Goal: Communication & Community: Answer question/provide support

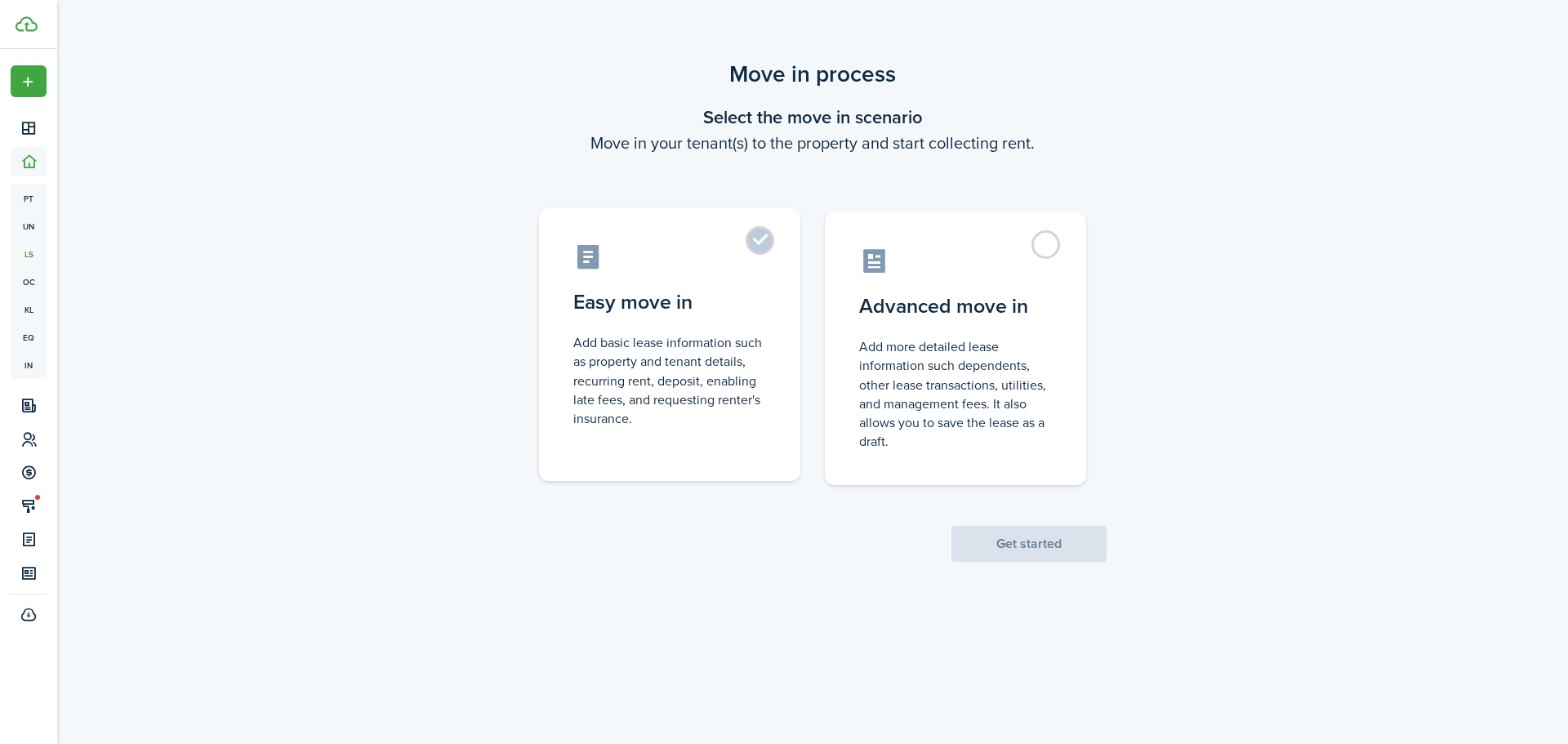
drag, startPoint x: 762, startPoint y: 241, endPoint x: 762, endPoint y: 269, distance: 28.0
click at [761, 241] on label "Easy move in Add basic lease information such as property and tenant details, r…" at bounding box center [670, 344] width 261 height 273
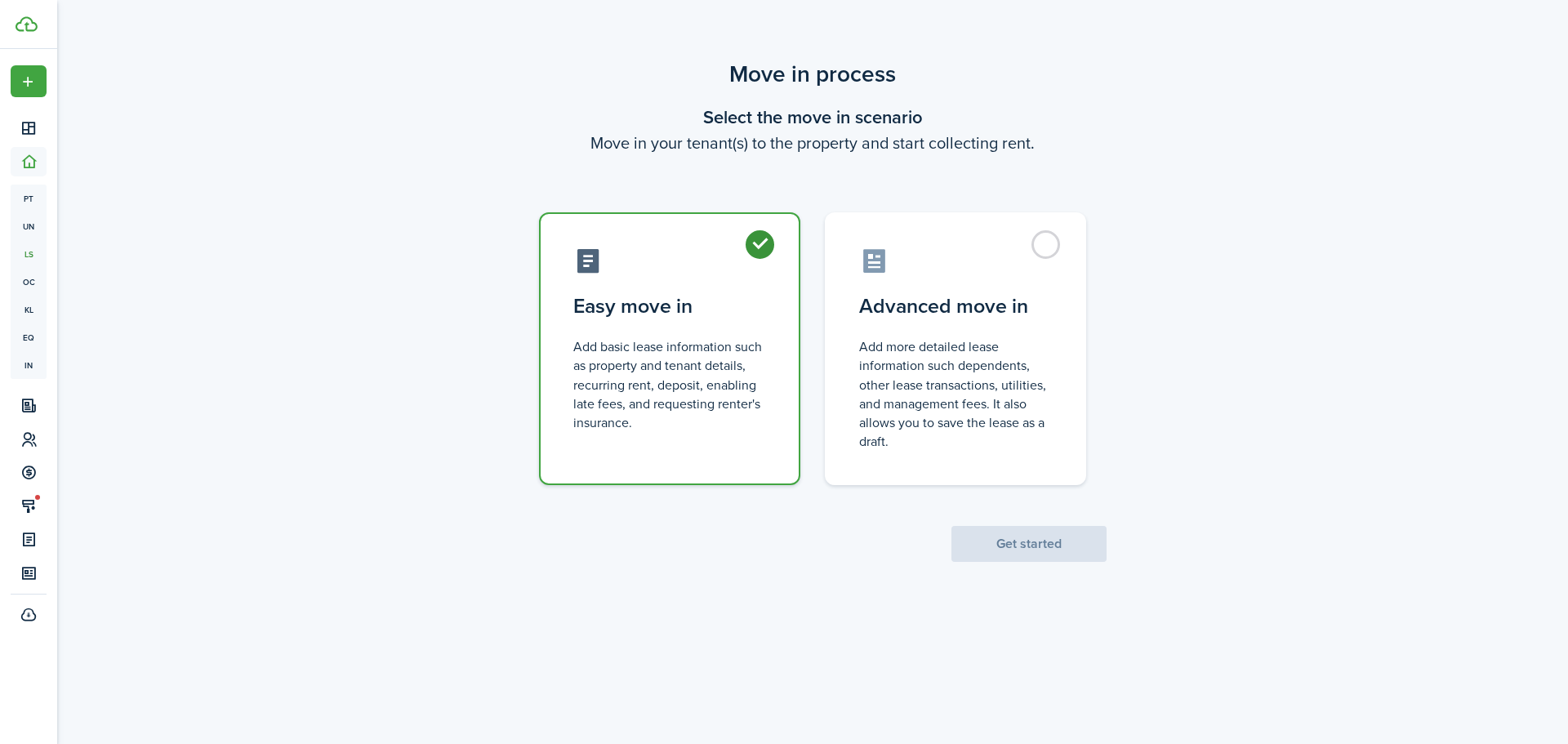
radio input "true"
click at [1023, 544] on button "Get started" at bounding box center [1028, 544] width 155 height 36
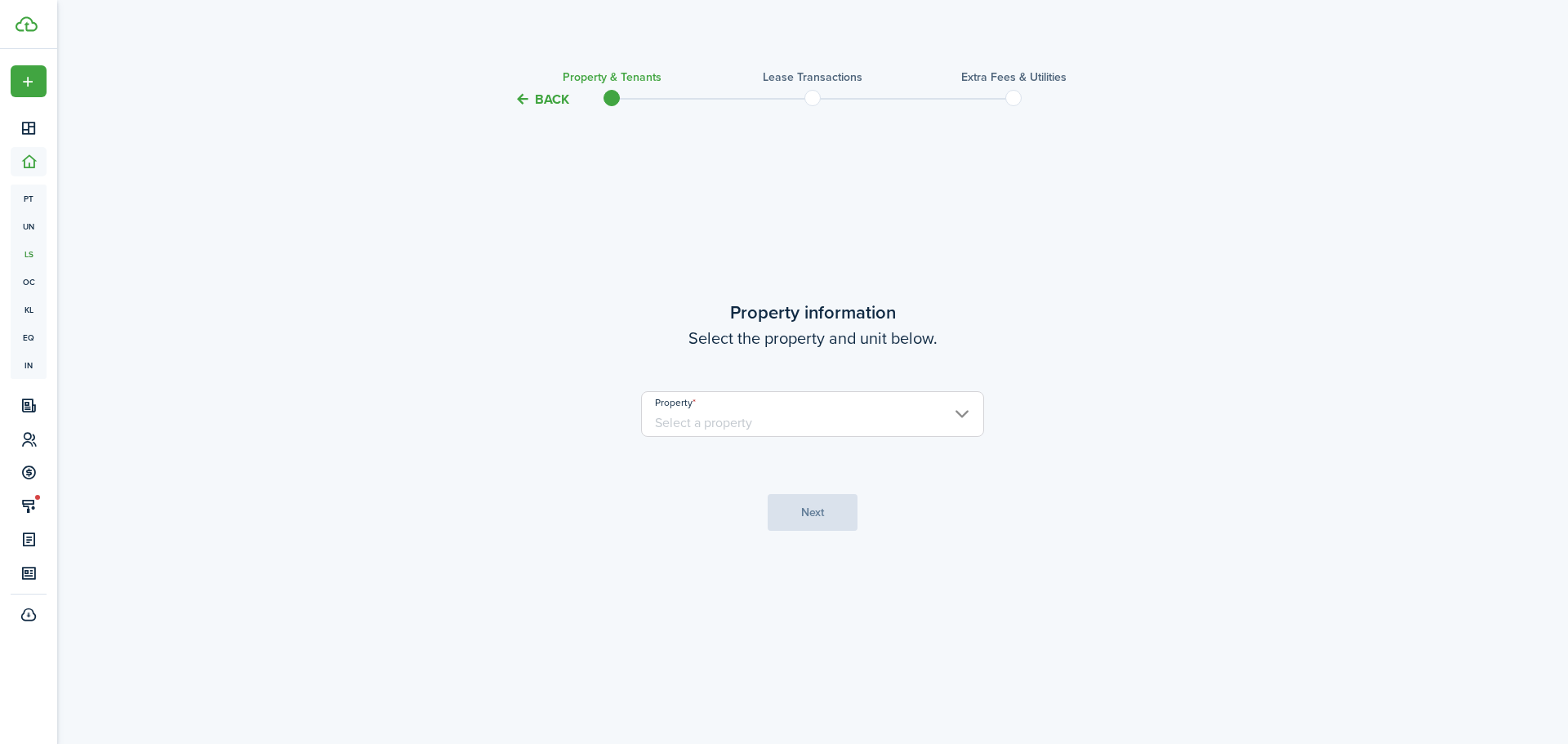
click at [747, 404] on input "Property" at bounding box center [812, 414] width 343 height 46
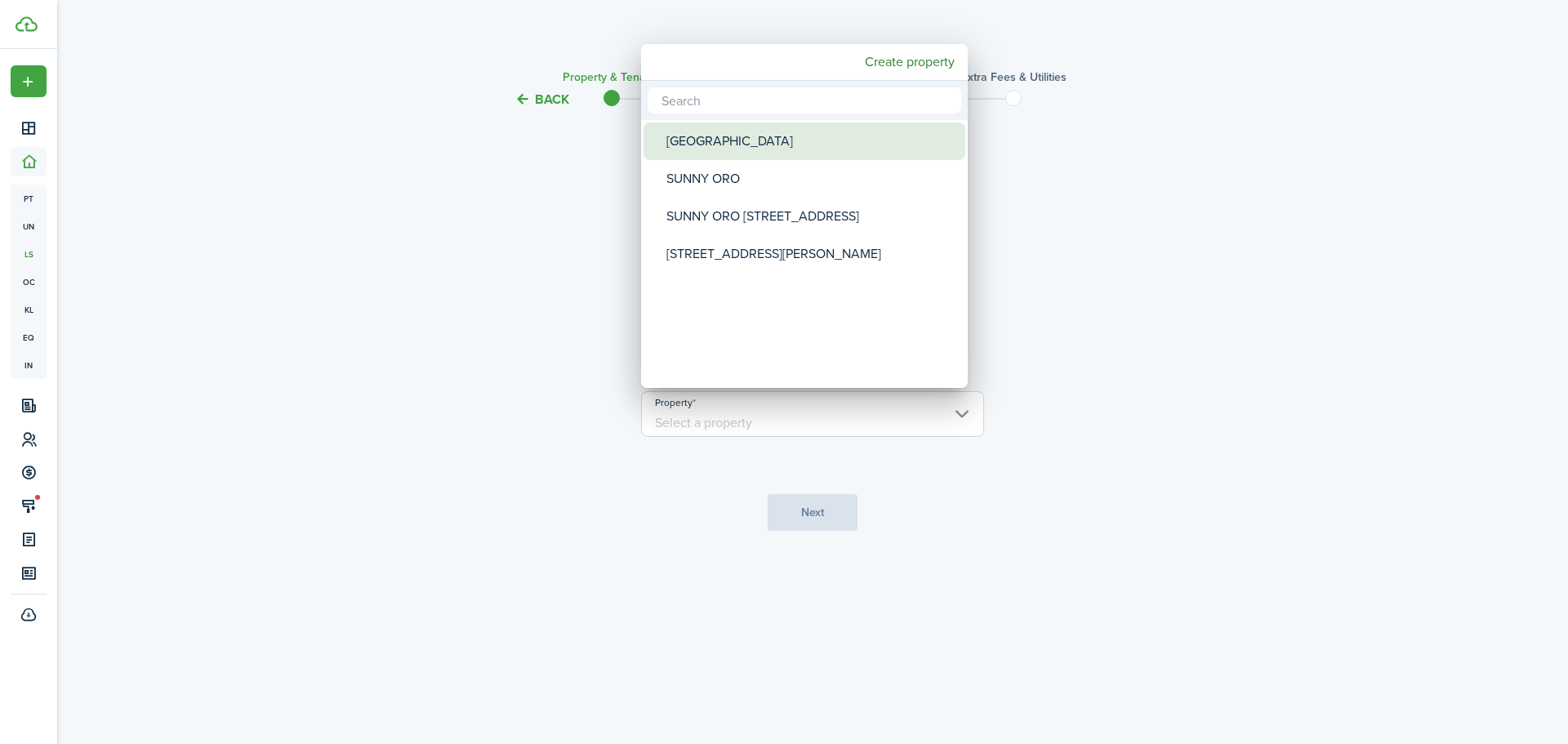
click at [761, 157] on div "[GEOGRAPHIC_DATA]" at bounding box center [810, 141] width 289 height 38
type input "[GEOGRAPHIC_DATA]"
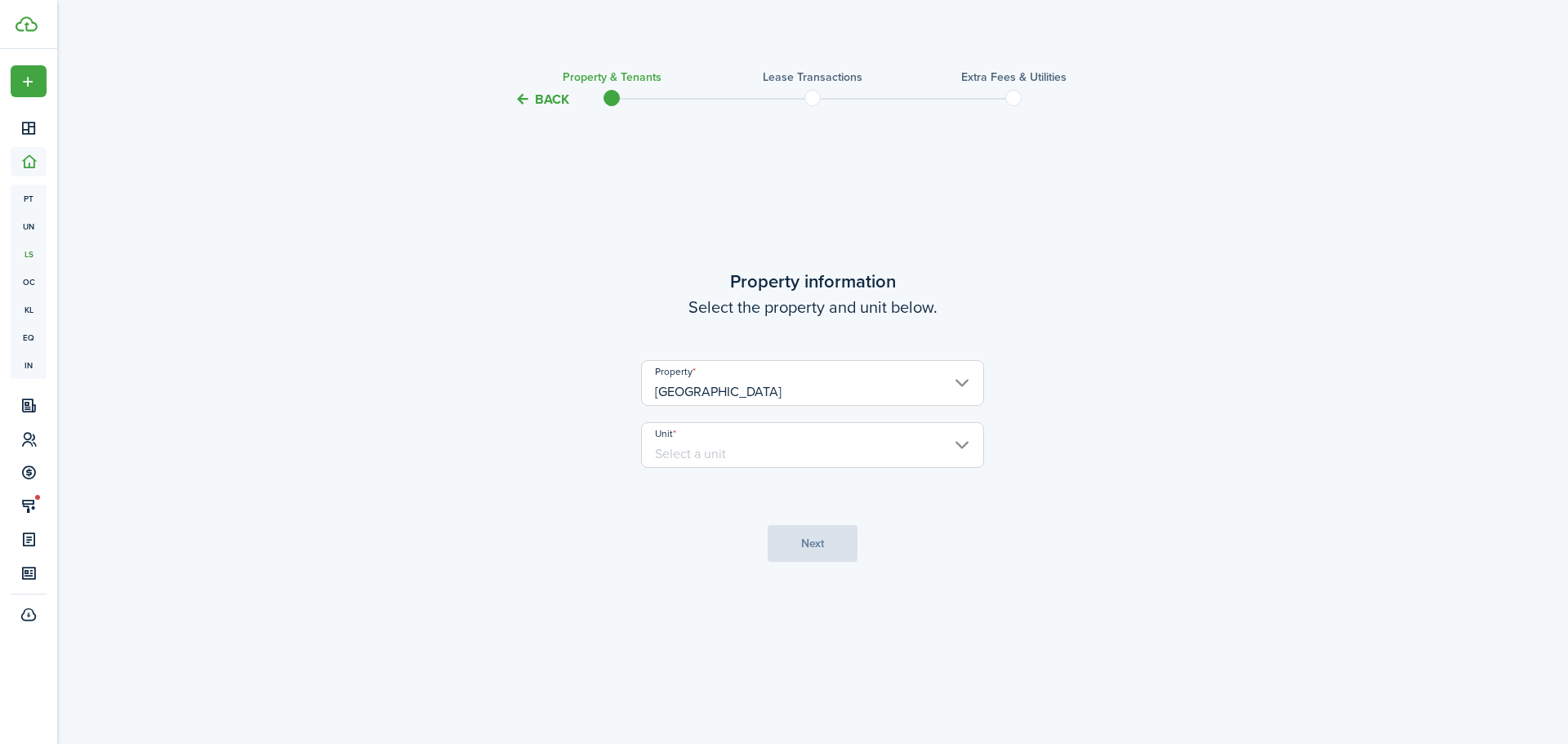
click at [701, 453] on input "Unit" at bounding box center [812, 445] width 343 height 46
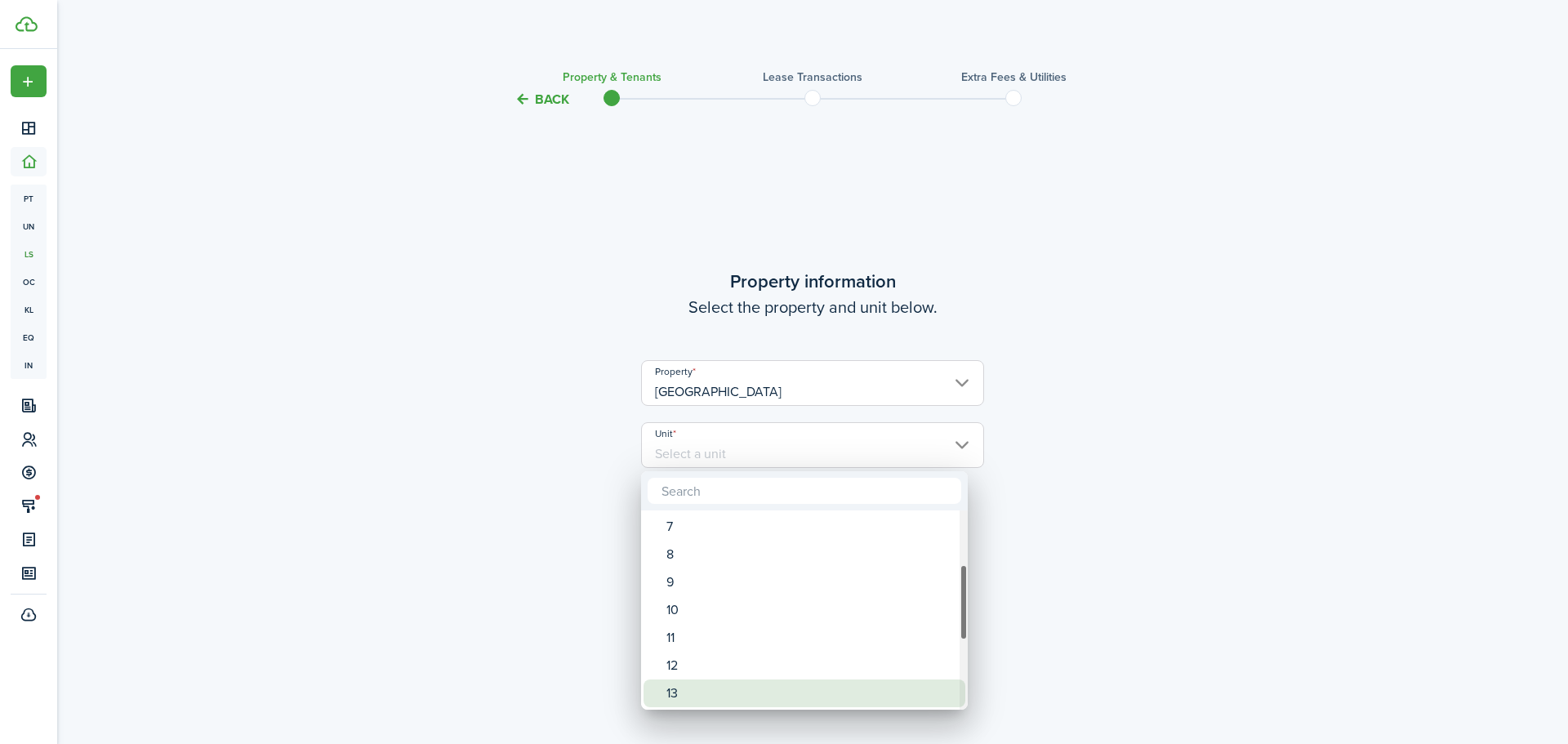
click at [714, 681] on div "13" at bounding box center [810, 693] width 289 height 28
type input "13"
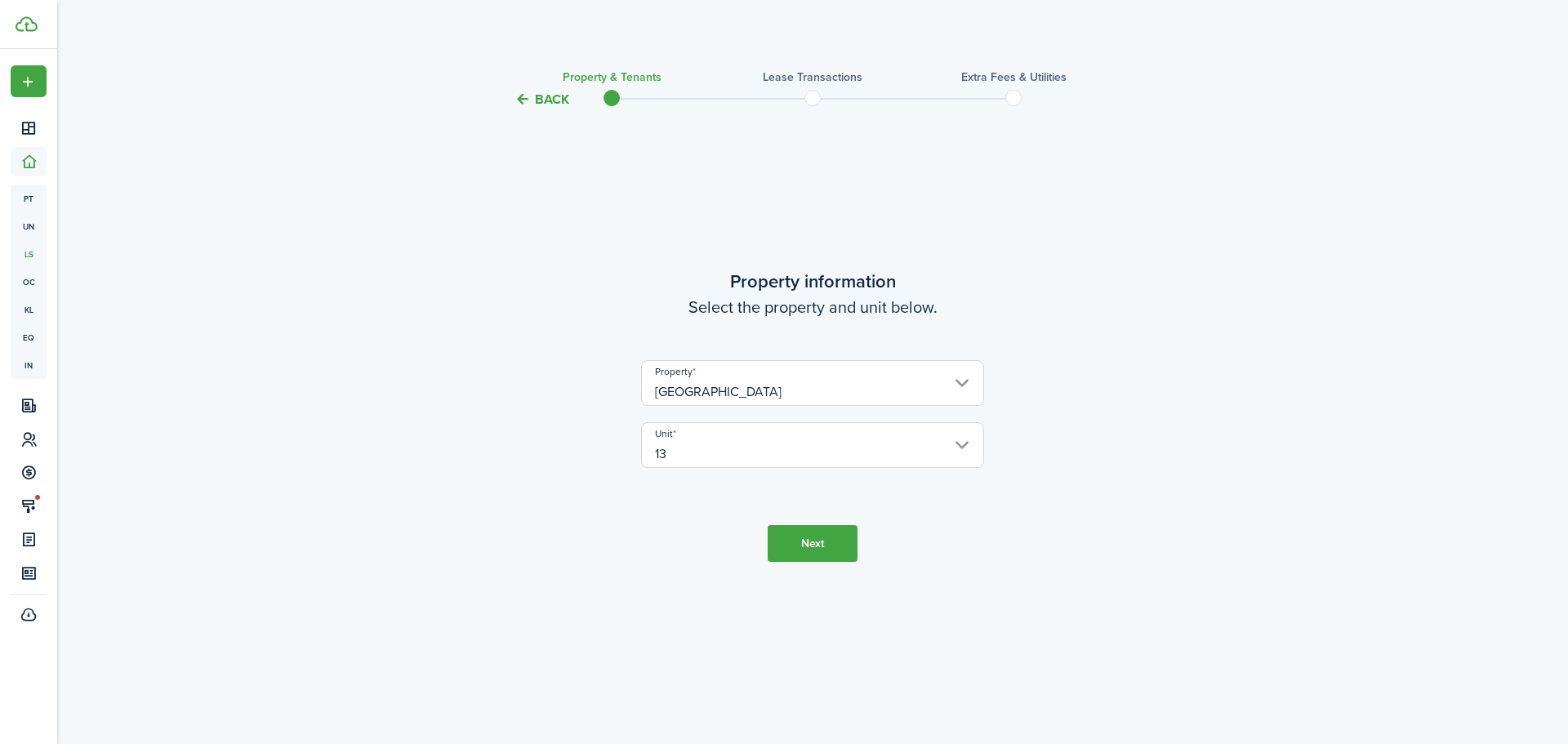
click at [797, 545] on button "Next" at bounding box center [813, 544] width 90 height 37
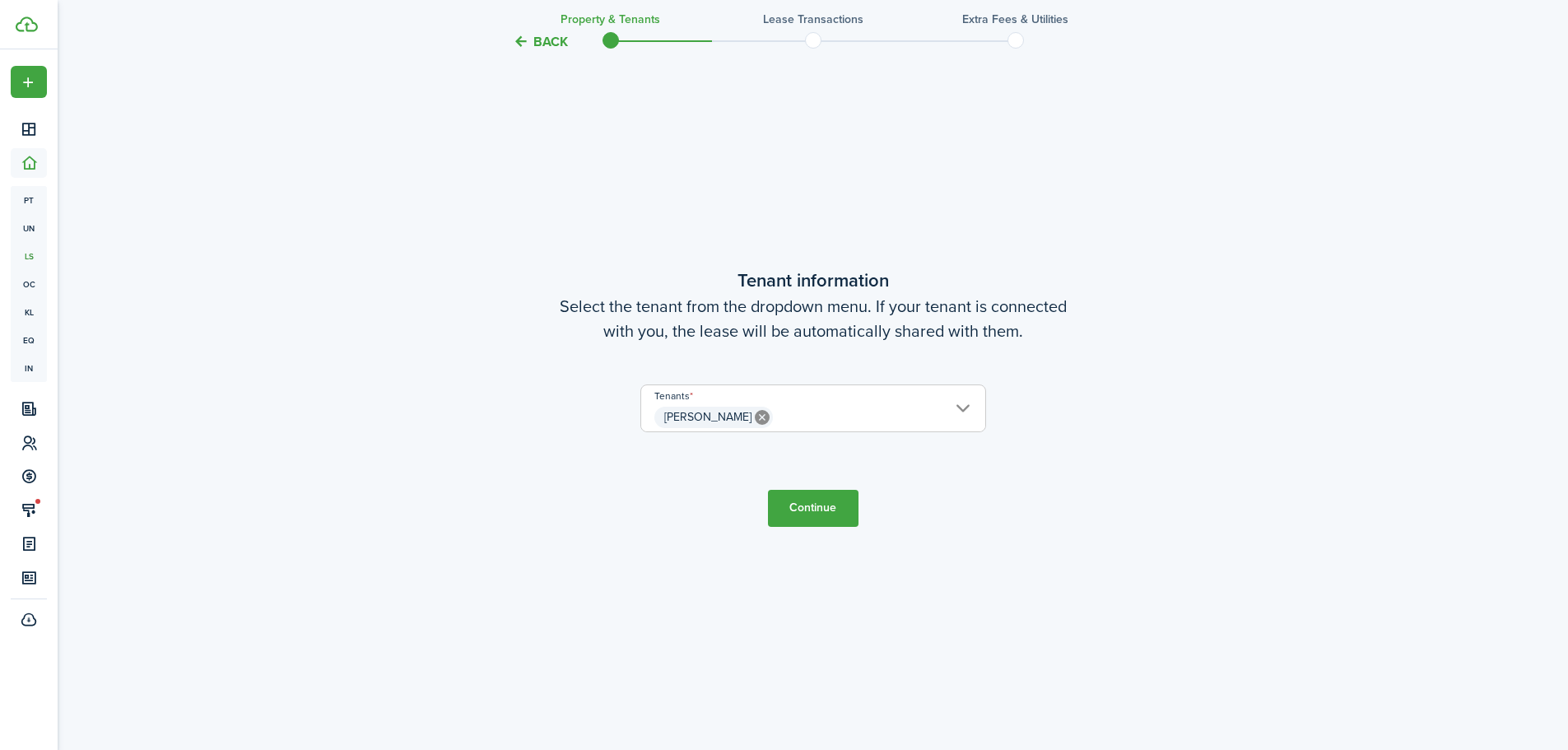
scroll to position [722, 0]
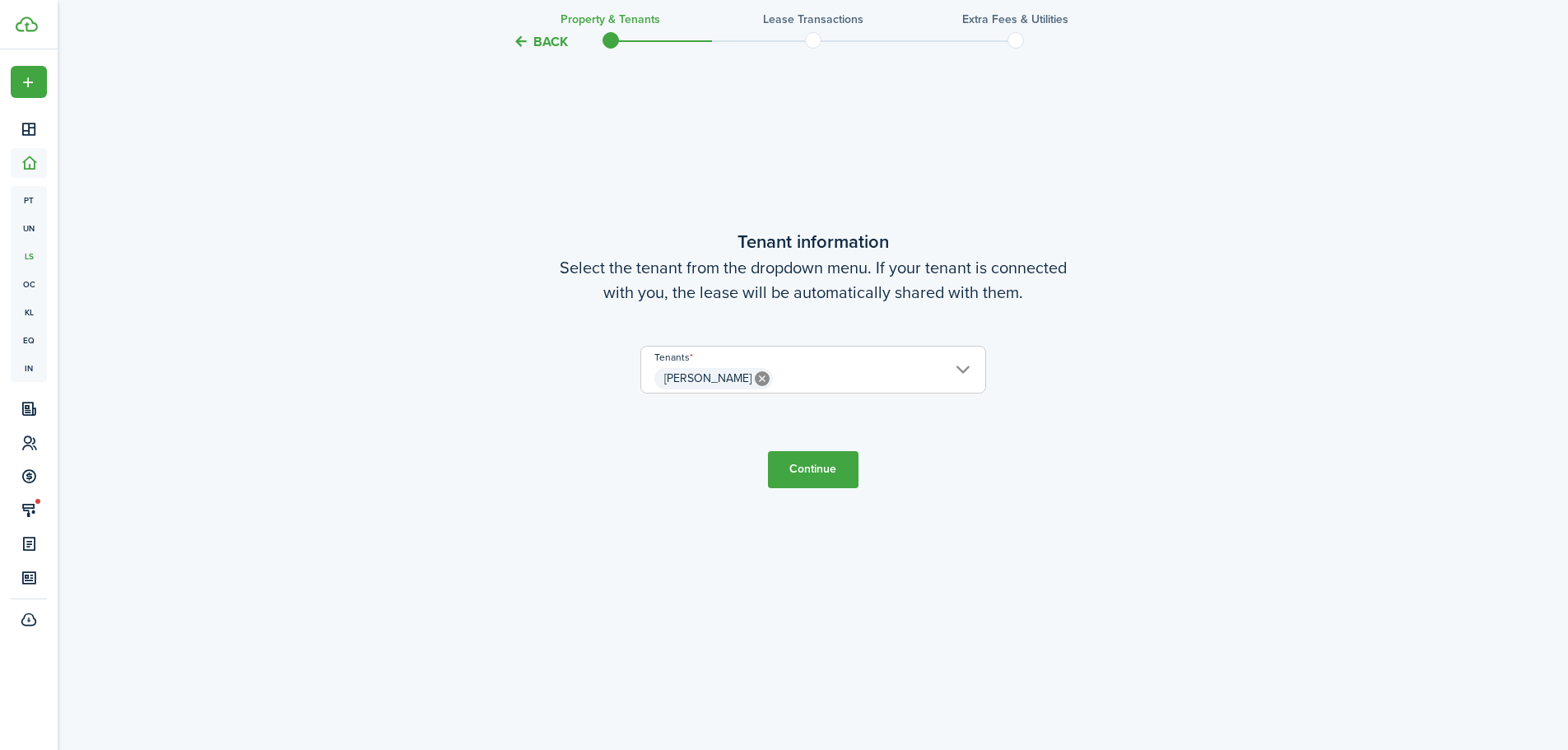
click at [816, 470] on button "Continue" at bounding box center [813, 470] width 91 height 37
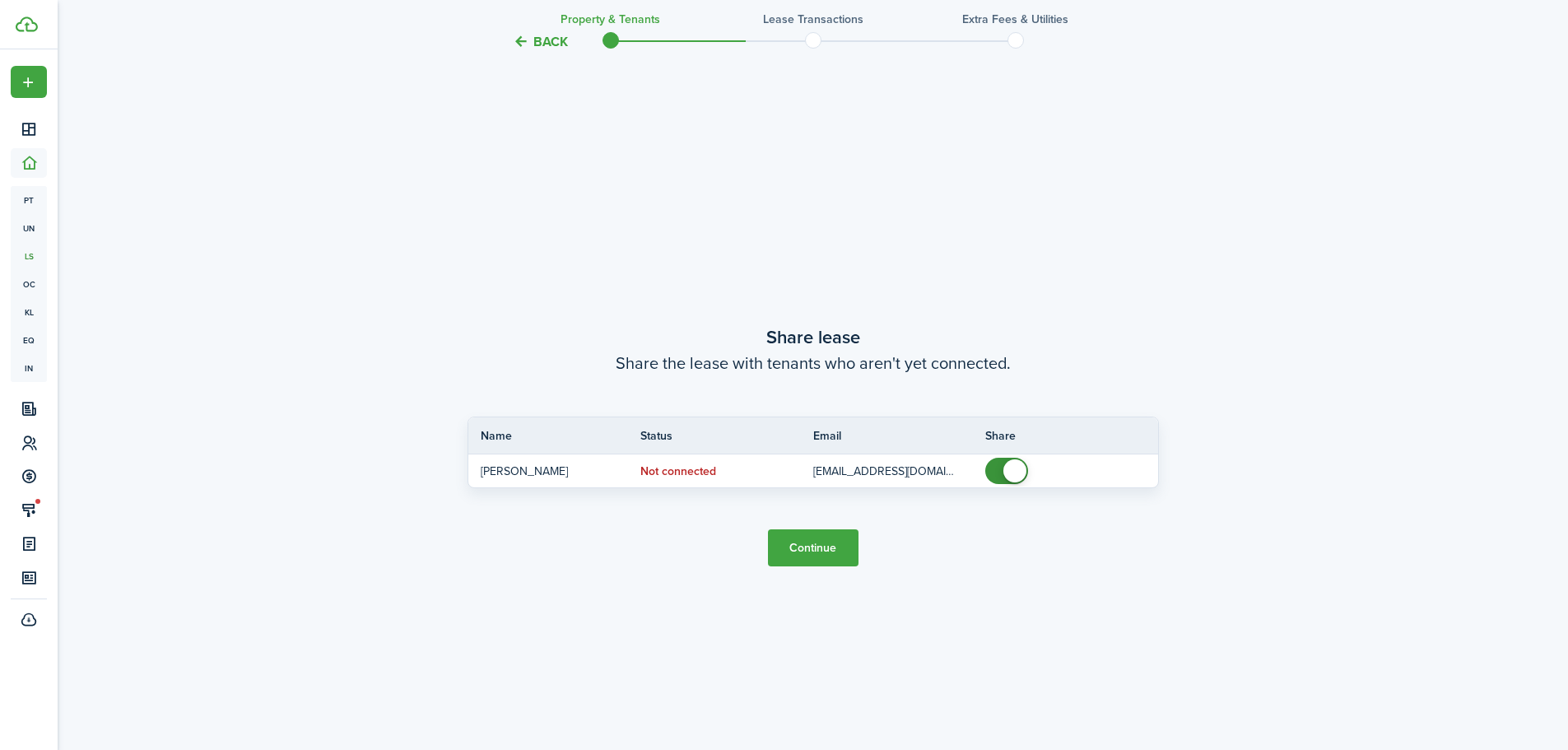
scroll to position [1390, 0]
click at [786, 540] on button "Continue" at bounding box center [813, 543] width 91 height 37
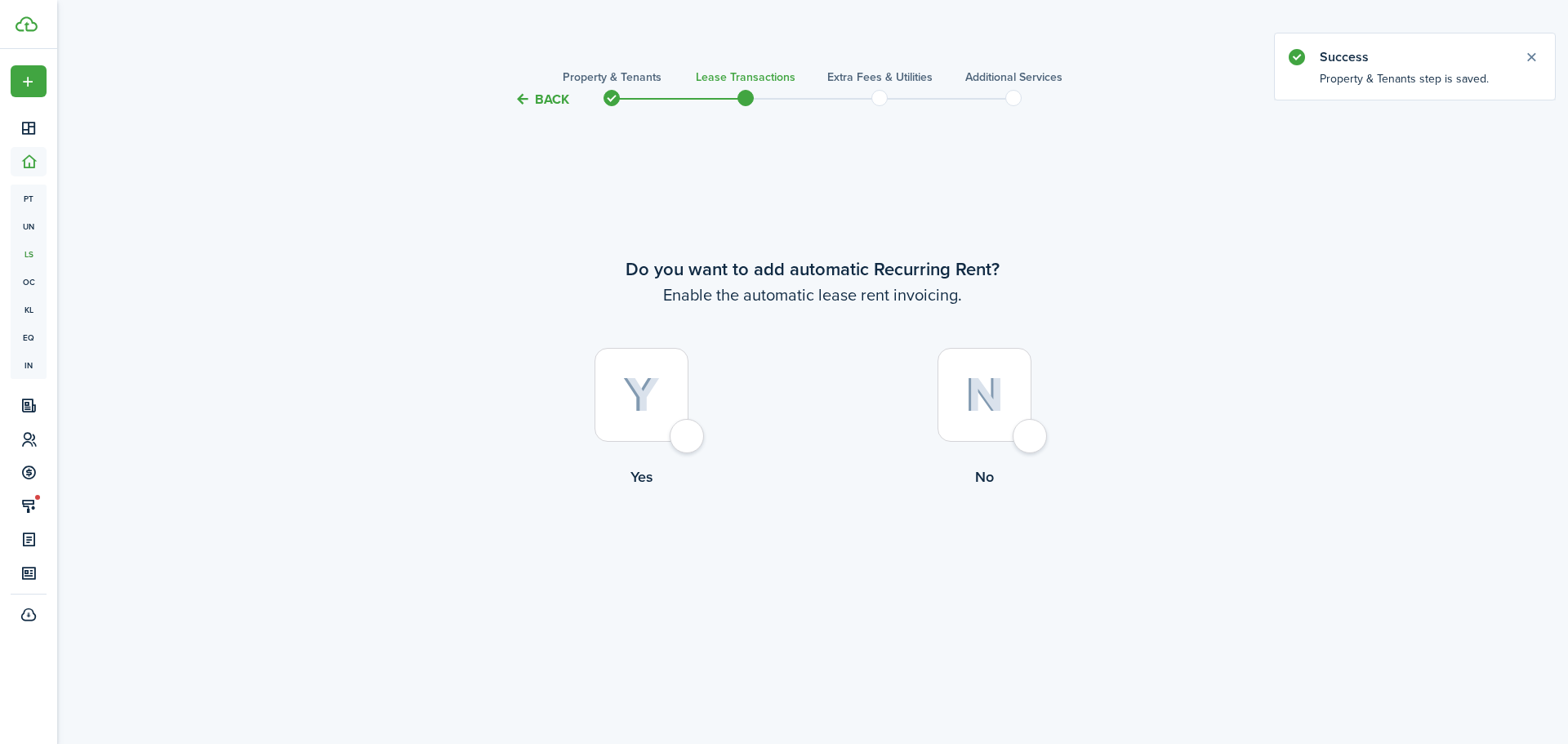
click at [688, 441] on div at bounding box center [641, 395] width 94 height 94
radio input "true"
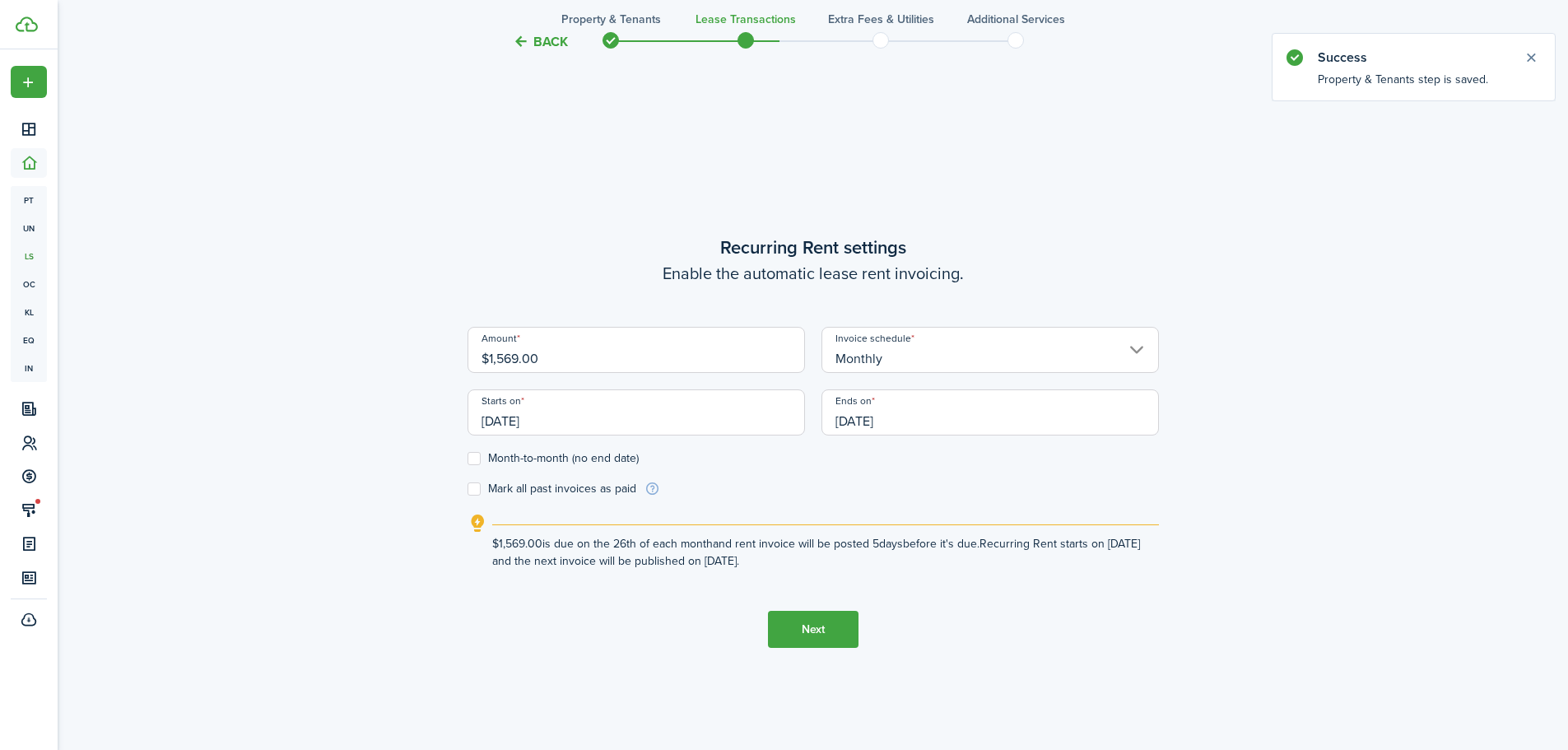
scroll to position [640, 0]
click at [579, 418] on input "[DATE]" at bounding box center [636, 412] width 338 height 46
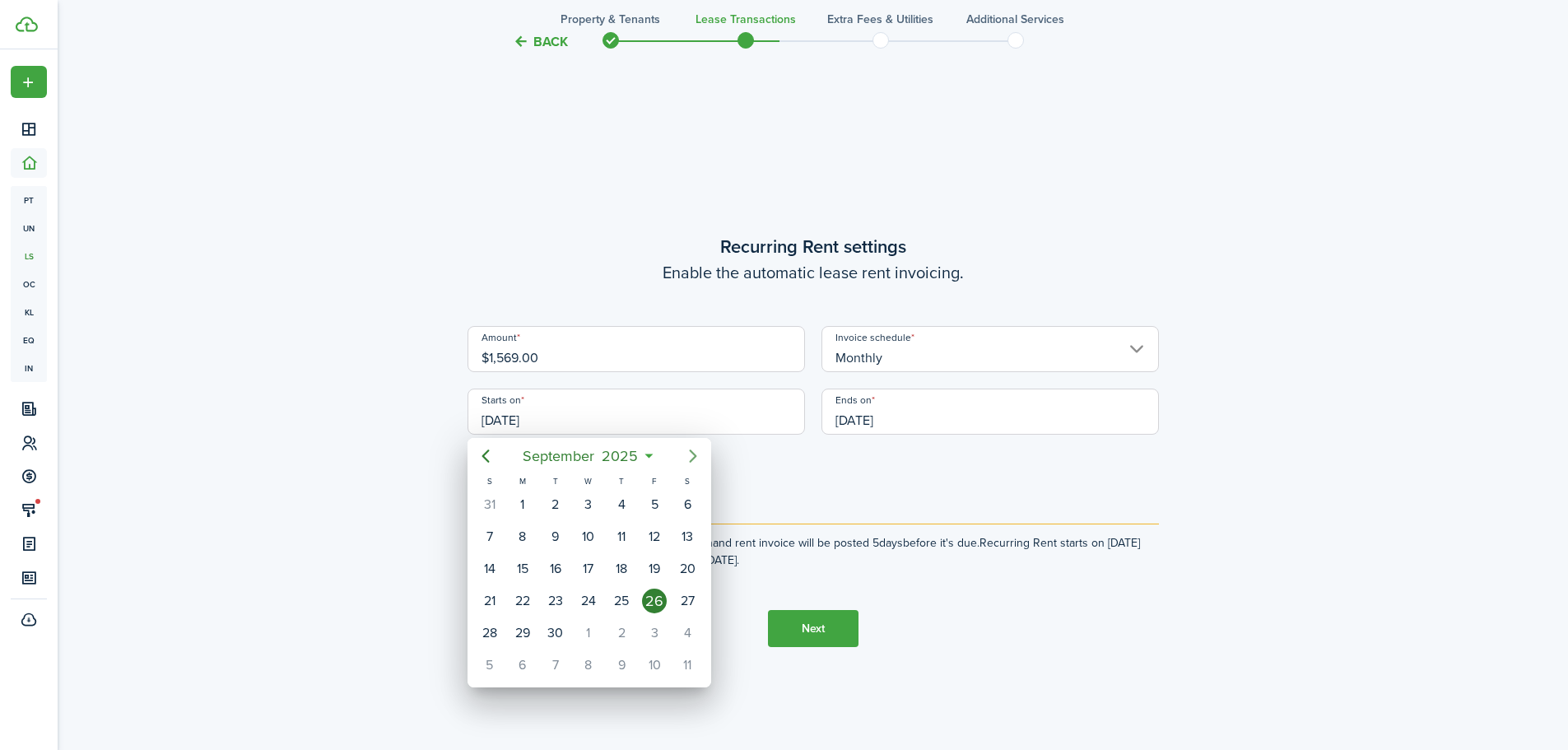
click at [684, 456] on icon "Next page" at bounding box center [693, 455] width 19 height 19
click at [583, 499] on div "1" at bounding box center [588, 504] width 25 height 25
type input "[DATE]"
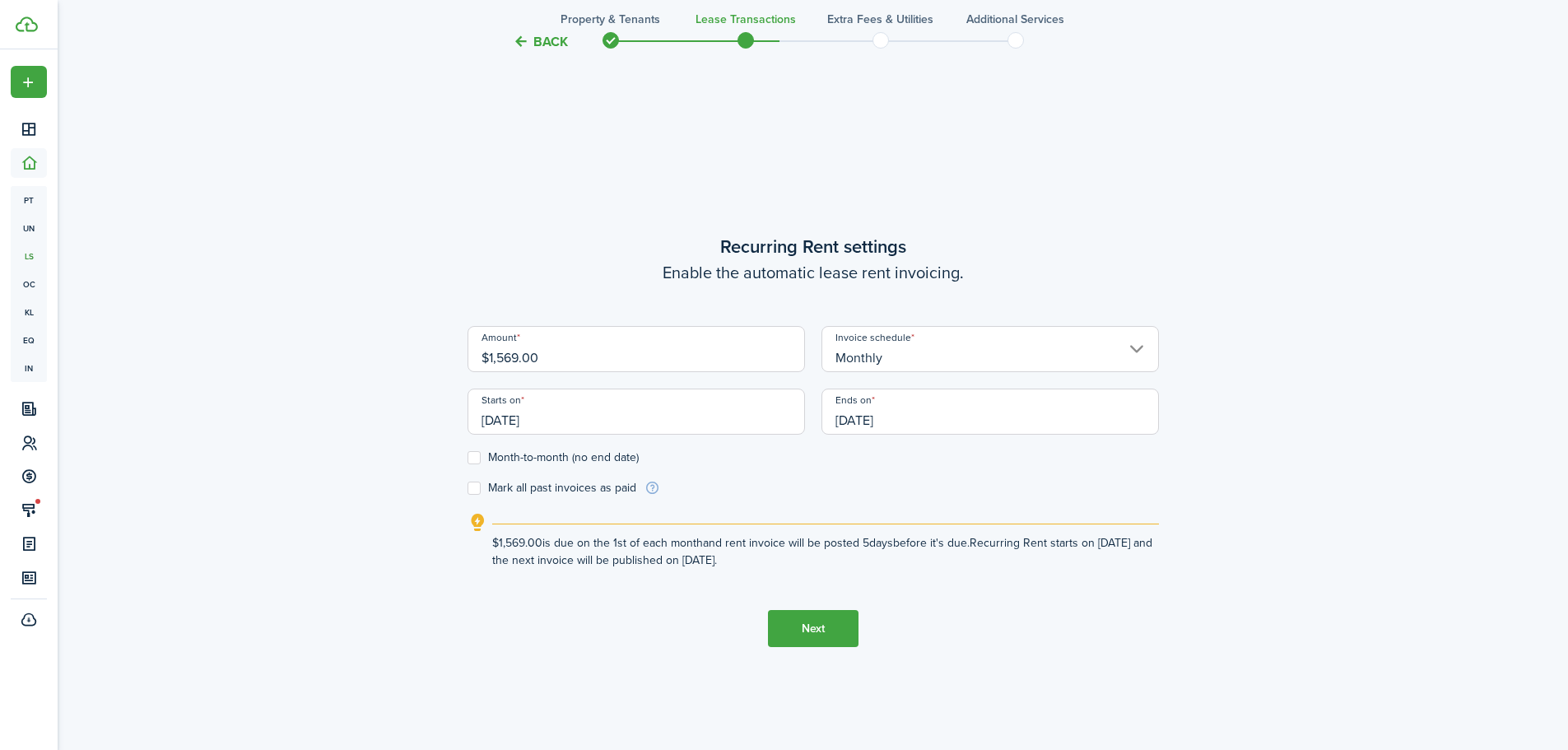
click at [976, 425] on input "[DATE]" at bounding box center [990, 412] width 338 height 46
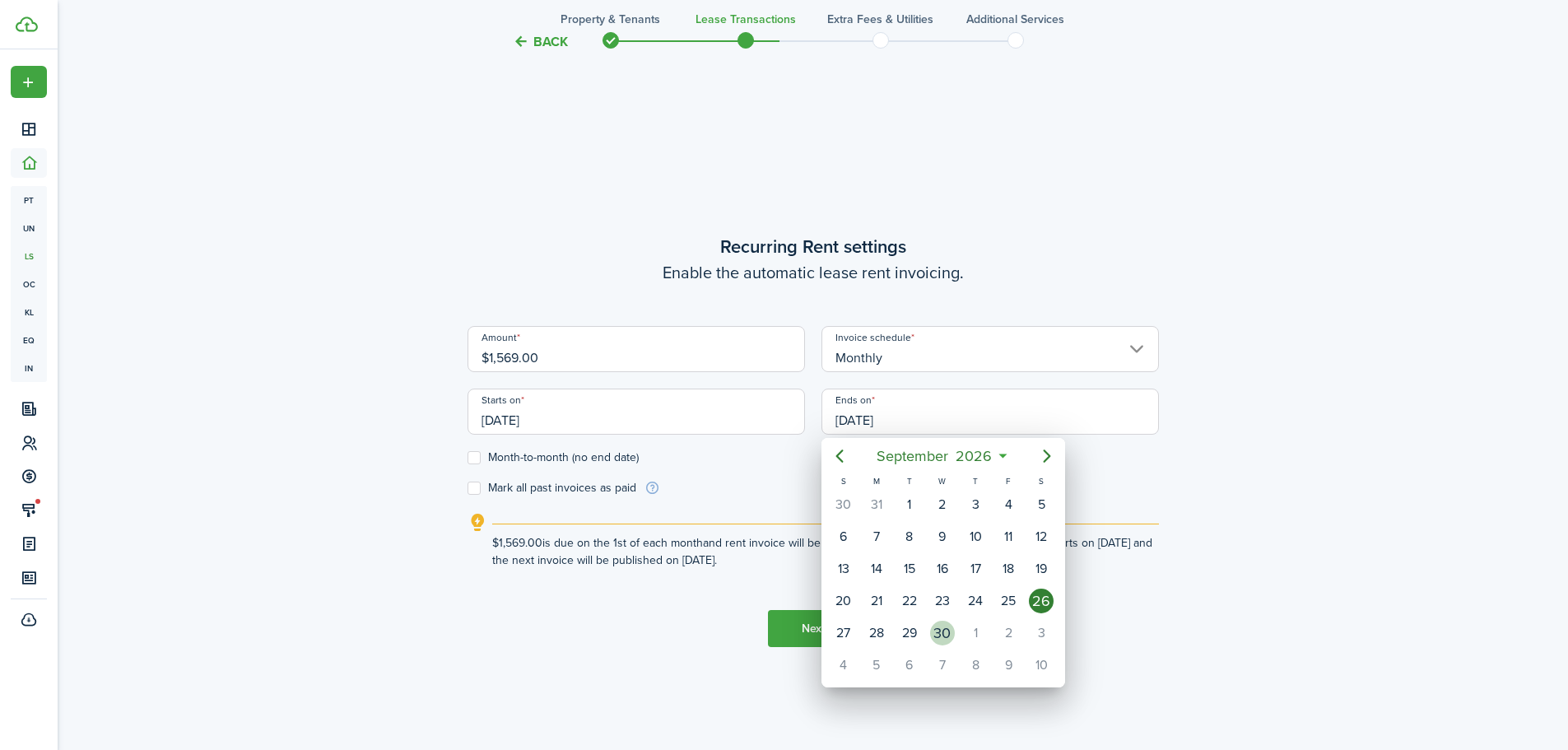
click at [950, 629] on div "30" at bounding box center [942, 632] width 25 height 25
type input "[DATE]"
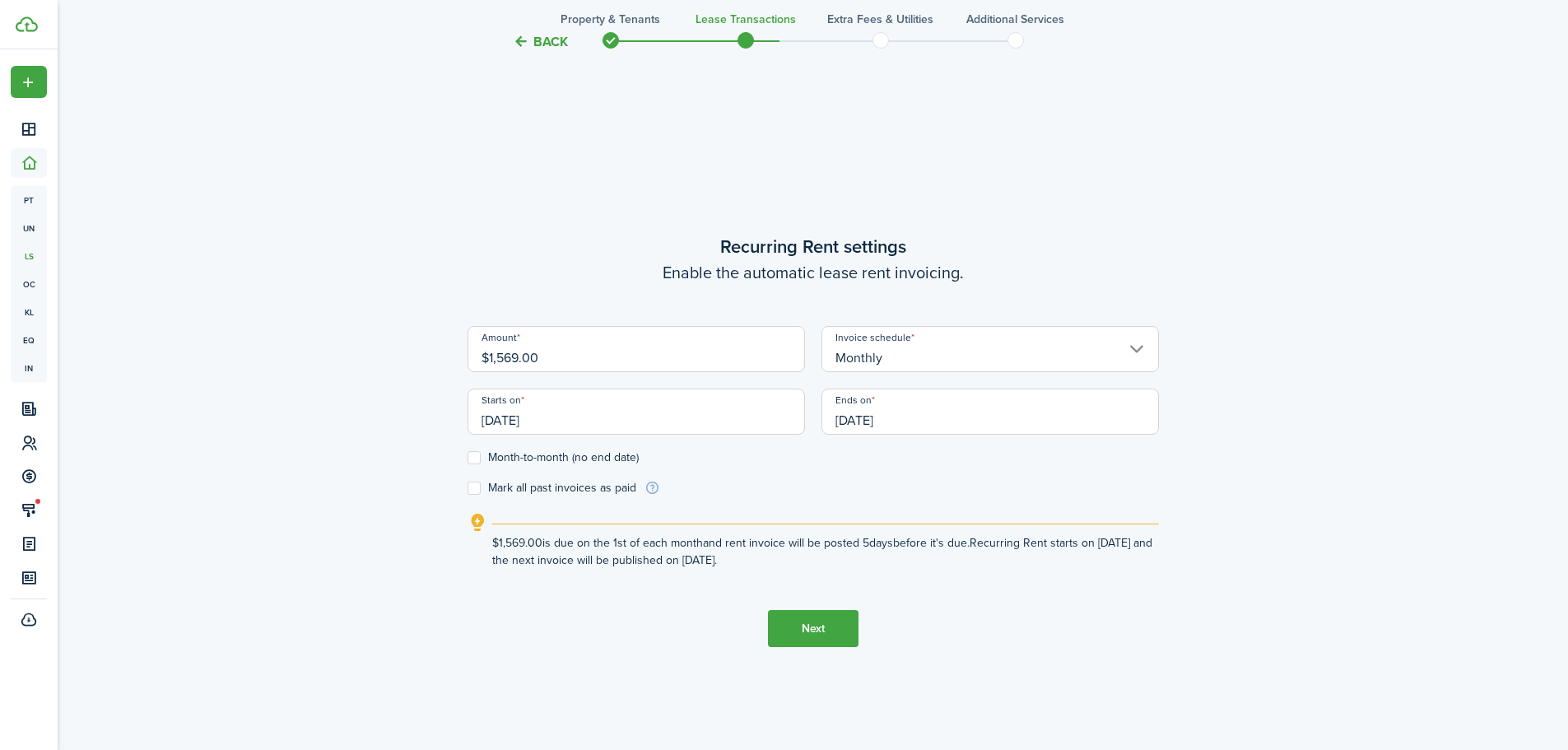
click at [284, 469] on div "Back Property & Tenants Lease Transactions Extra fees & Utilities Additional Se…" at bounding box center [812, 116] width 1511 height 1413
click at [826, 629] on button "Next" at bounding box center [813, 629] width 91 height 37
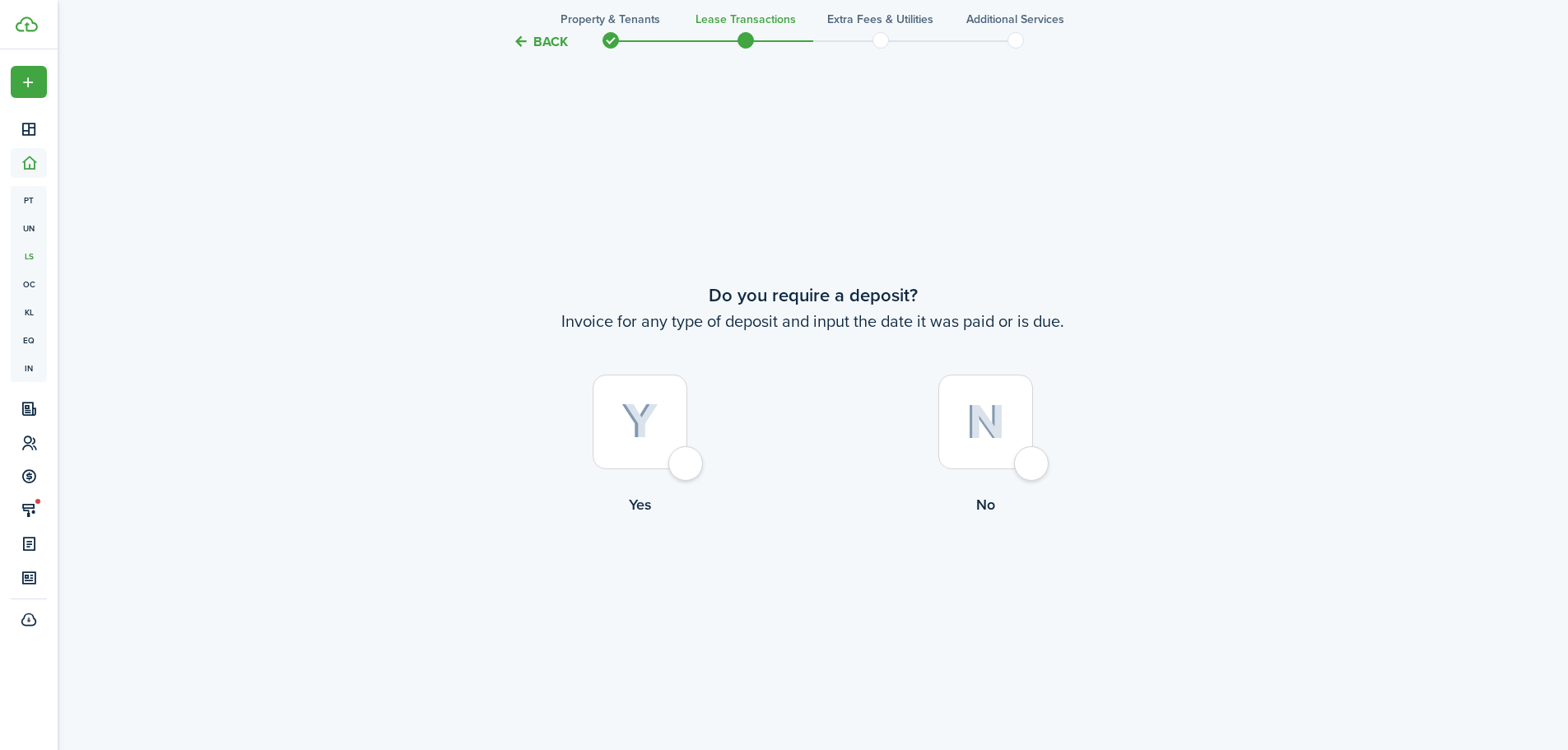
scroll to position [1390, 0]
click at [687, 466] on div at bounding box center [640, 420] width 95 height 95
radio input "true"
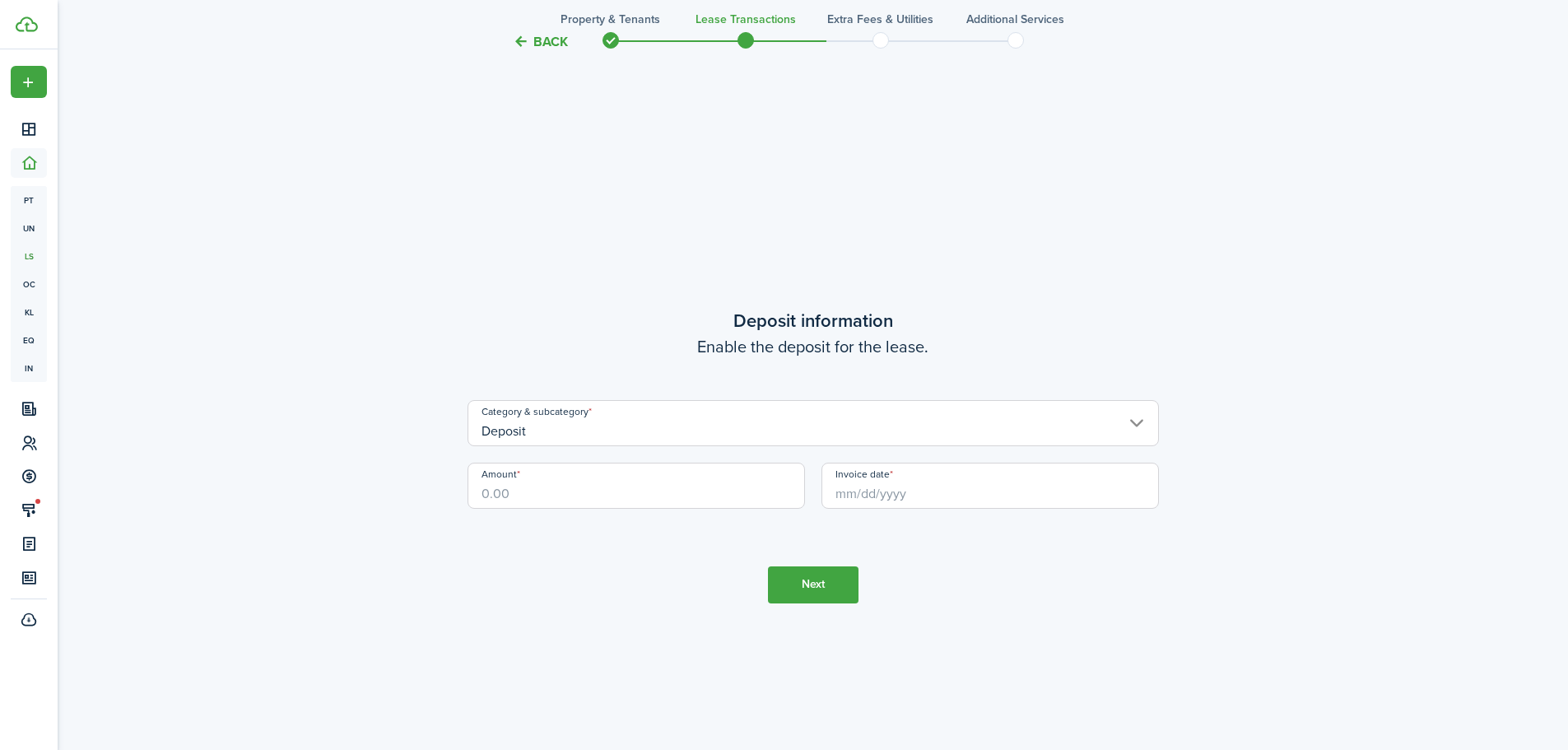
scroll to position [2139, 0]
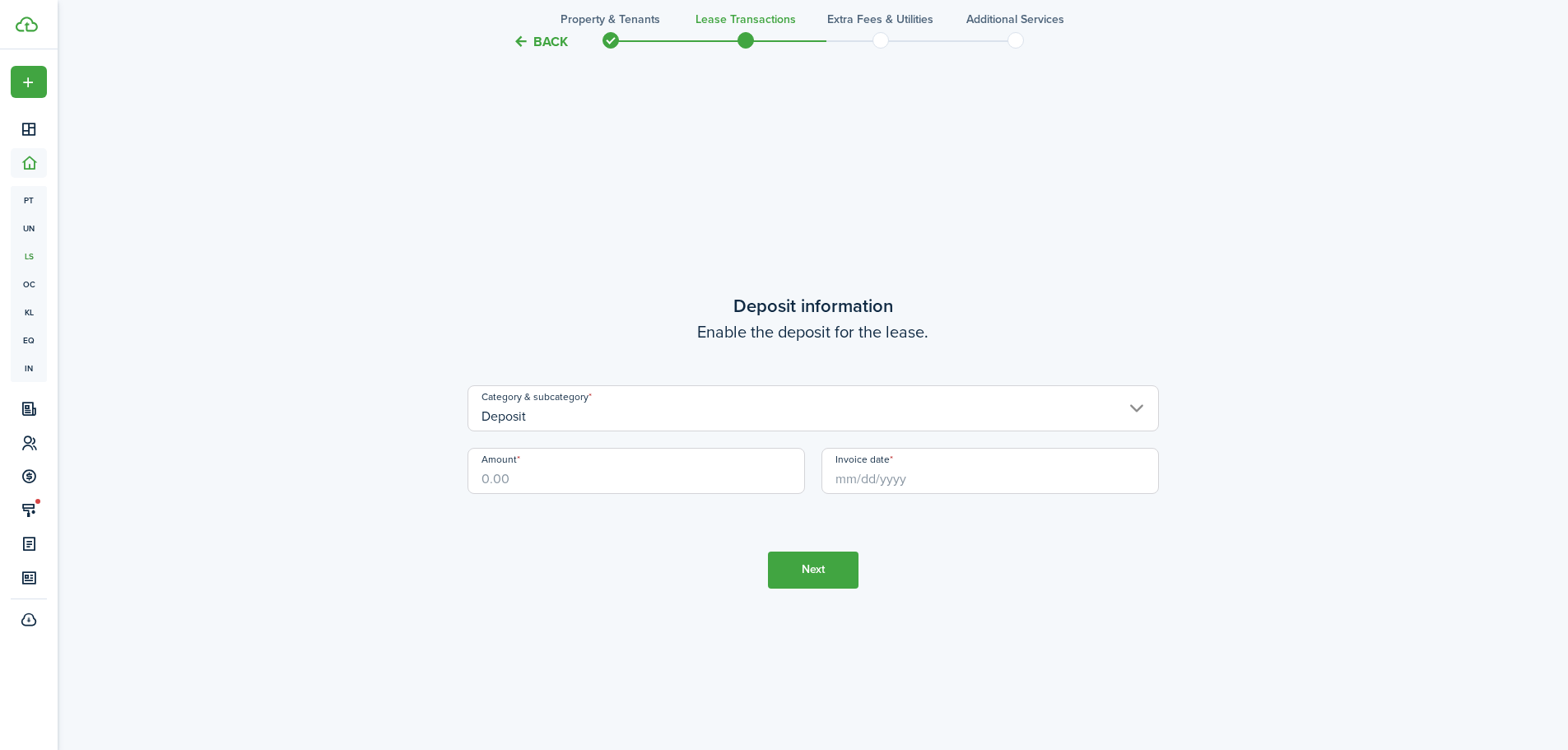
click at [574, 487] on input "Amount" at bounding box center [636, 471] width 338 height 46
type input "$1,625.00"
click at [977, 537] on tc-wizard-step "Deposit information Enable the deposit for the lease. Category & subcategory De…" at bounding box center [813, 439] width 692 height 750
click at [848, 488] on input "Invoice date" at bounding box center [990, 471] width 338 height 46
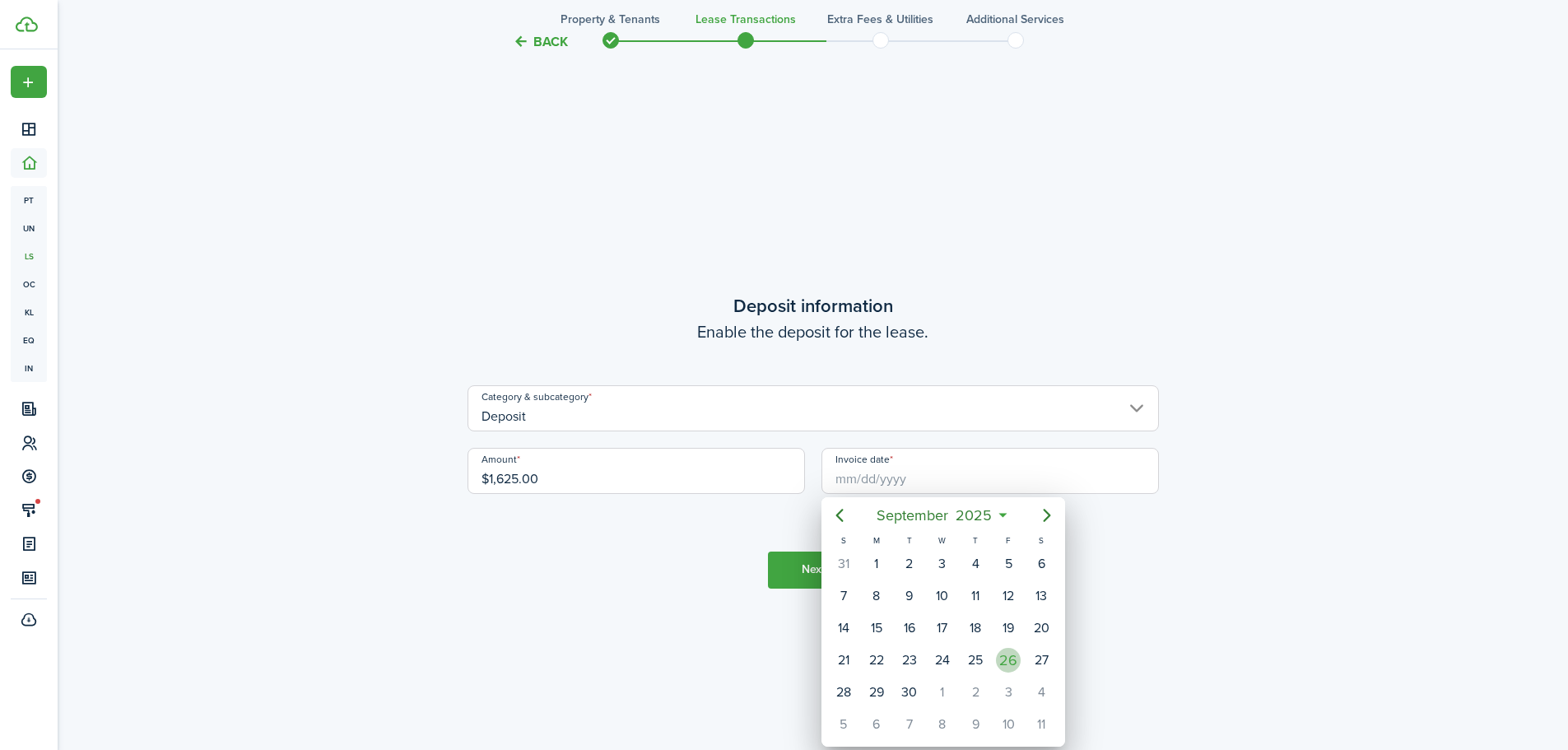
click at [1017, 664] on div "26" at bounding box center [1008, 660] width 25 height 25
type input "[DATE]"
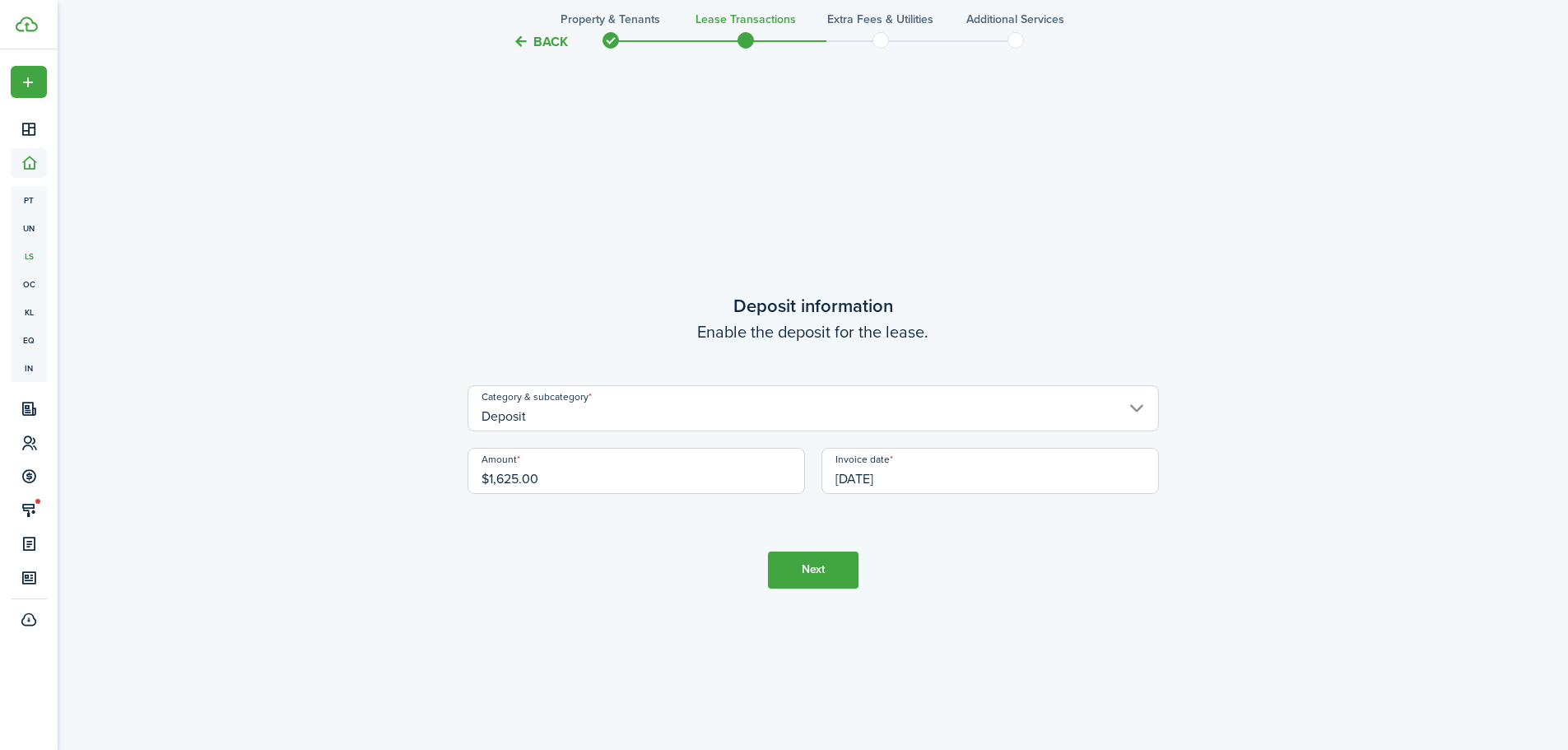
click at [801, 577] on button "Next" at bounding box center [813, 570] width 91 height 37
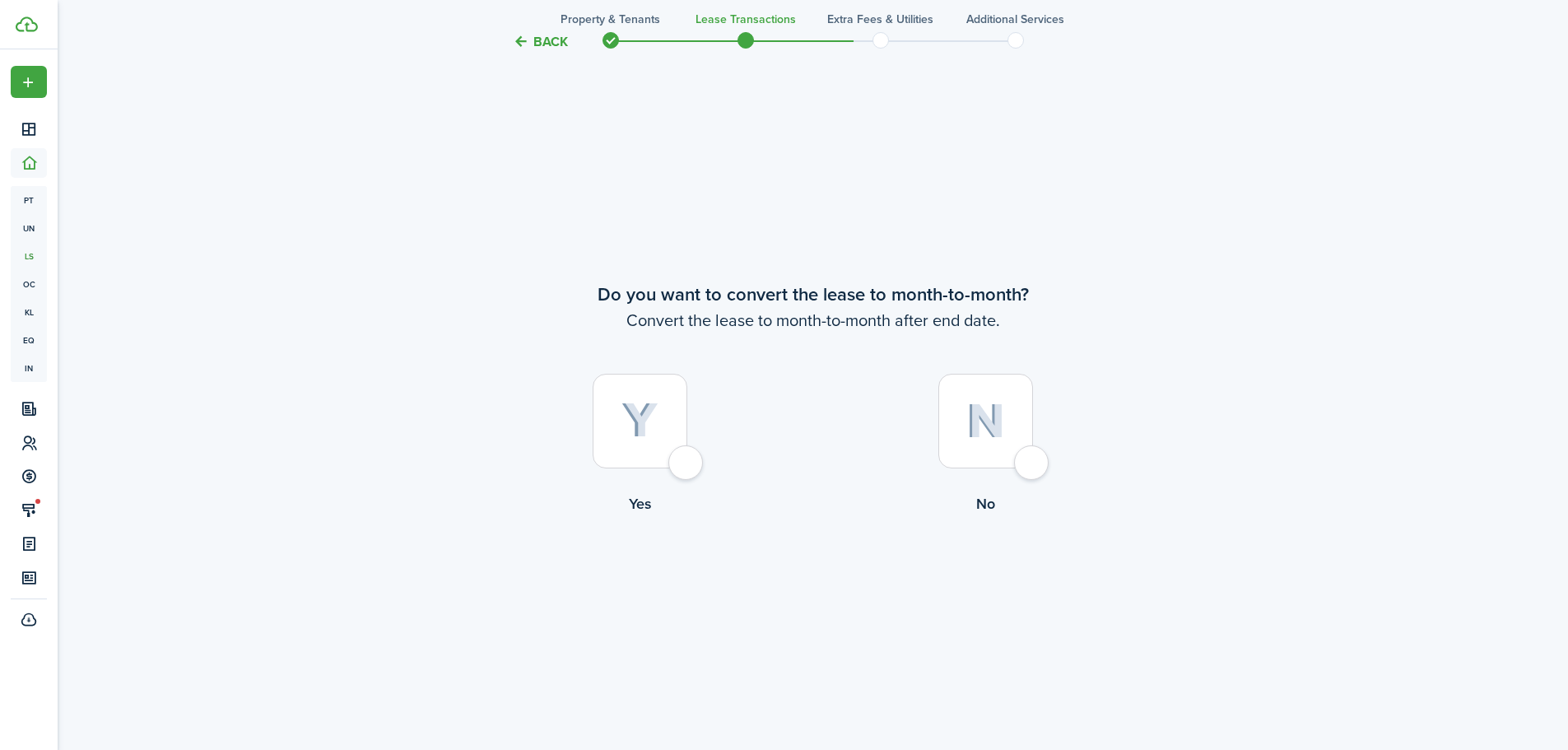
scroll to position [2889, 0]
click at [669, 465] on div at bounding box center [640, 420] width 95 height 95
radio input "true"
click at [799, 576] on button "Continue" at bounding box center [813, 581] width 91 height 37
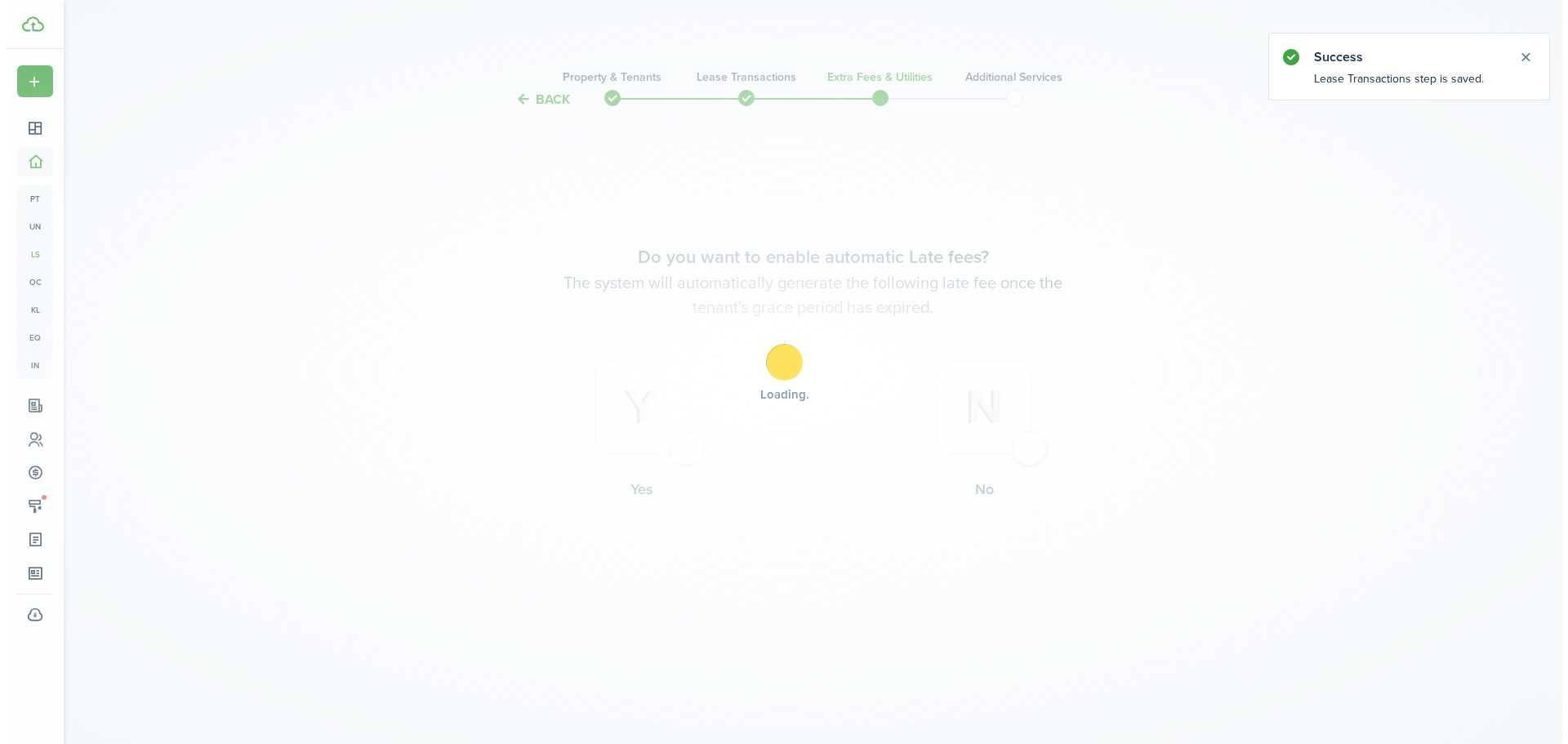
scroll to position [0, 0]
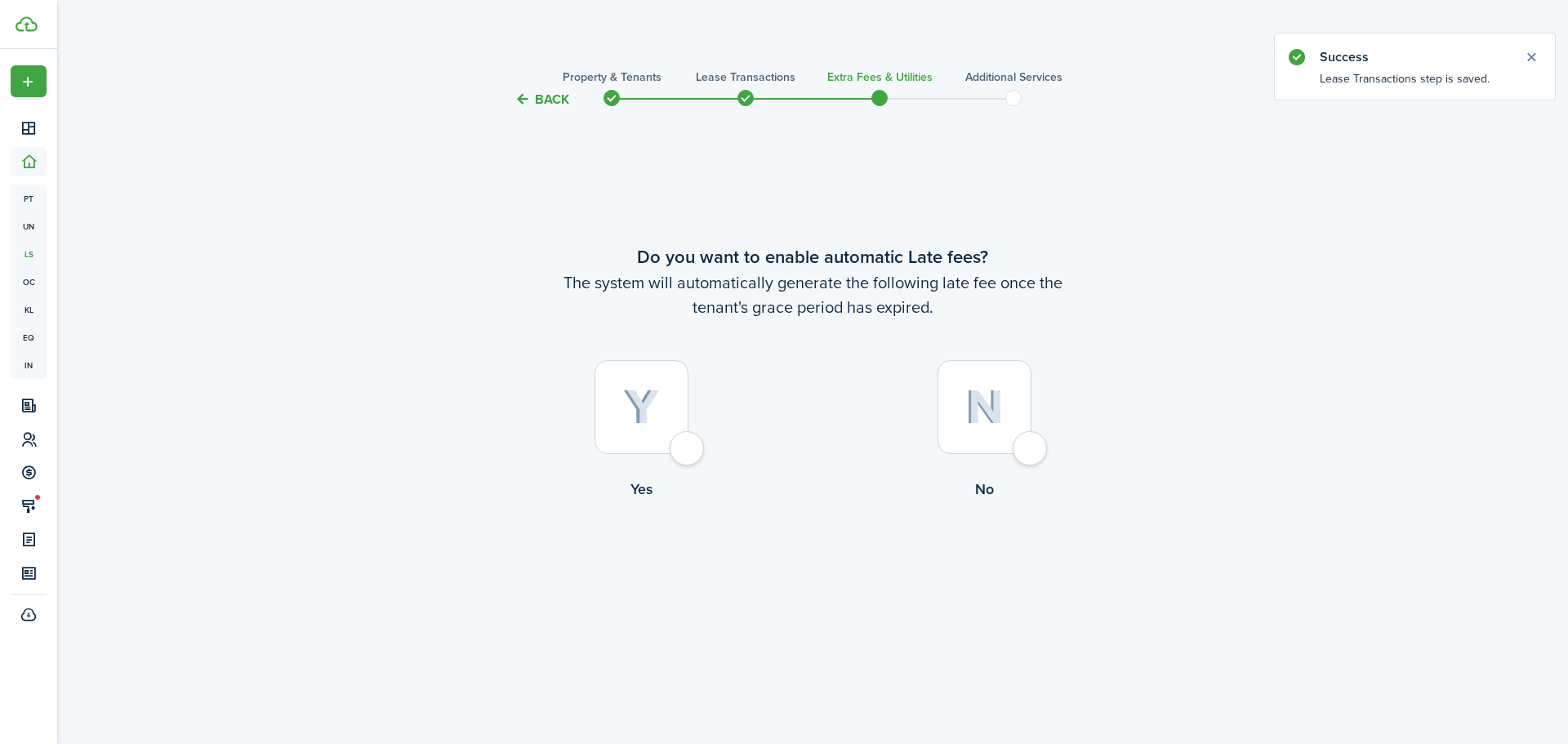
click at [688, 454] on div at bounding box center [641, 407] width 94 height 94
radio input "true"
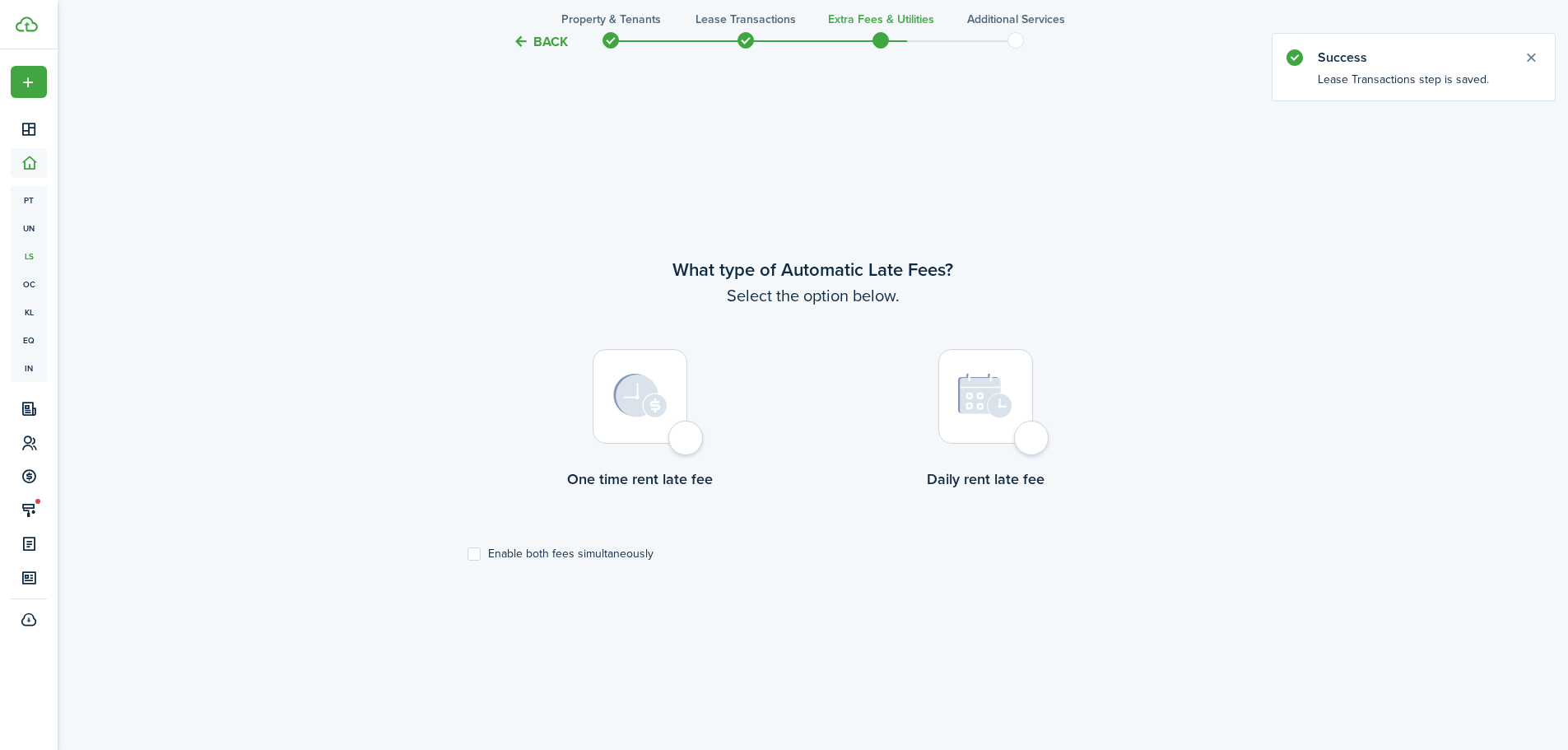
scroll to position [640, 0]
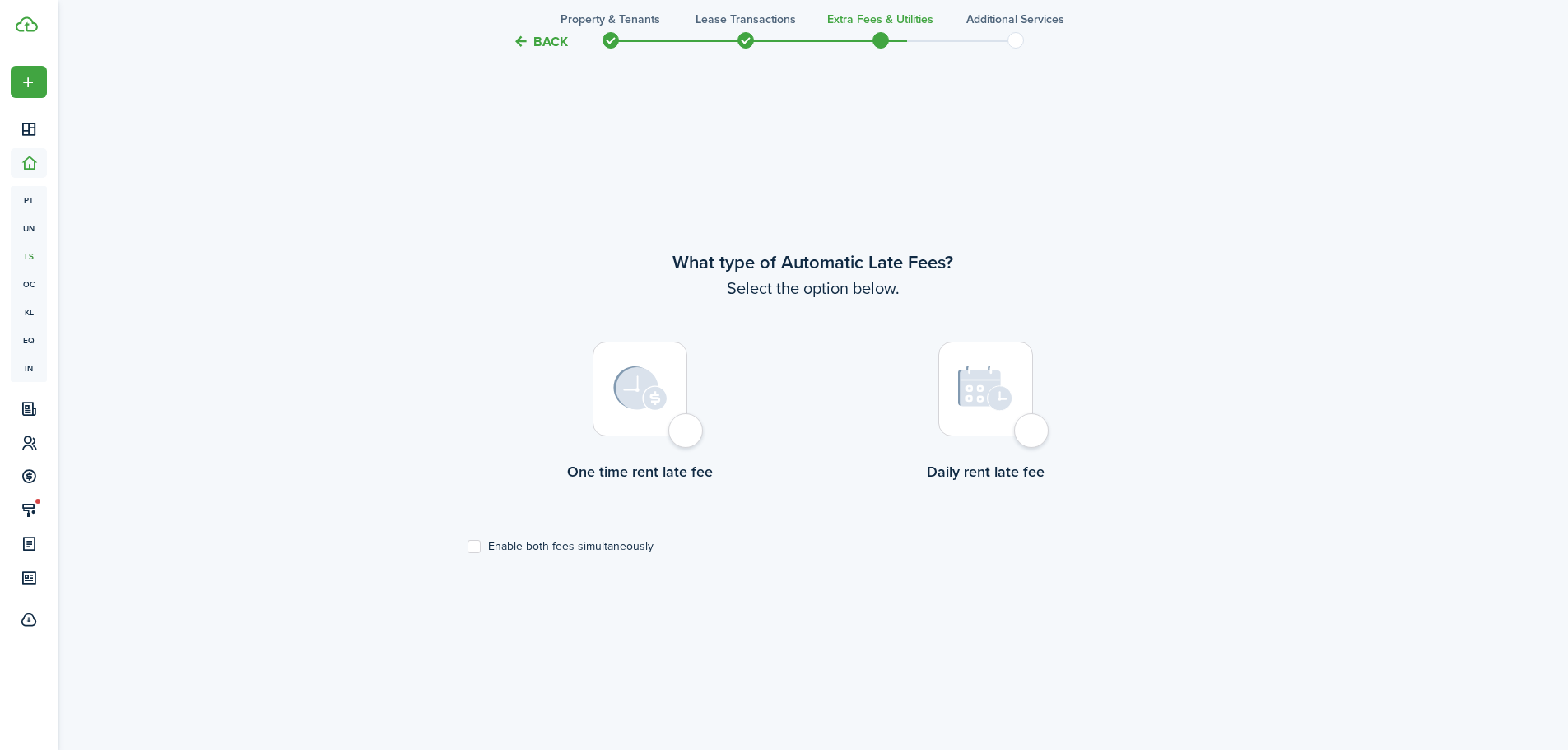
click at [687, 432] on div at bounding box center [640, 388] width 95 height 95
radio input "true"
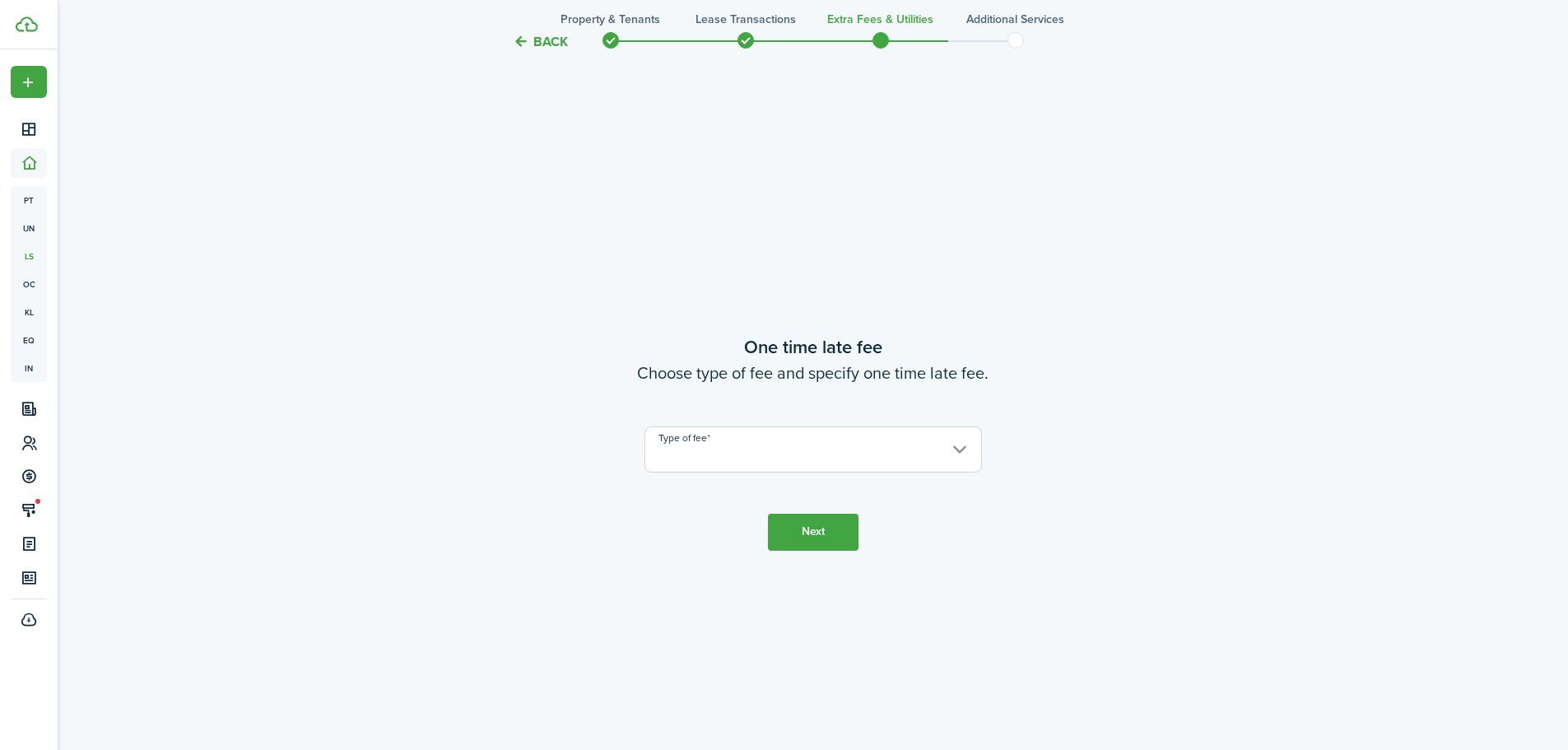
scroll to position [1390, 0]
click at [848, 457] on input "Type of fee" at bounding box center [813, 448] width 338 height 46
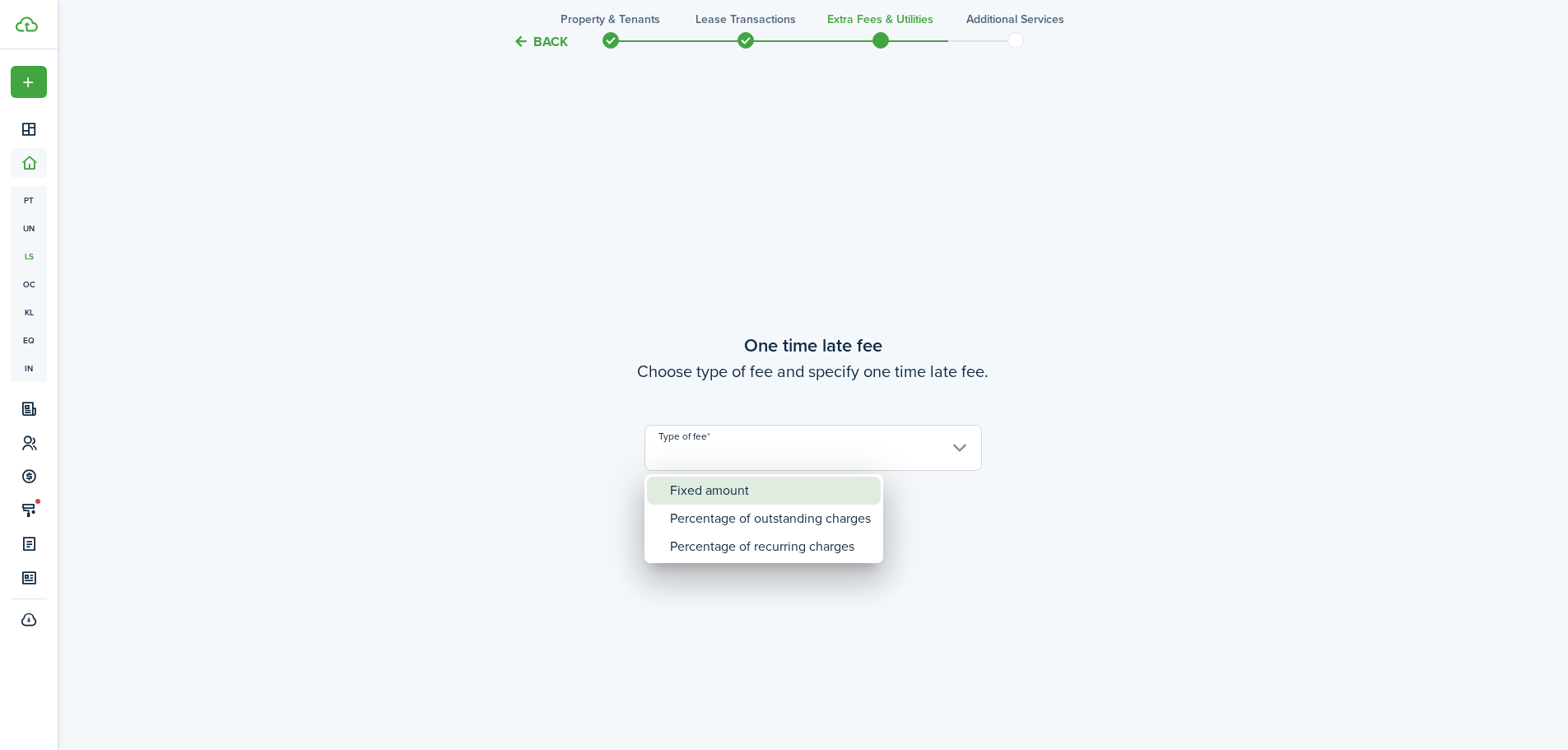
click at [747, 495] on div "Fixed amount" at bounding box center [771, 490] width 201 height 28
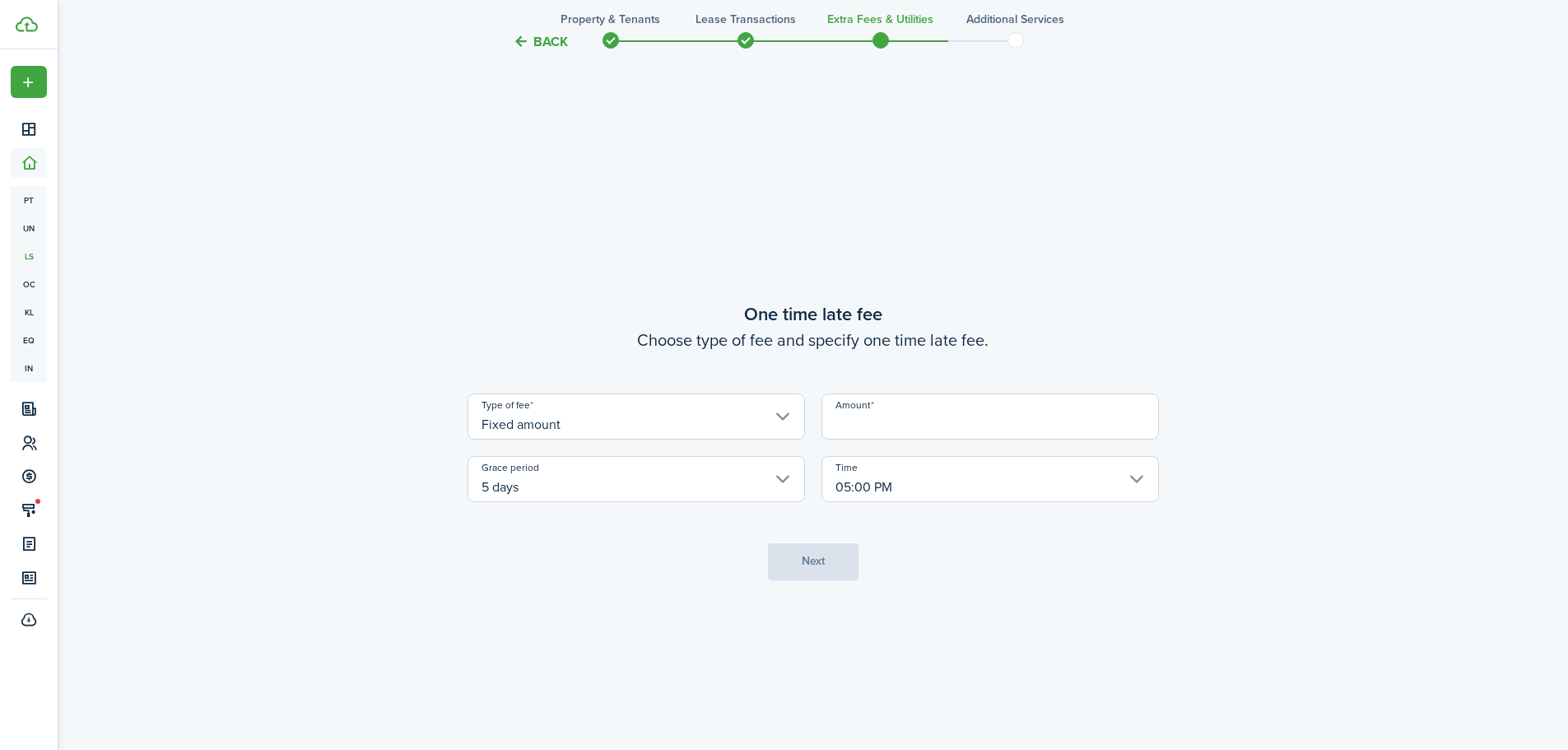
click at [760, 424] on input "Fixed amount" at bounding box center [636, 416] width 338 height 46
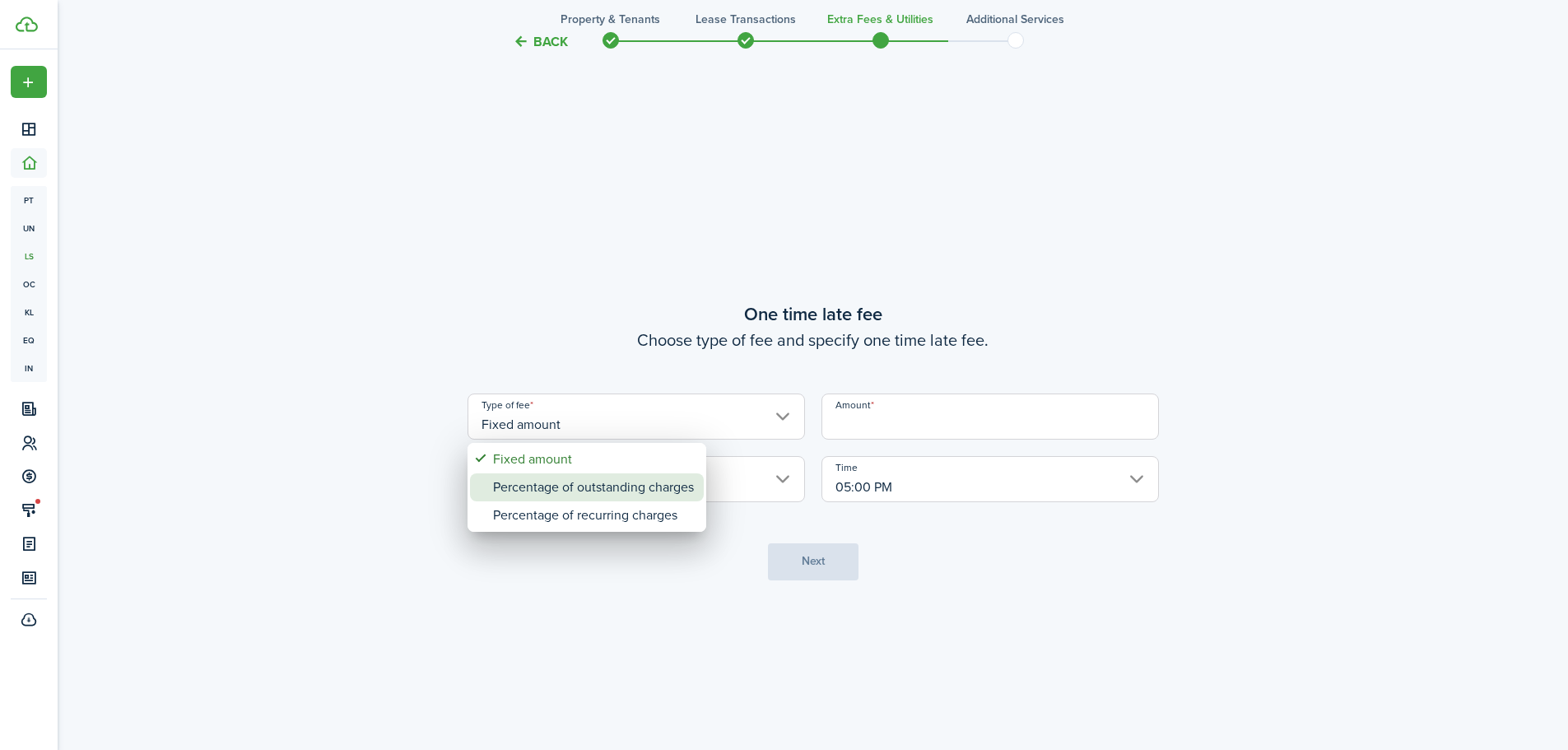
click at [689, 483] on div "Percentage of outstanding charges" at bounding box center [593, 487] width 201 height 28
type input "Percentage of outstanding charges"
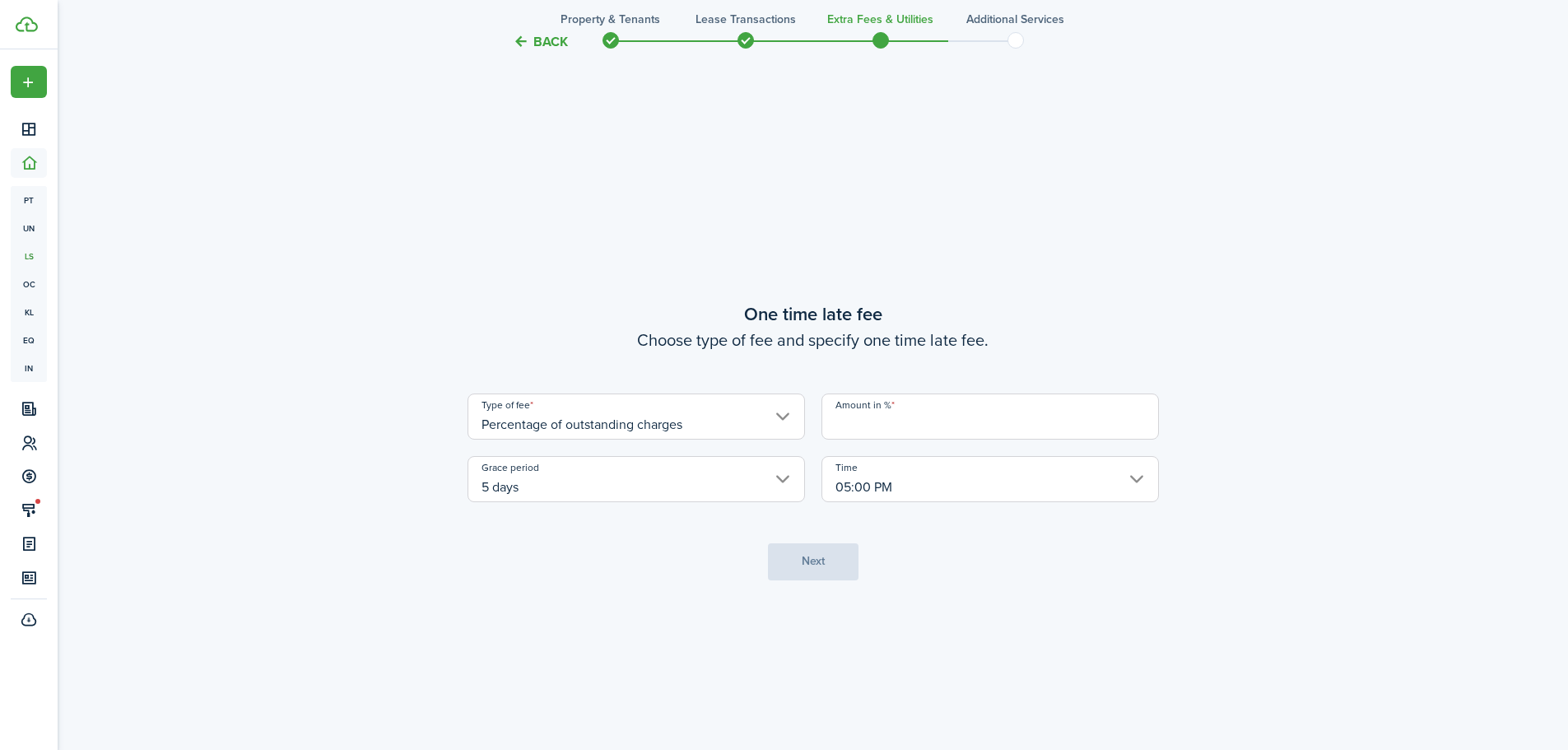
click at [860, 424] on input "Amount in %" at bounding box center [990, 416] width 338 height 46
type input "5"
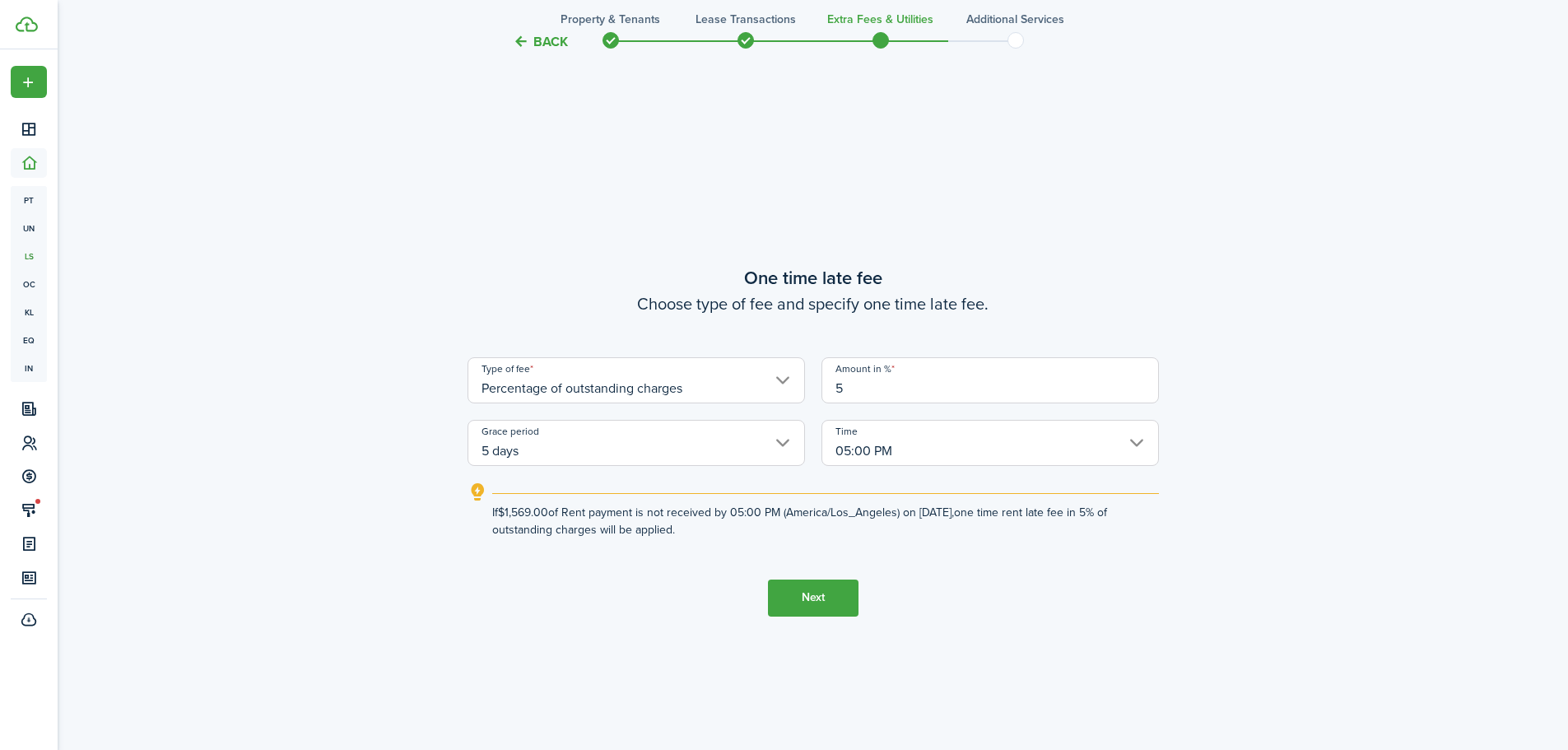
click at [954, 451] on input "05:00 PM" at bounding box center [990, 443] width 338 height 46
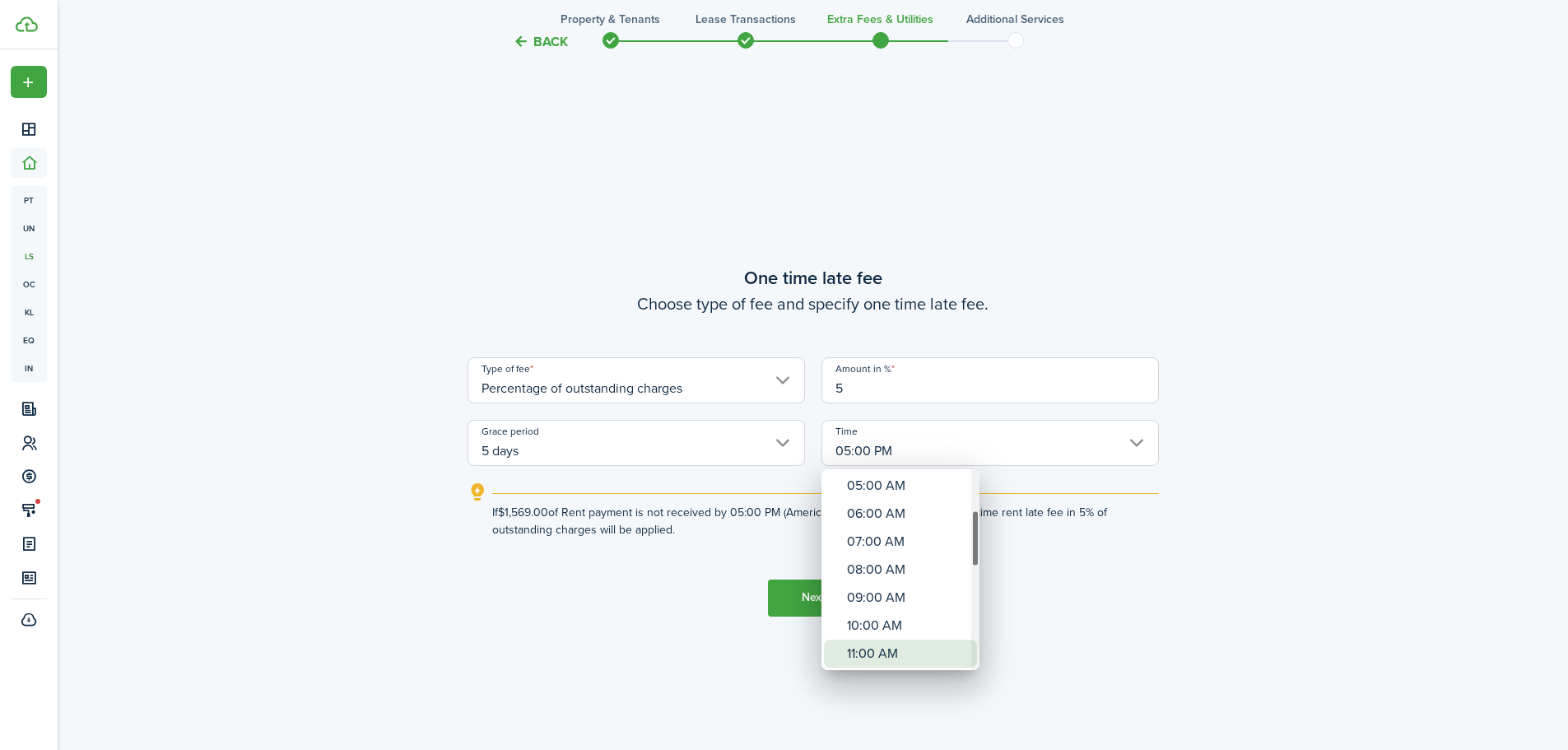
click at [875, 650] on div "11:00 AM" at bounding box center [908, 654] width 121 height 28
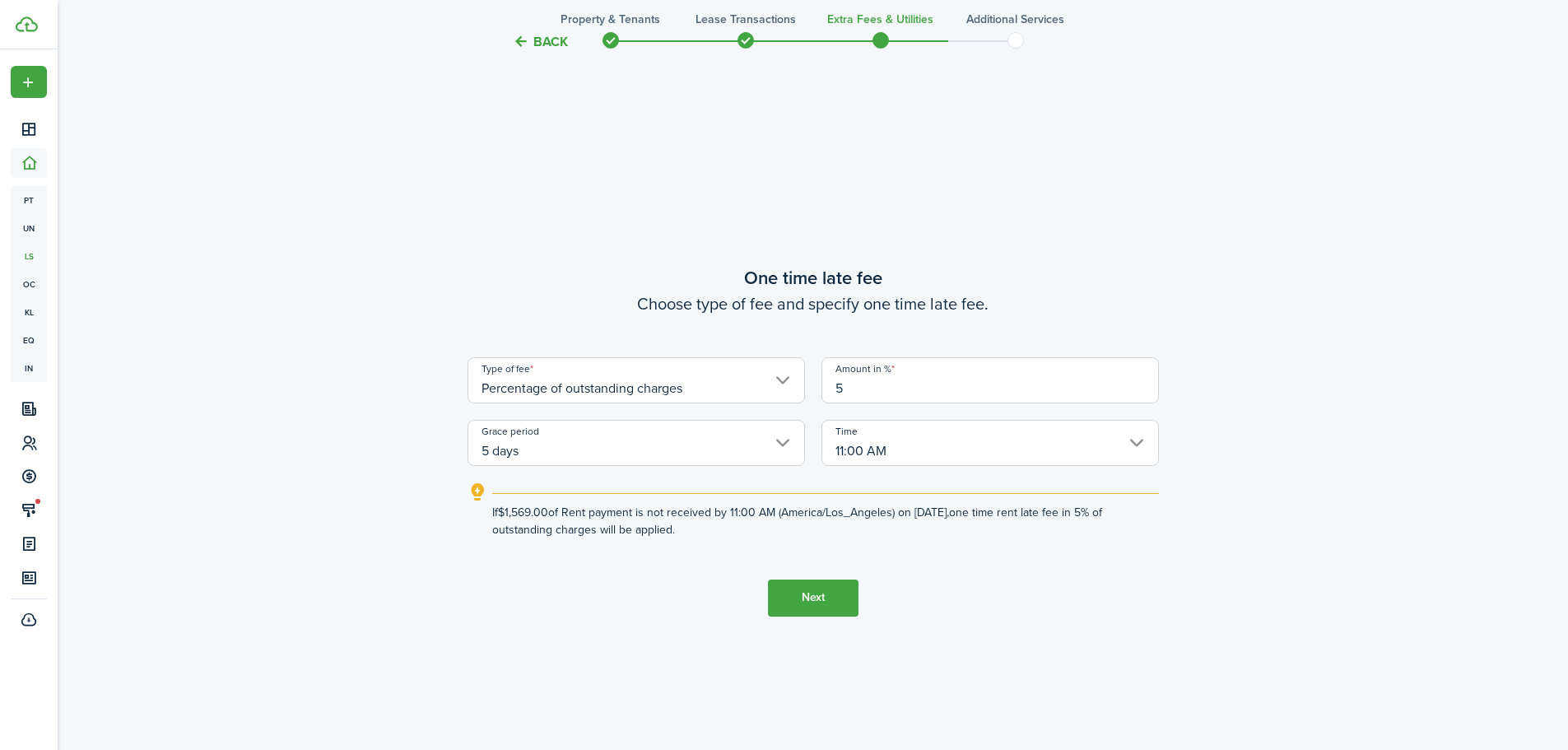
click at [989, 444] on input "11:00 AM" at bounding box center [990, 443] width 338 height 46
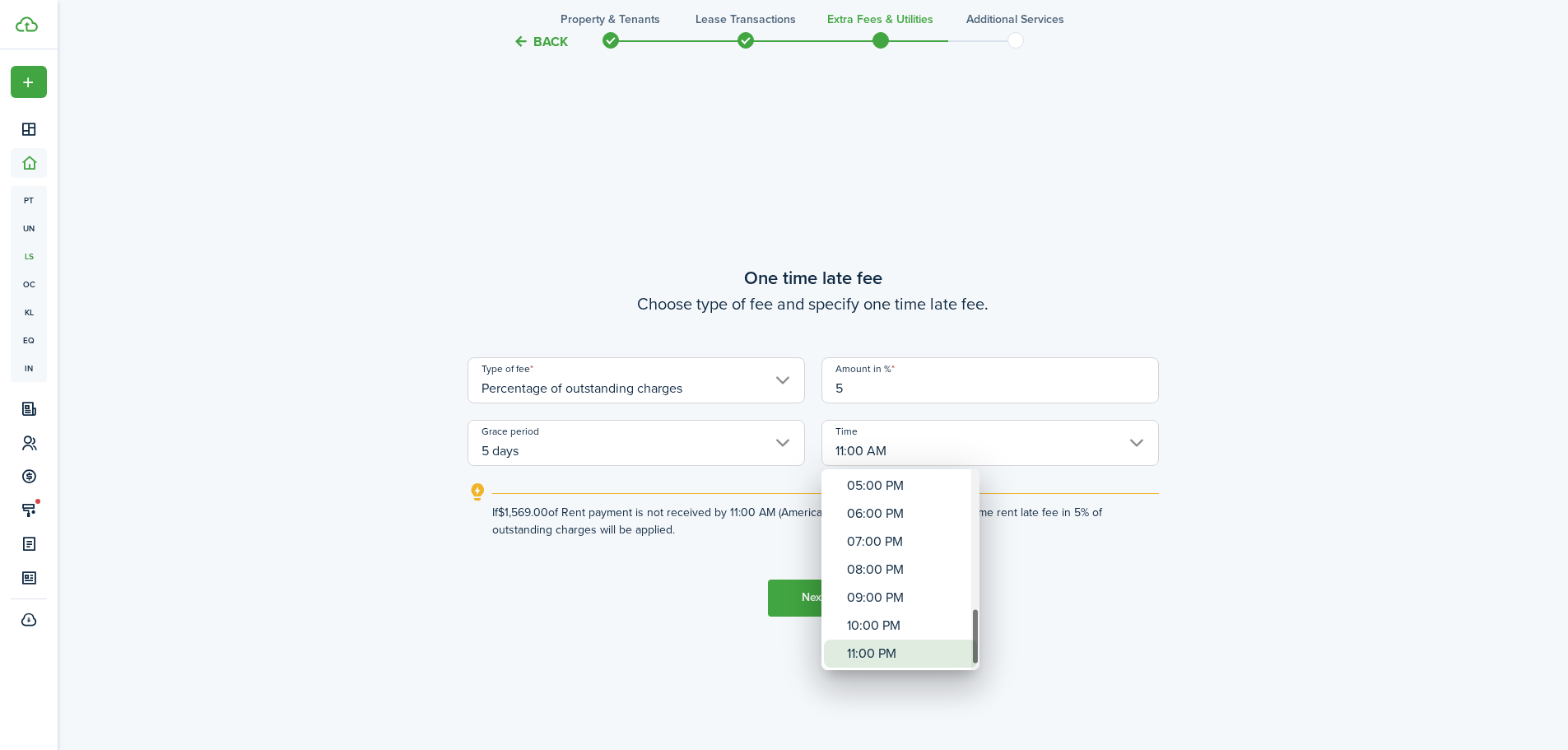
click at [877, 654] on div "11:00 PM" at bounding box center [908, 654] width 121 height 28
type input "11:00 PM"
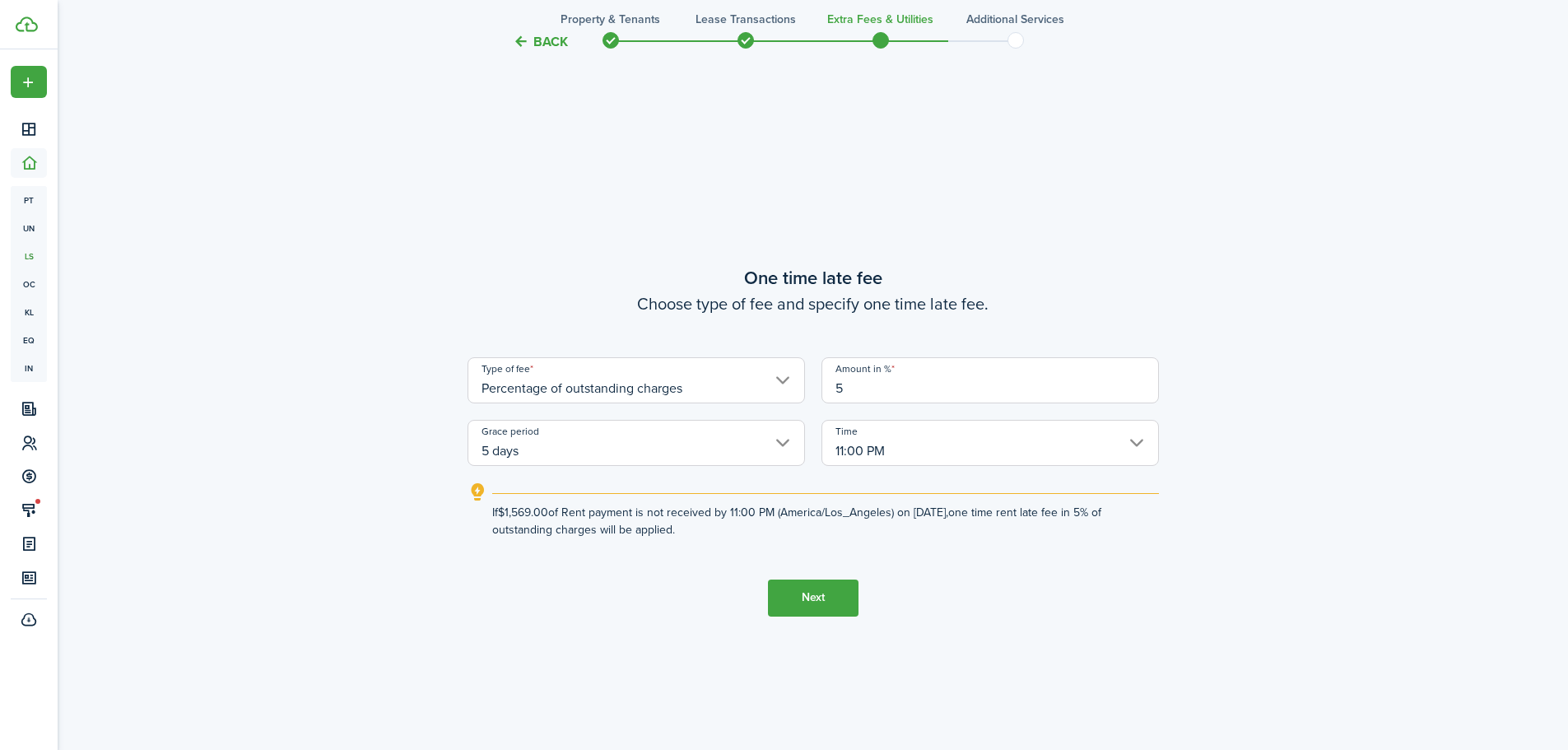
click at [831, 612] on button "Next" at bounding box center [813, 598] width 91 height 37
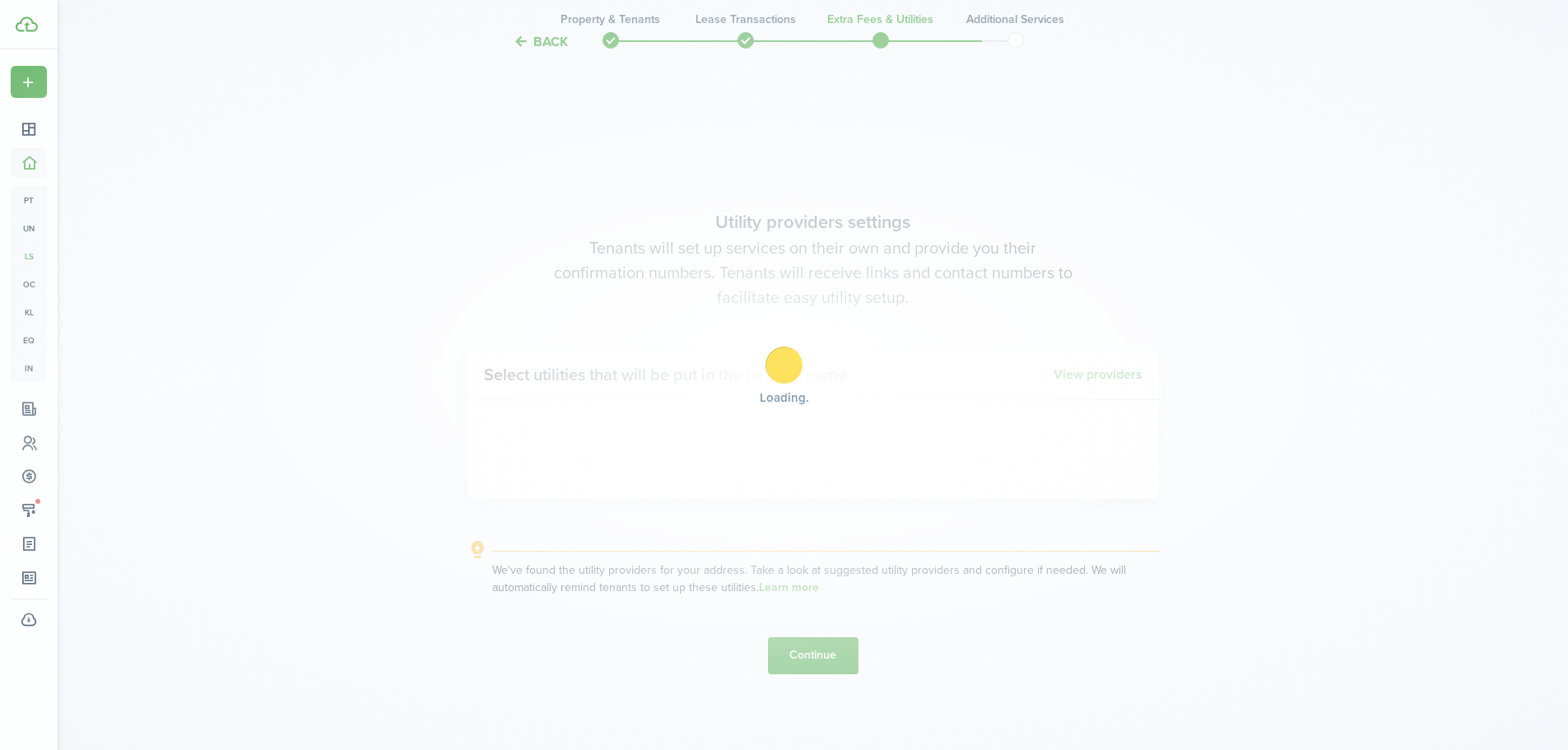
scroll to position [2139, 0]
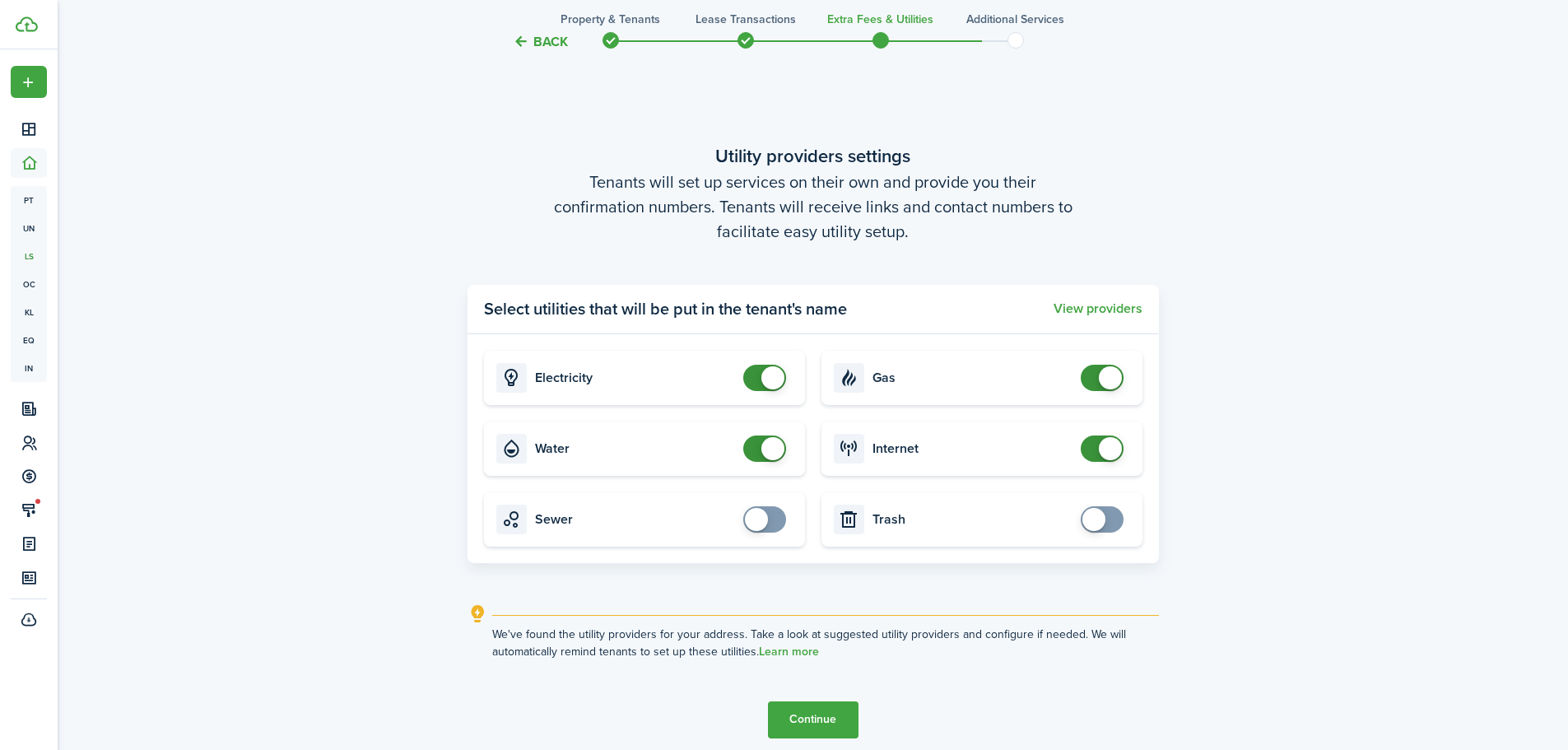
click at [744, 453] on input "checkbox" at bounding box center [768, 449] width 49 height 26
checkbox input "false"
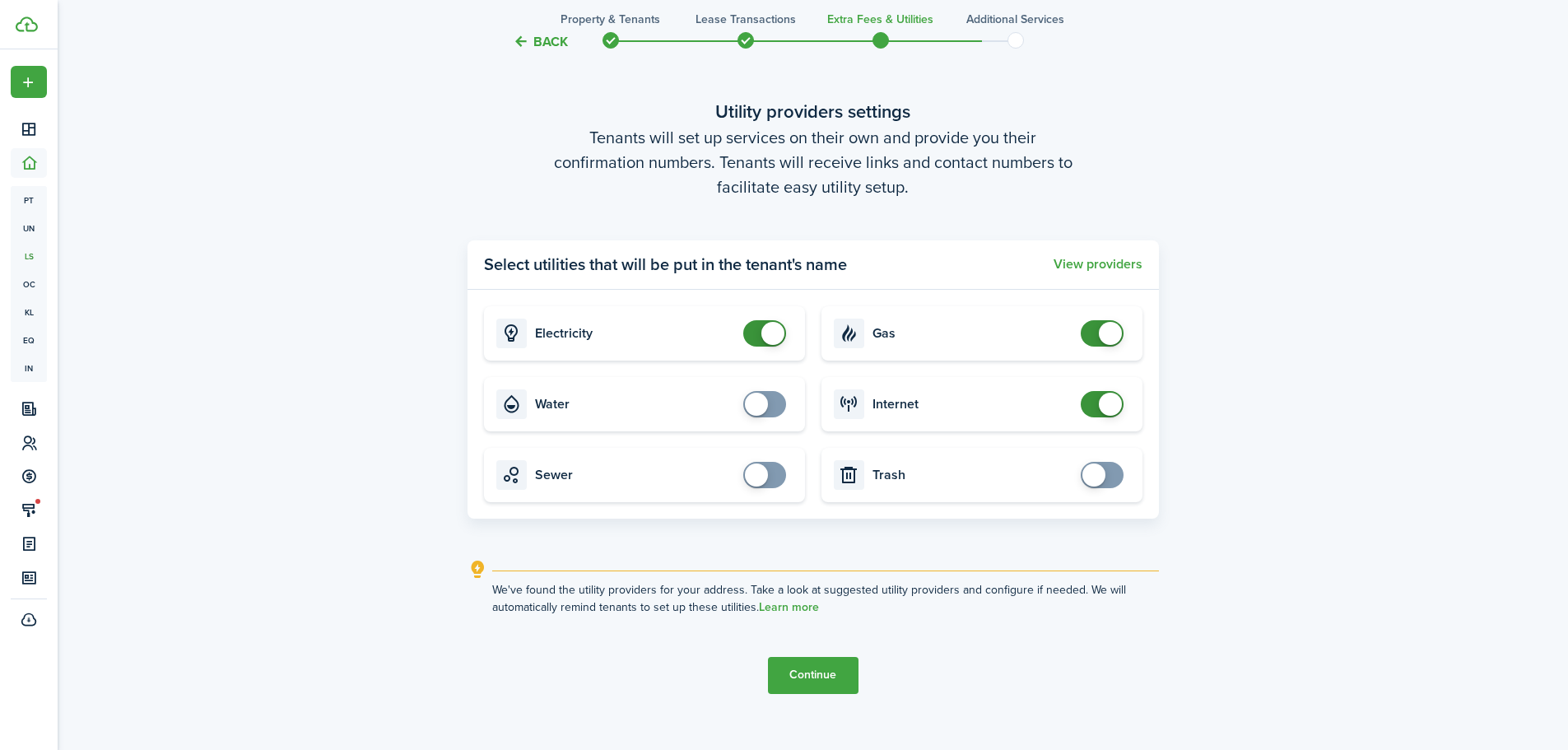
scroll to position [2221, 0]
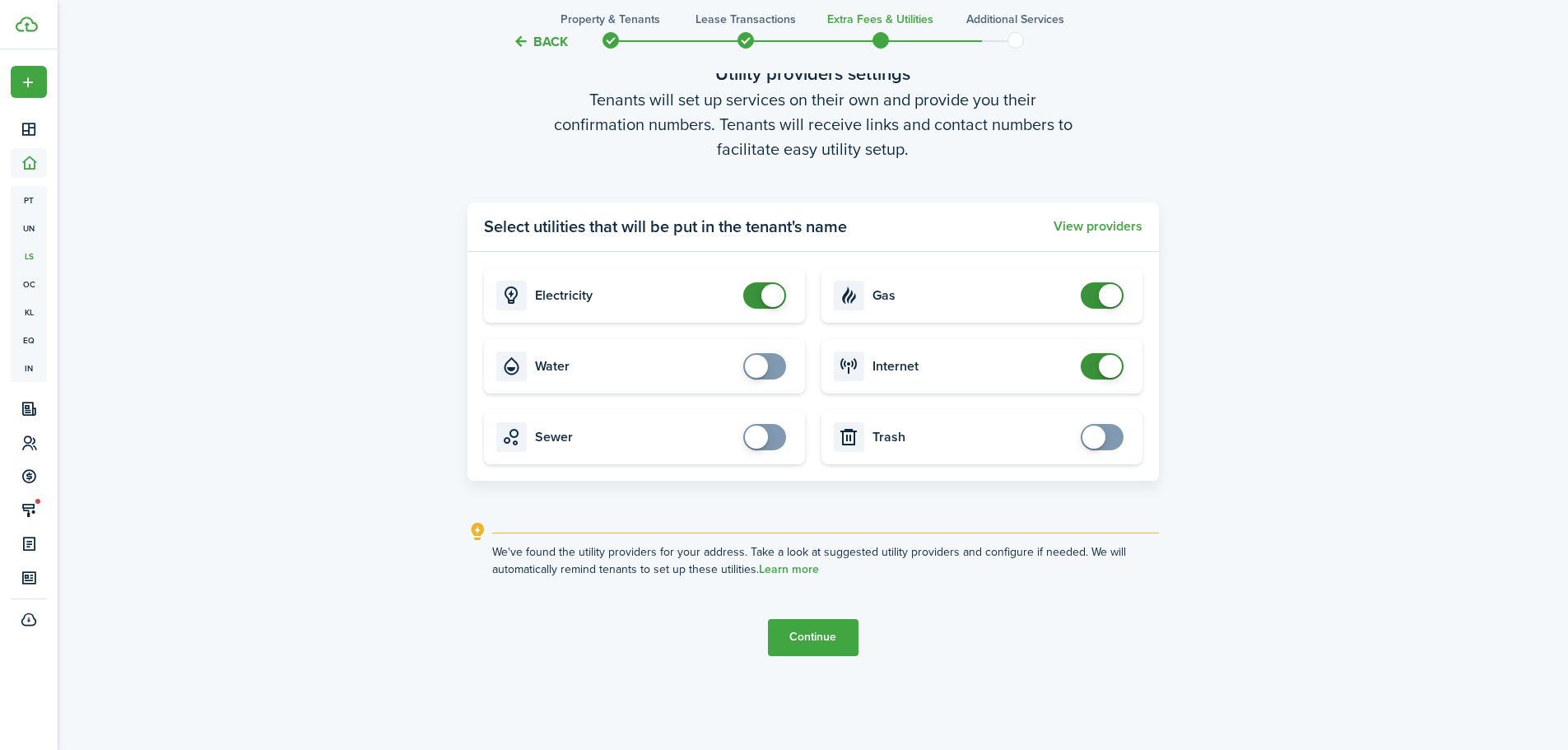
click at [775, 634] on button "Continue" at bounding box center [813, 638] width 91 height 37
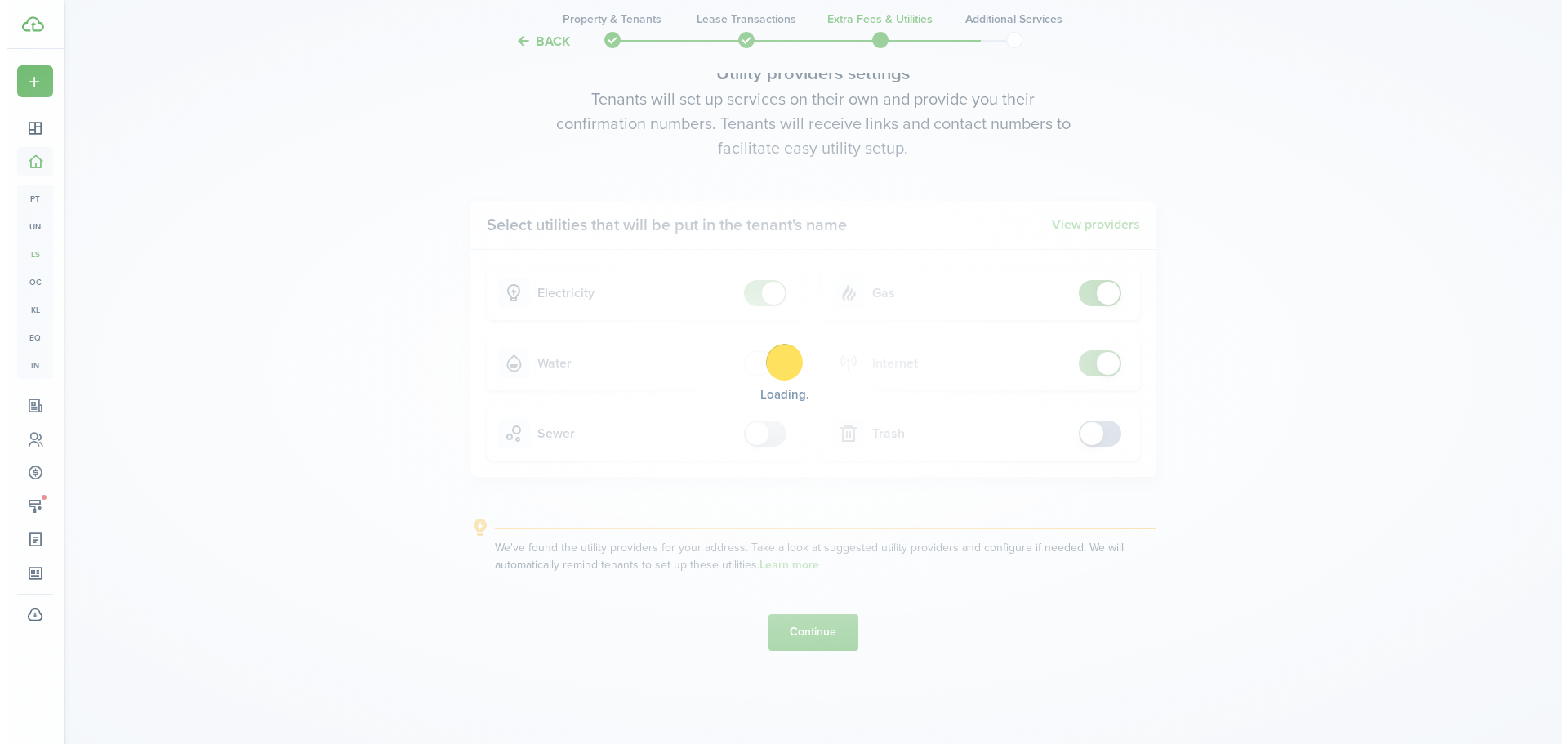
scroll to position [0, 0]
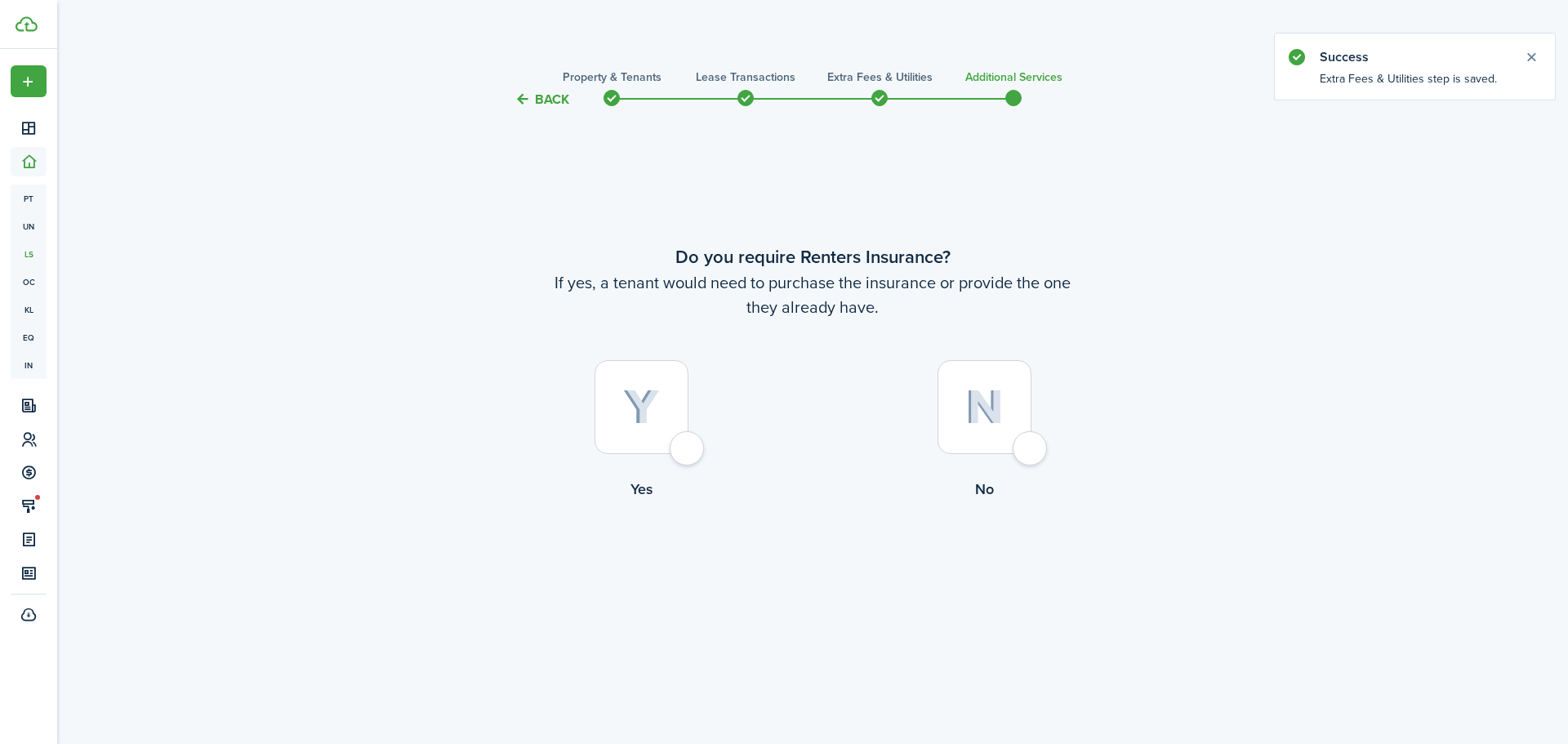
click at [679, 443] on div at bounding box center [641, 407] width 94 height 94
radio input "true"
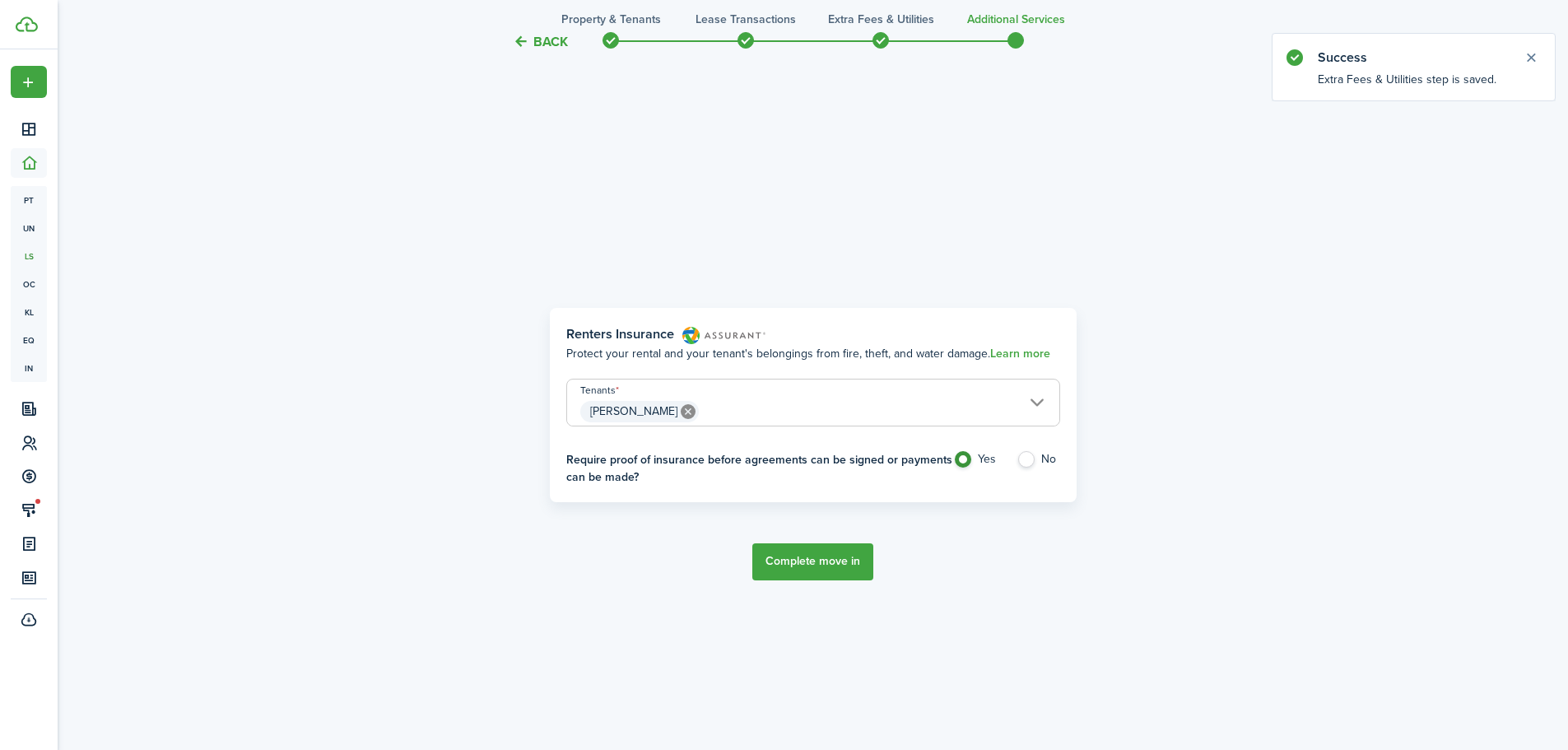
scroll to position [640, 0]
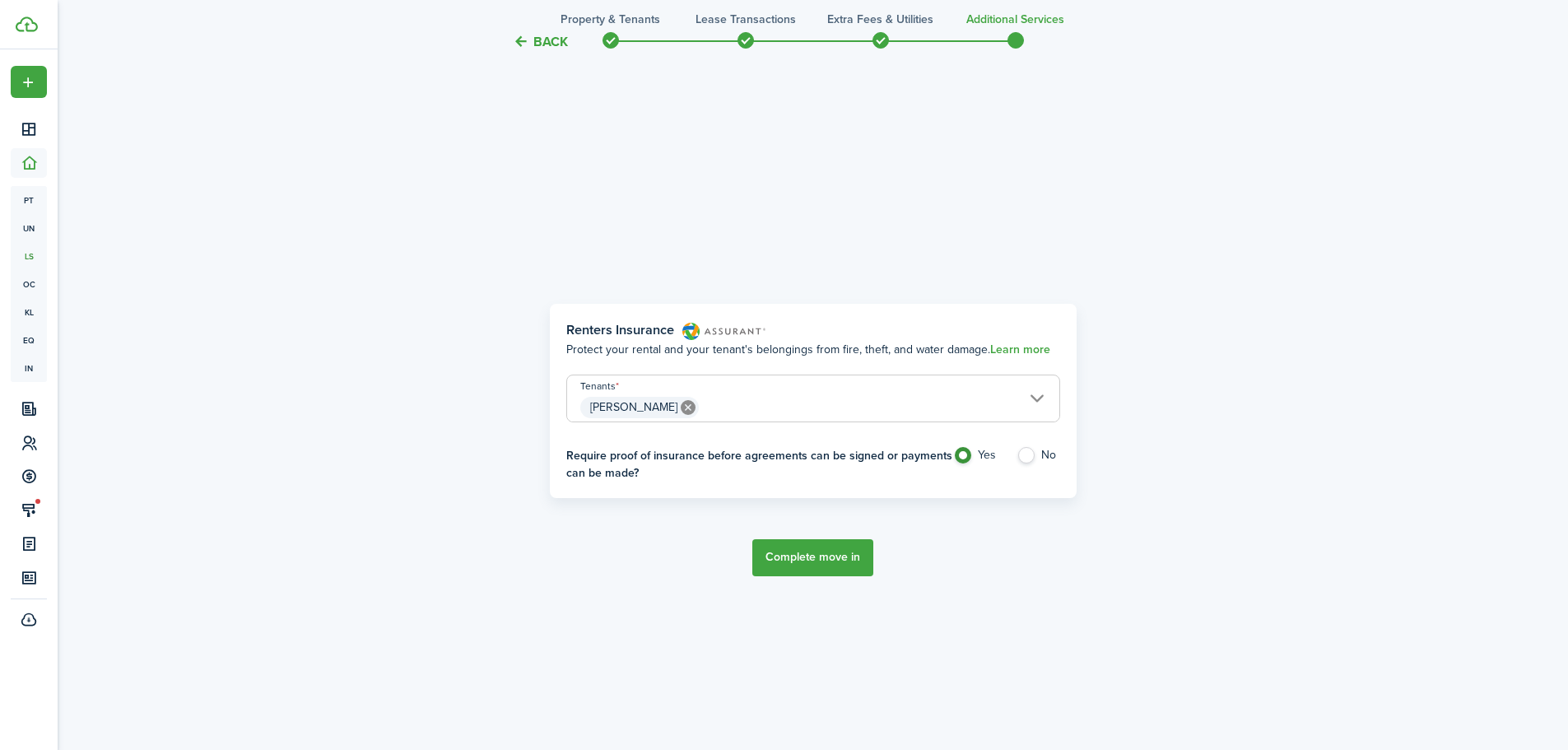
click at [1043, 456] on label "No" at bounding box center [1038, 459] width 44 height 25
radio input "false"
radio input "true"
click at [846, 566] on button "Complete move in" at bounding box center [812, 558] width 121 height 37
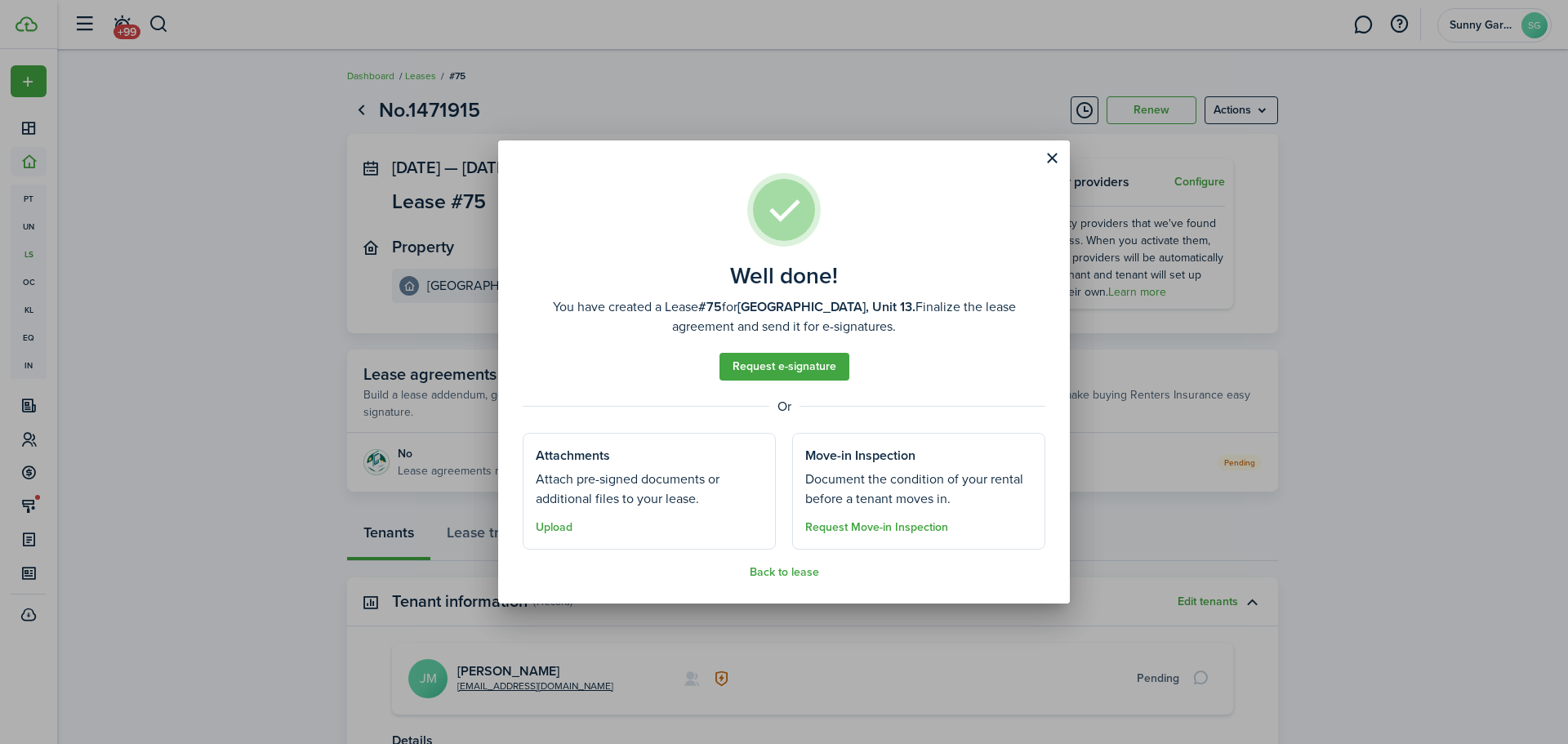
click at [1052, 155] on button "Close modal" at bounding box center [1051, 158] width 28 height 28
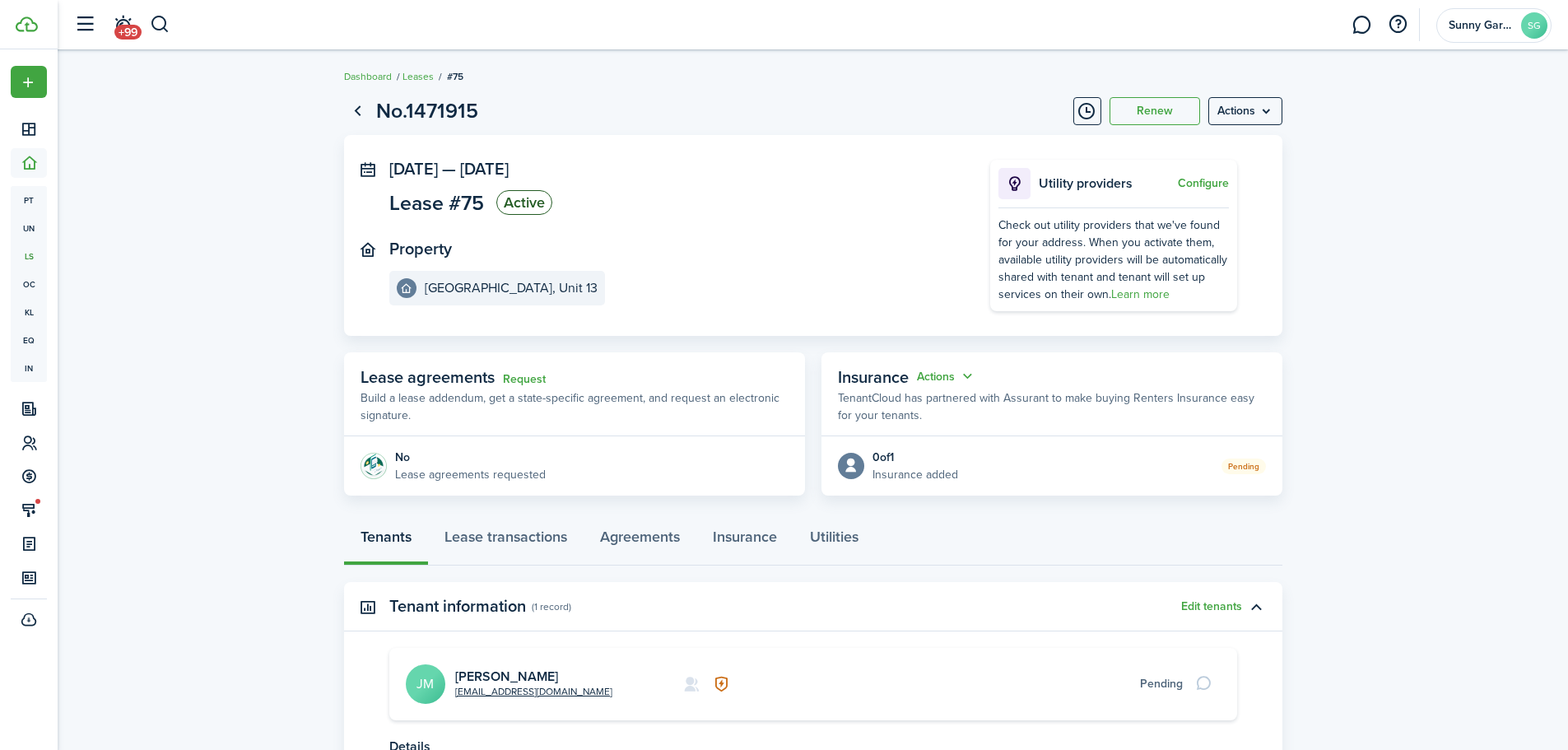
click at [1230, 111] on menu-btn "Actions" at bounding box center [1245, 111] width 74 height 28
click at [1330, 254] on lease-view "No.1471915 Renew Actions [DATE] — [DATE] Lease #75 Active Property [GEOGRAPHIC_…" at bounding box center [812, 481] width 1511 height 788
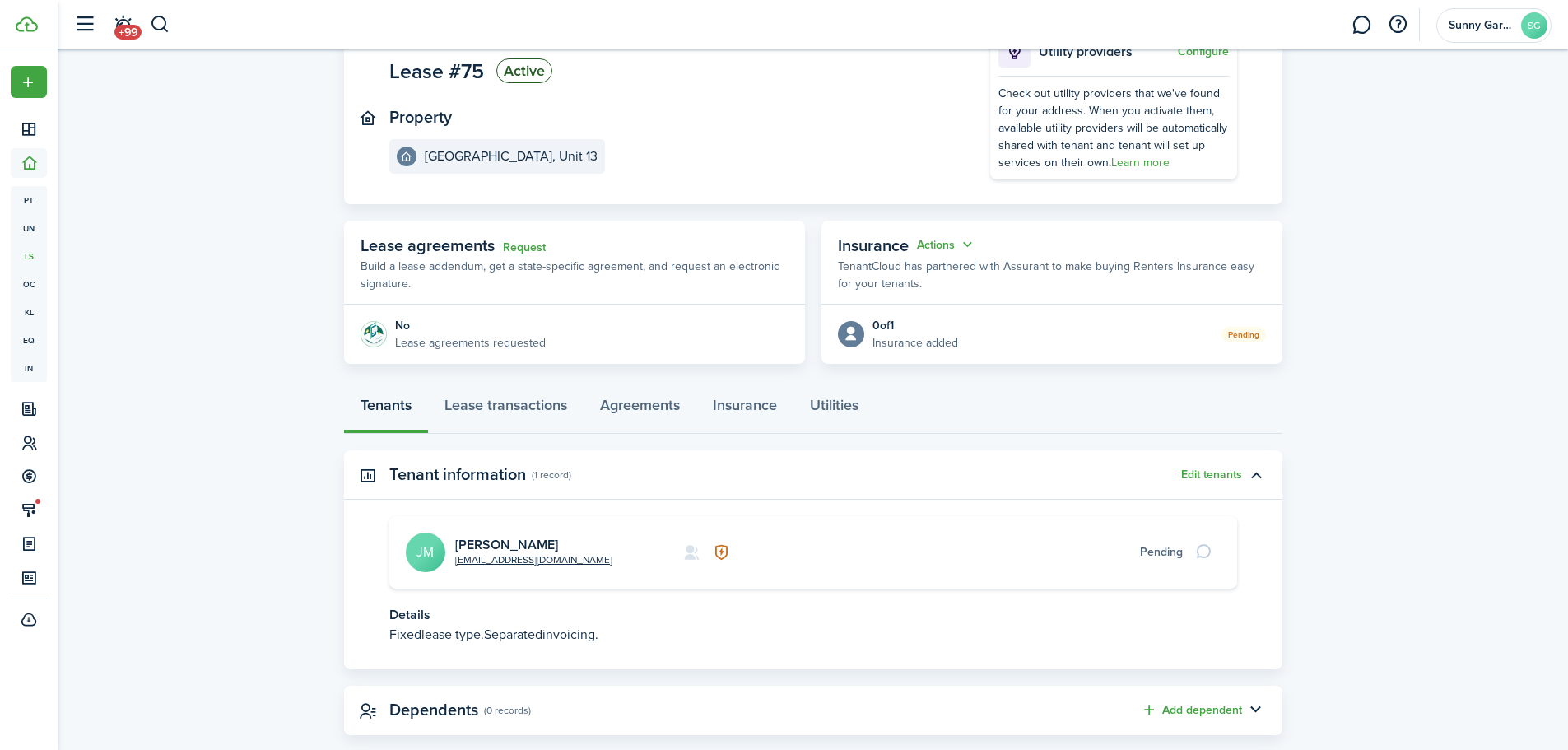
scroll to position [162, 0]
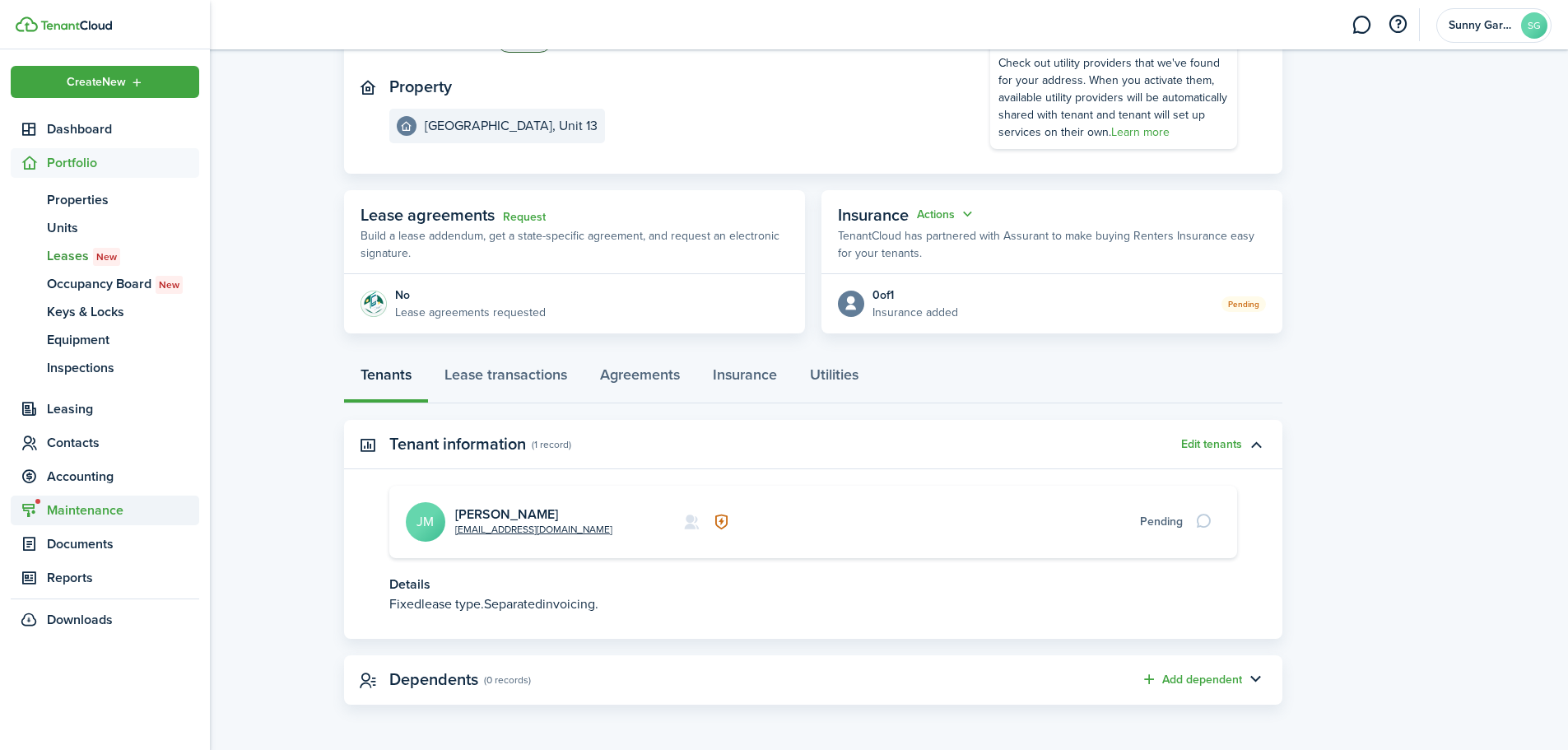
click at [66, 437] on span "Contacts" at bounding box center [123, 442] width 152 height 19
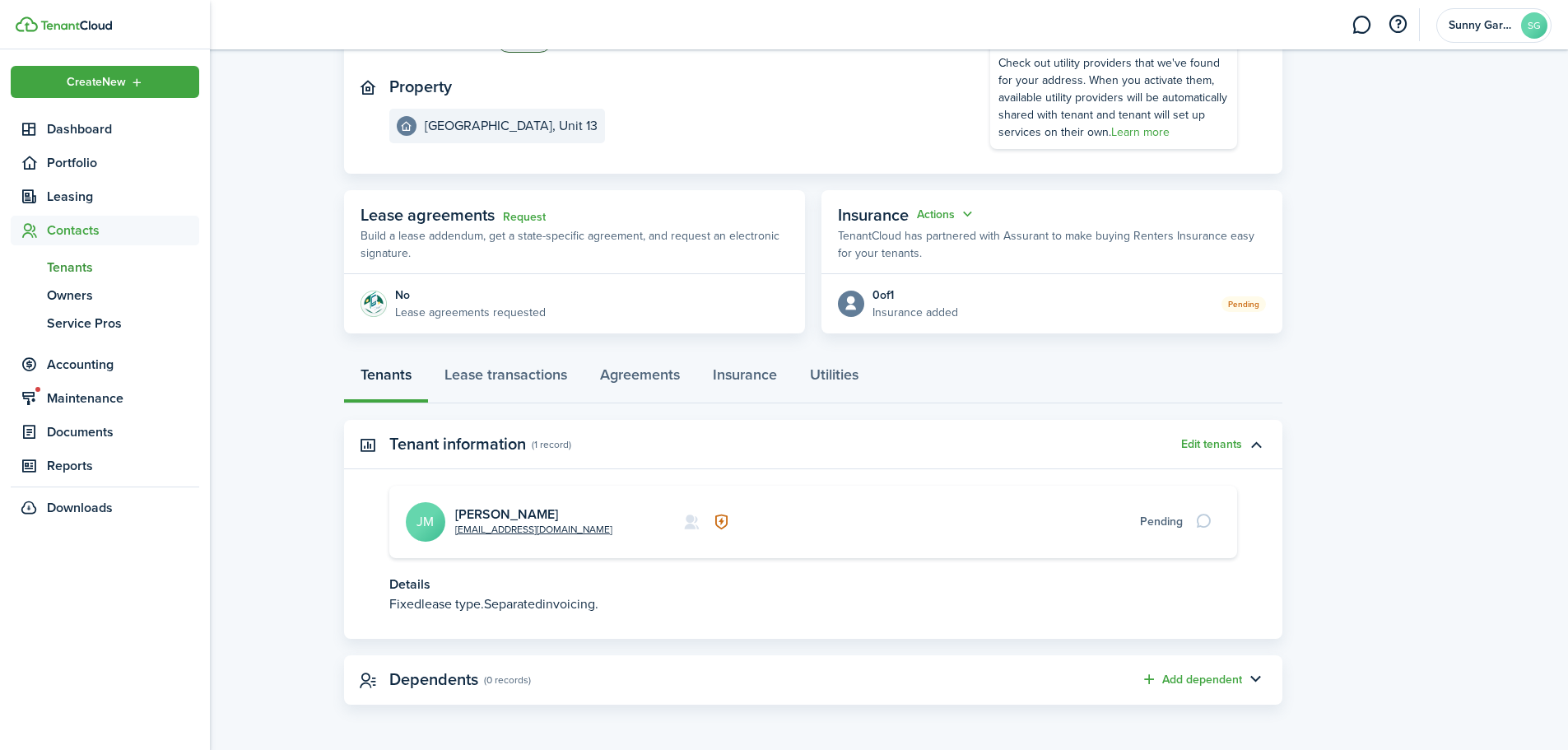
click at [52, 261] on span "Tenants" at bounding box center [123, 267] width 152 height 19
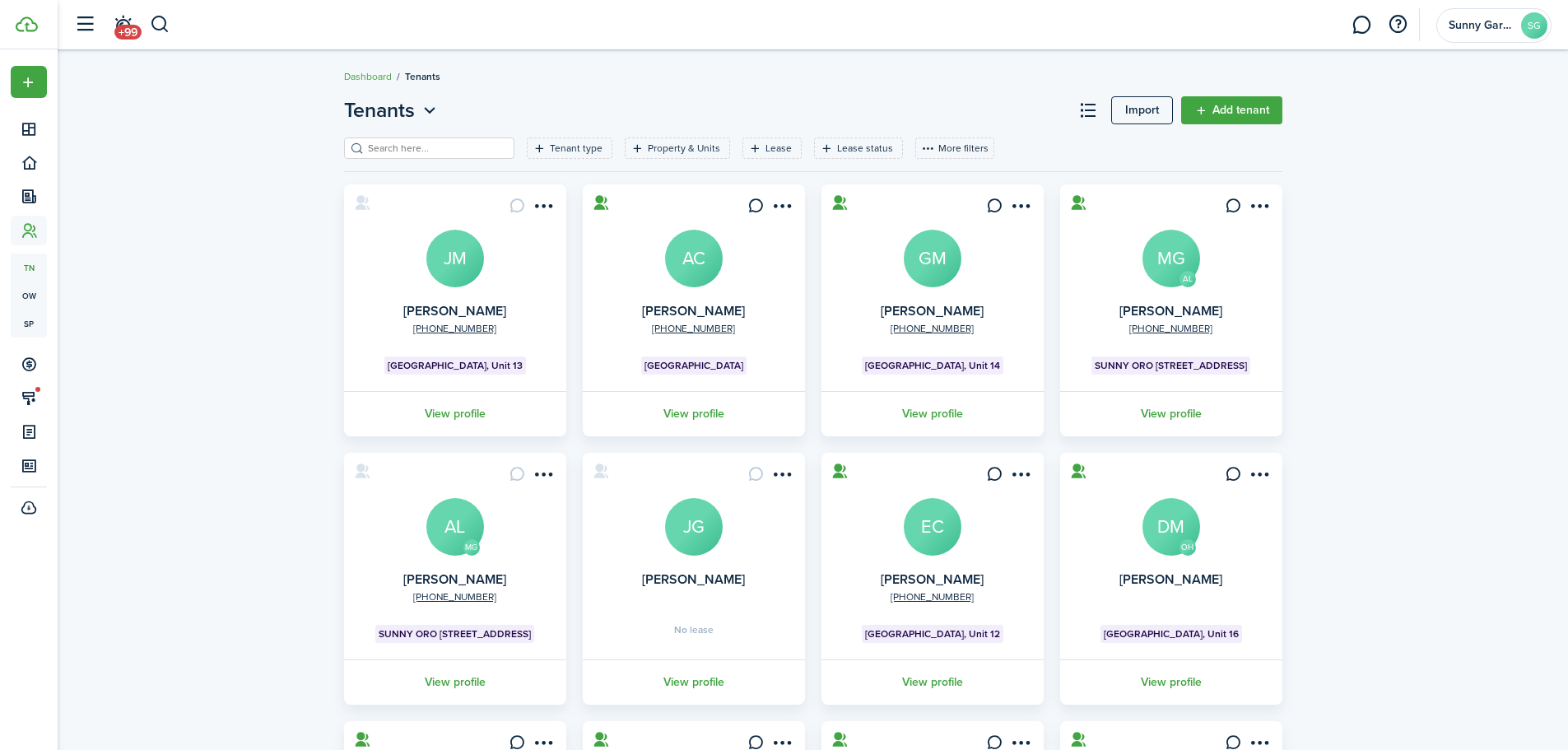
click at [542, 210] on menu-btn-icon "Open menu" at bounding box center [544, 206] width 28 height 28
click at [261, 340] on div "Tenants Import Add tenant Tenant type Property & Units Lease Lease status More …" at bounding box center [812, 563] width 1511 height 951
click at [543, 210] on menu-btn-icon "Open menu" at bounding box center [544, 206] width 28 height 28
click at [151, 321] on div "Tenants Import Add tenant Tenant type Property & Units Lease Lease status More …" at bounding box center [812, 563] width 1511 height 951
click at [455, 275] on avatar-text "JM" at bounding box center [455, 259] width 57 height 57
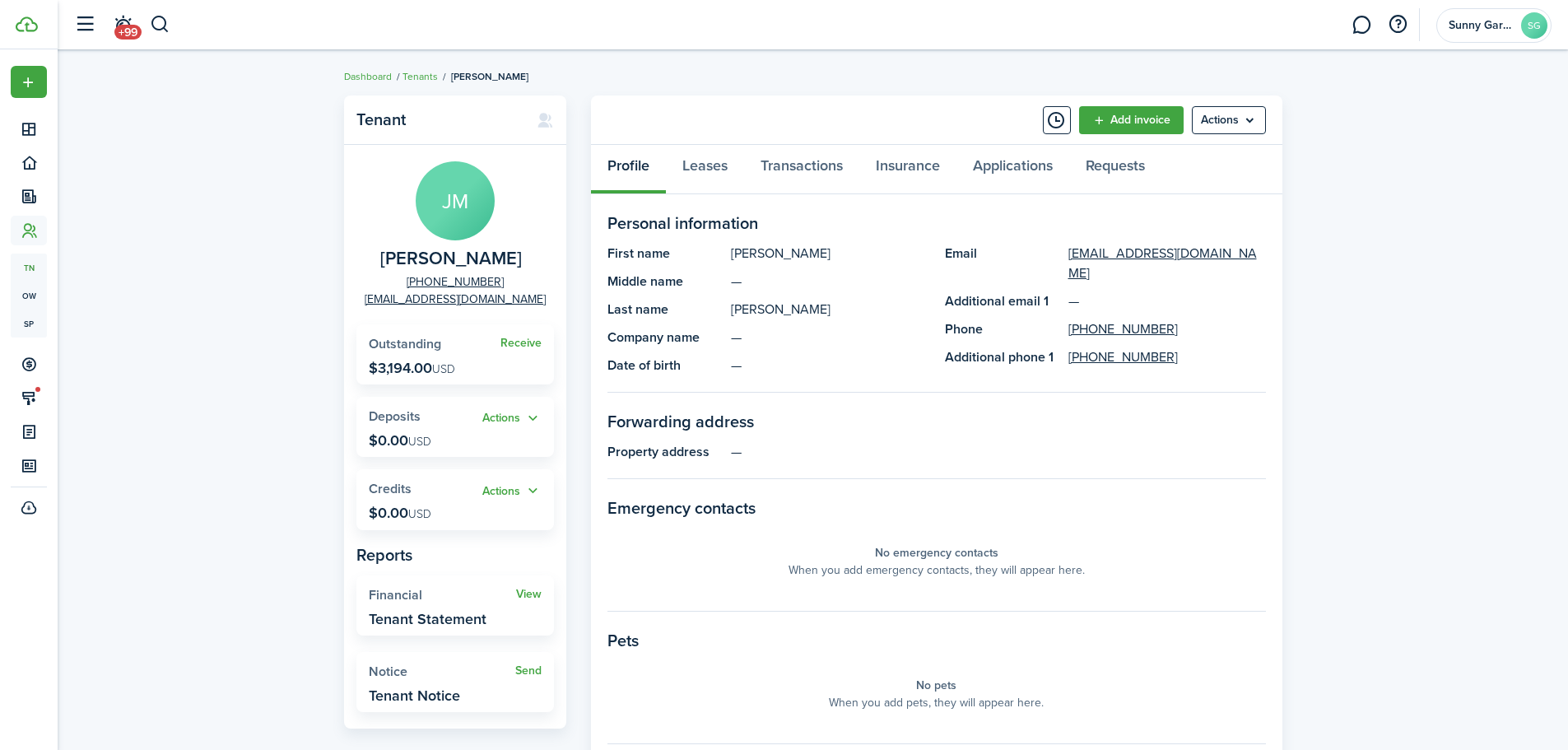
click at [1258, 131] on menu-btn "Actions" at bounding box center [1230, 121] width 74 height 28
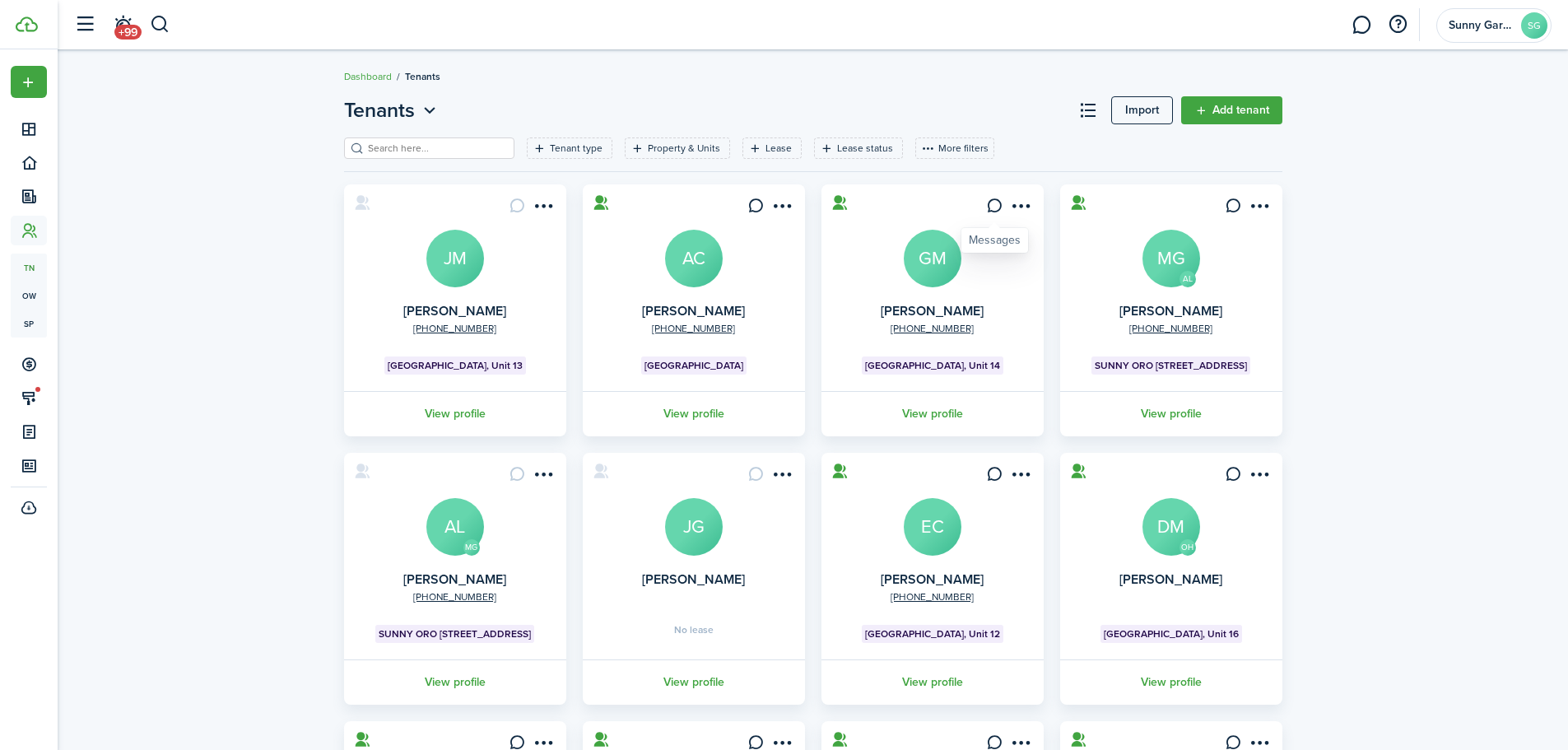
click at [996, 210] on icon at bounding box center [995, 206] width 18 height 17
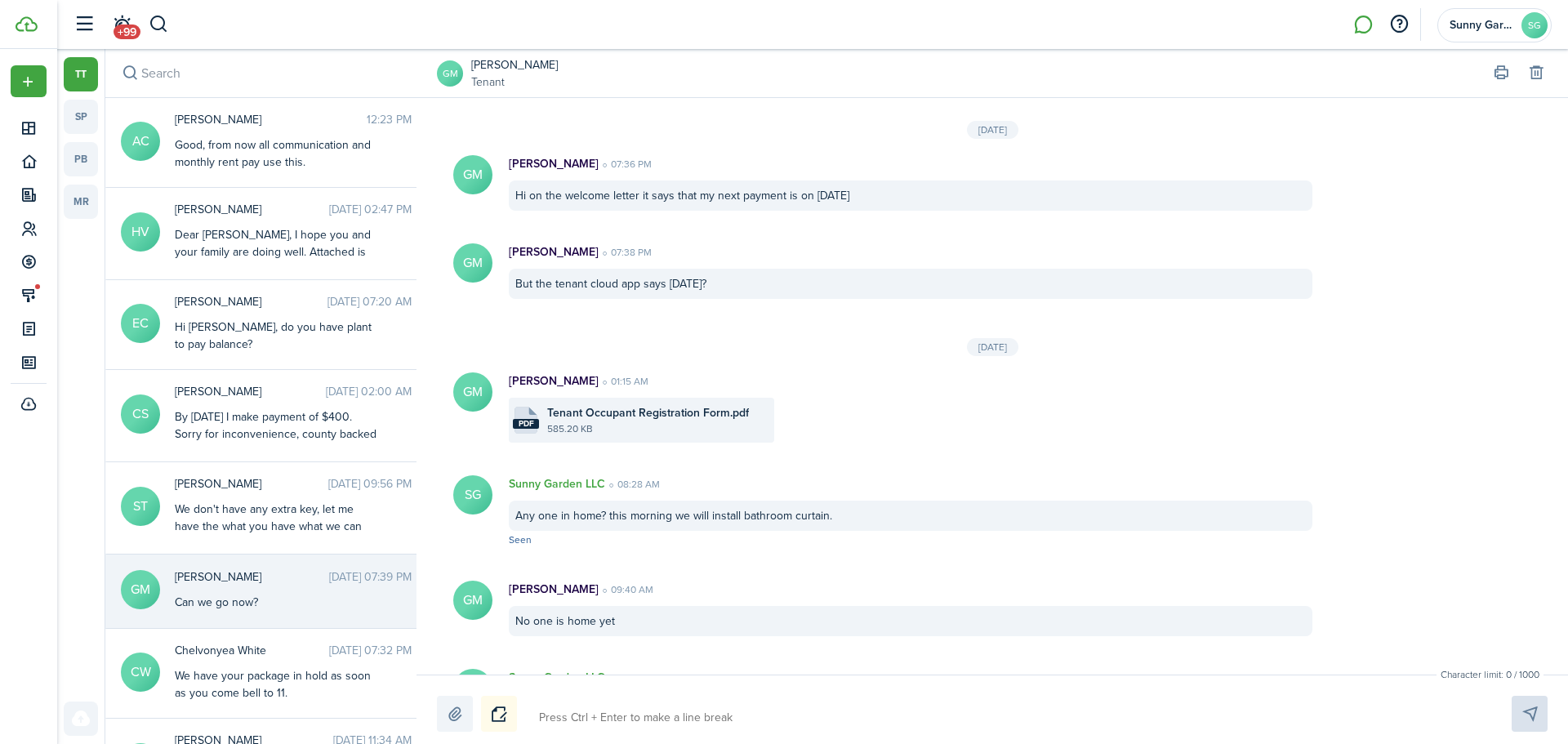
scroll to position [2099, 0]
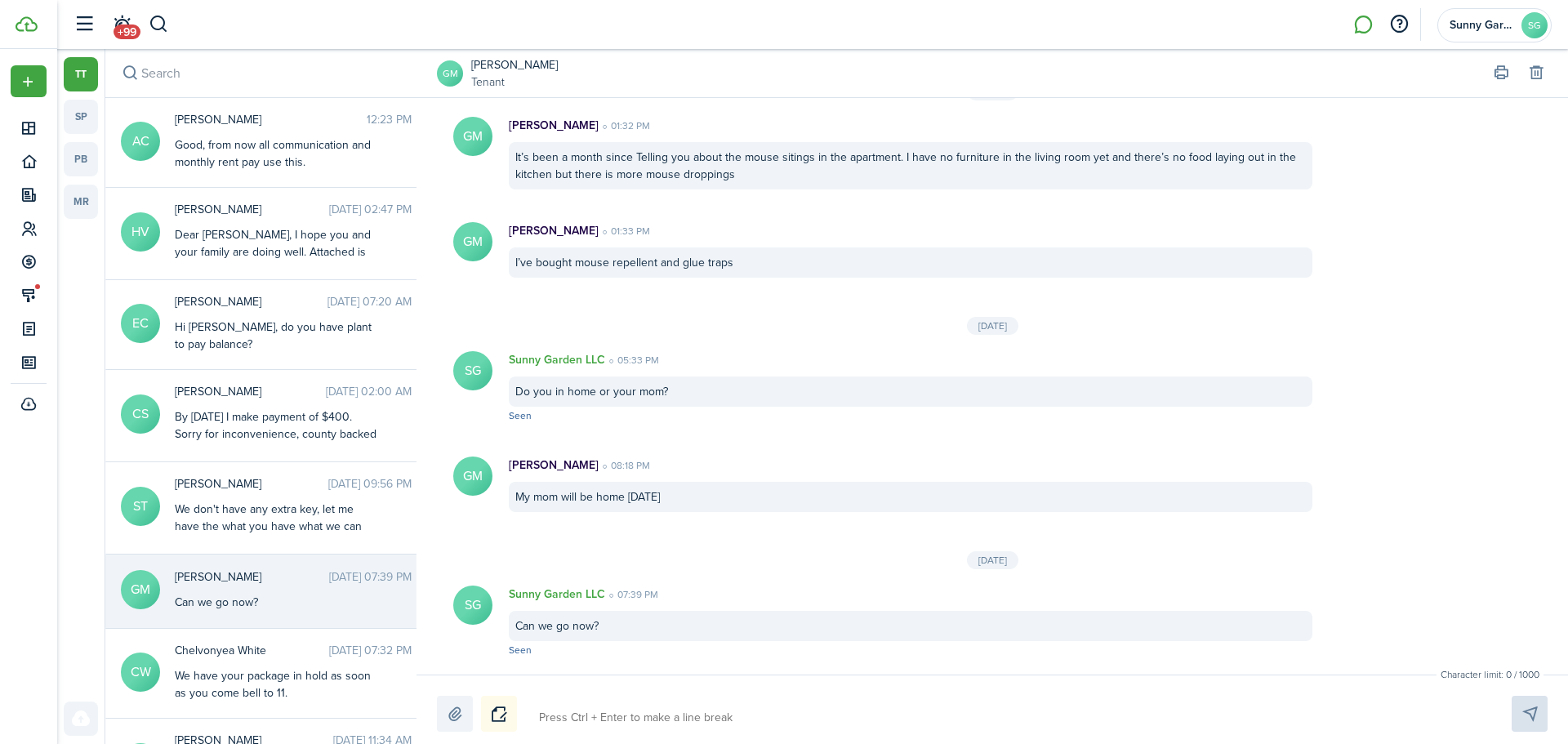
click at [545, 707] on textarea at bounding box center [1006, 717] width 945 height 28
type textarea "H"
type textarea "Hi"
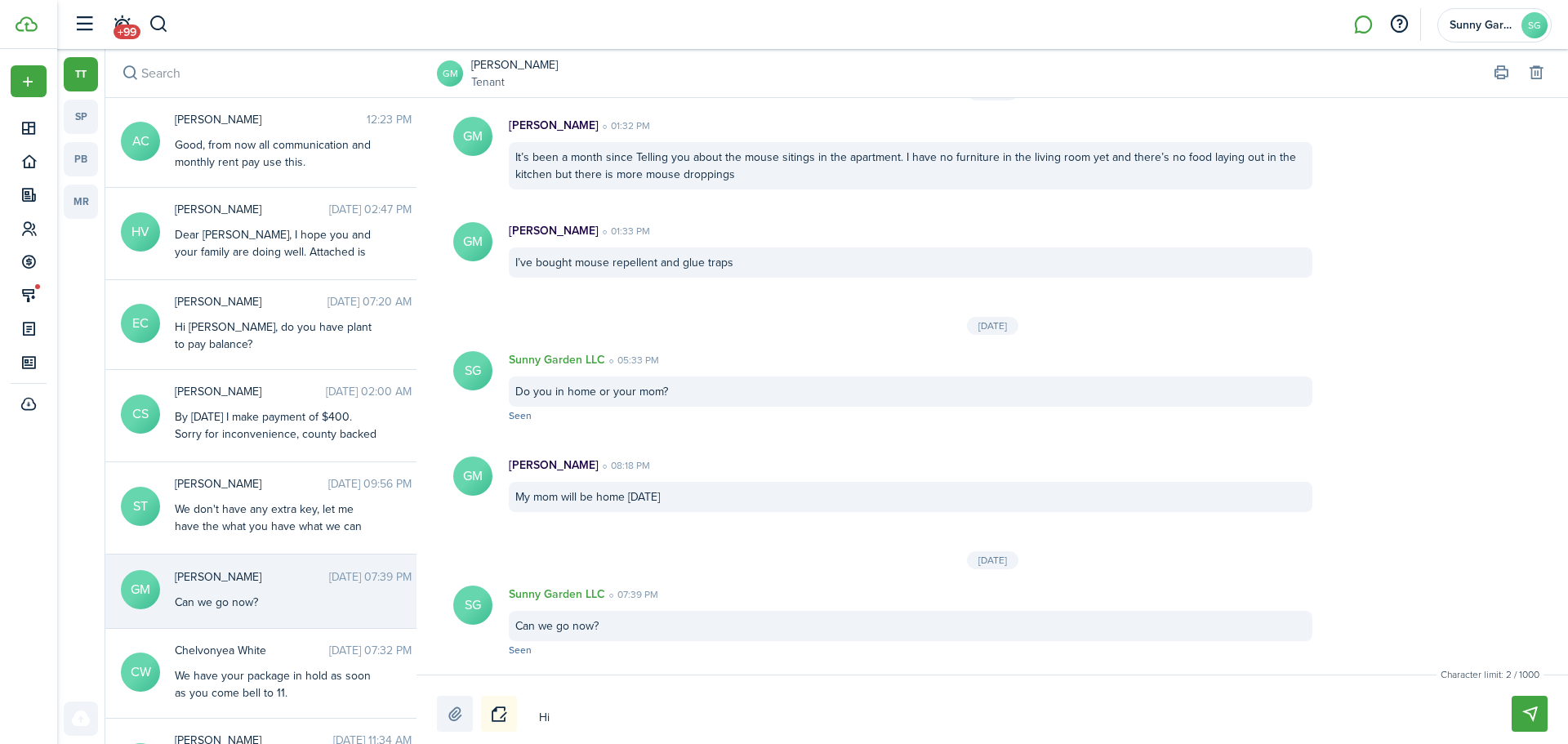
type textarea "Hi"
type textarea "Hi G"
type textarea "Hi Ga"
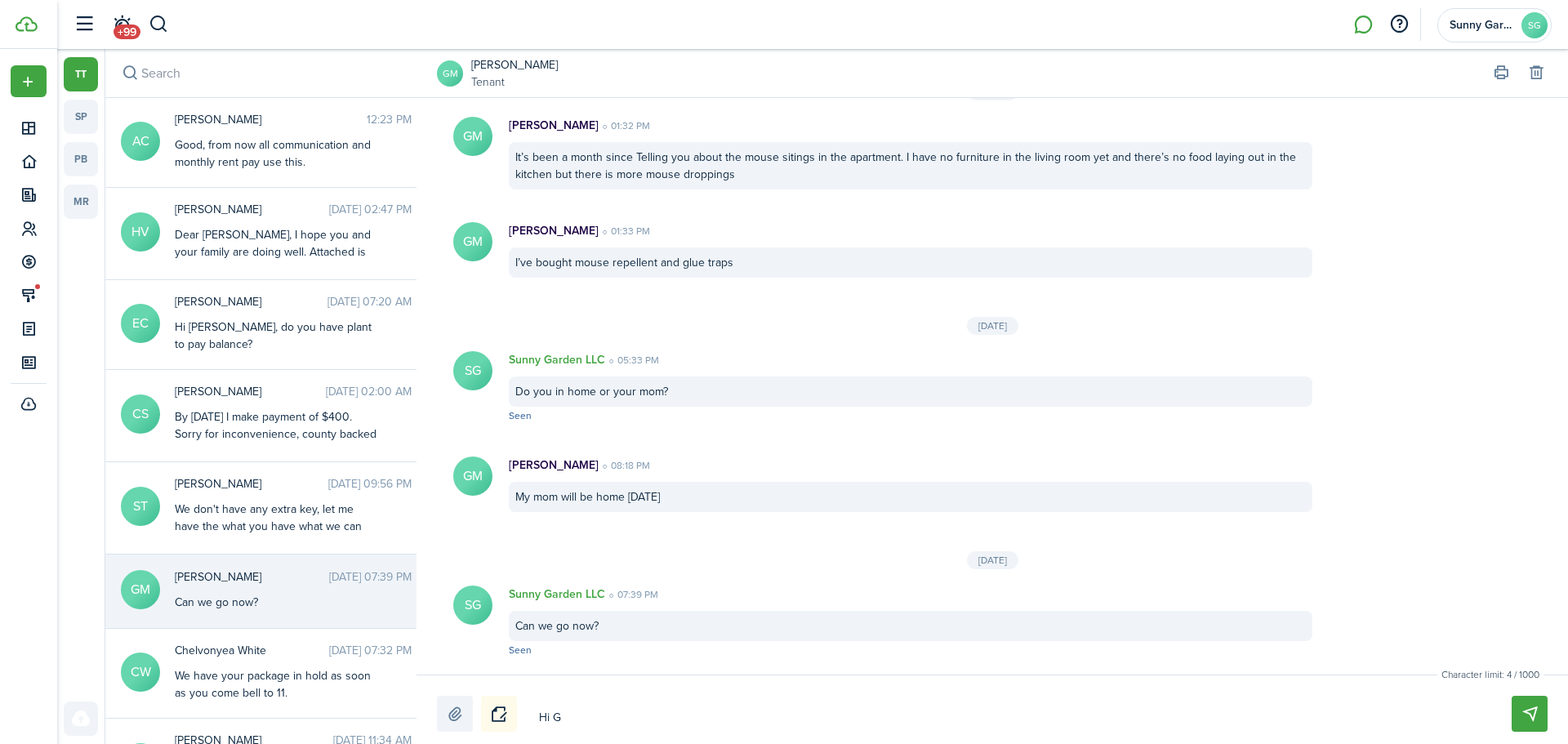
type textarea "Hi Ga"
type textarea "Hi Gab"
type textarea "Hi Gabu"
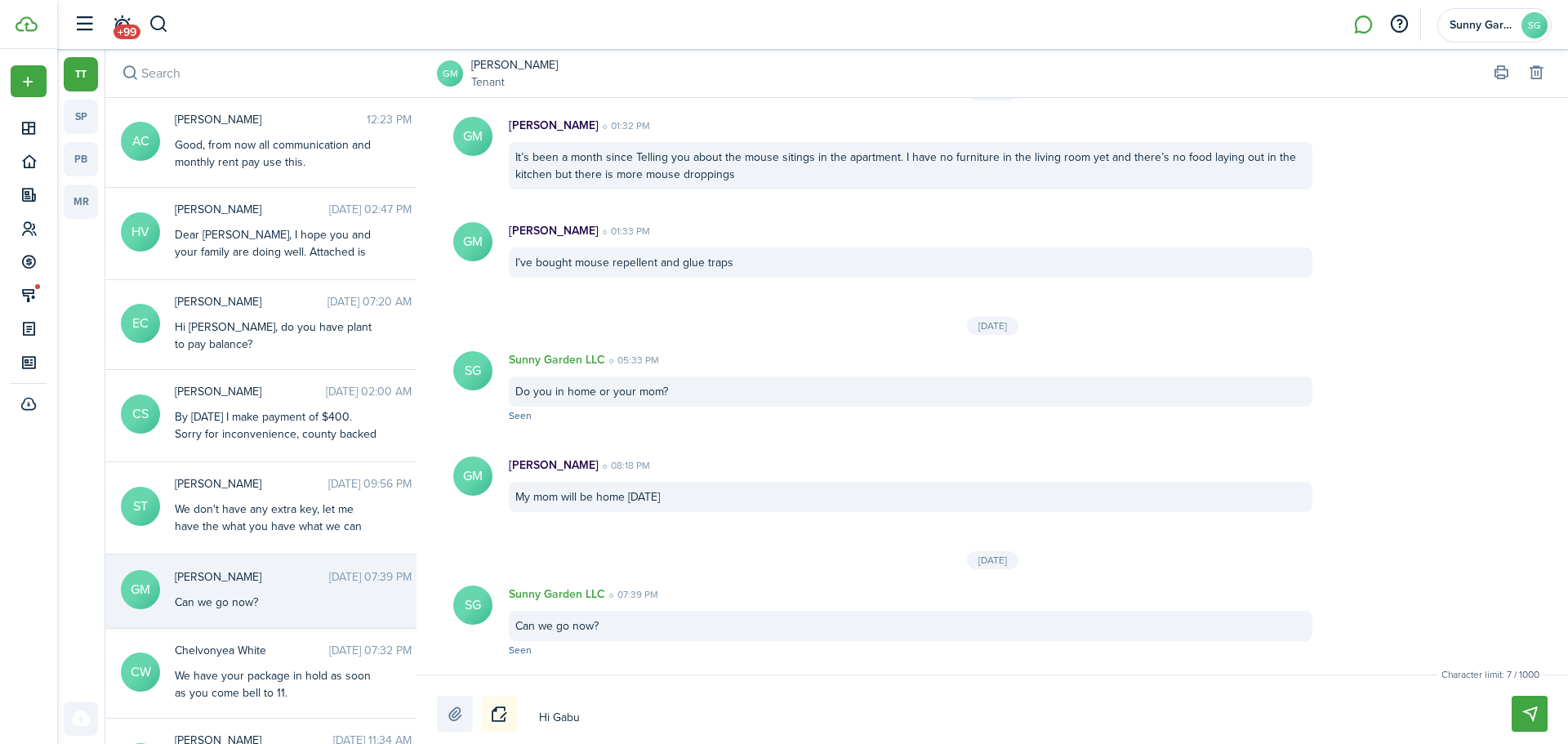
type textarea "Hi Gabur"
type textarea "Hi Gaburi"
type textarea "Hi Gaburie"
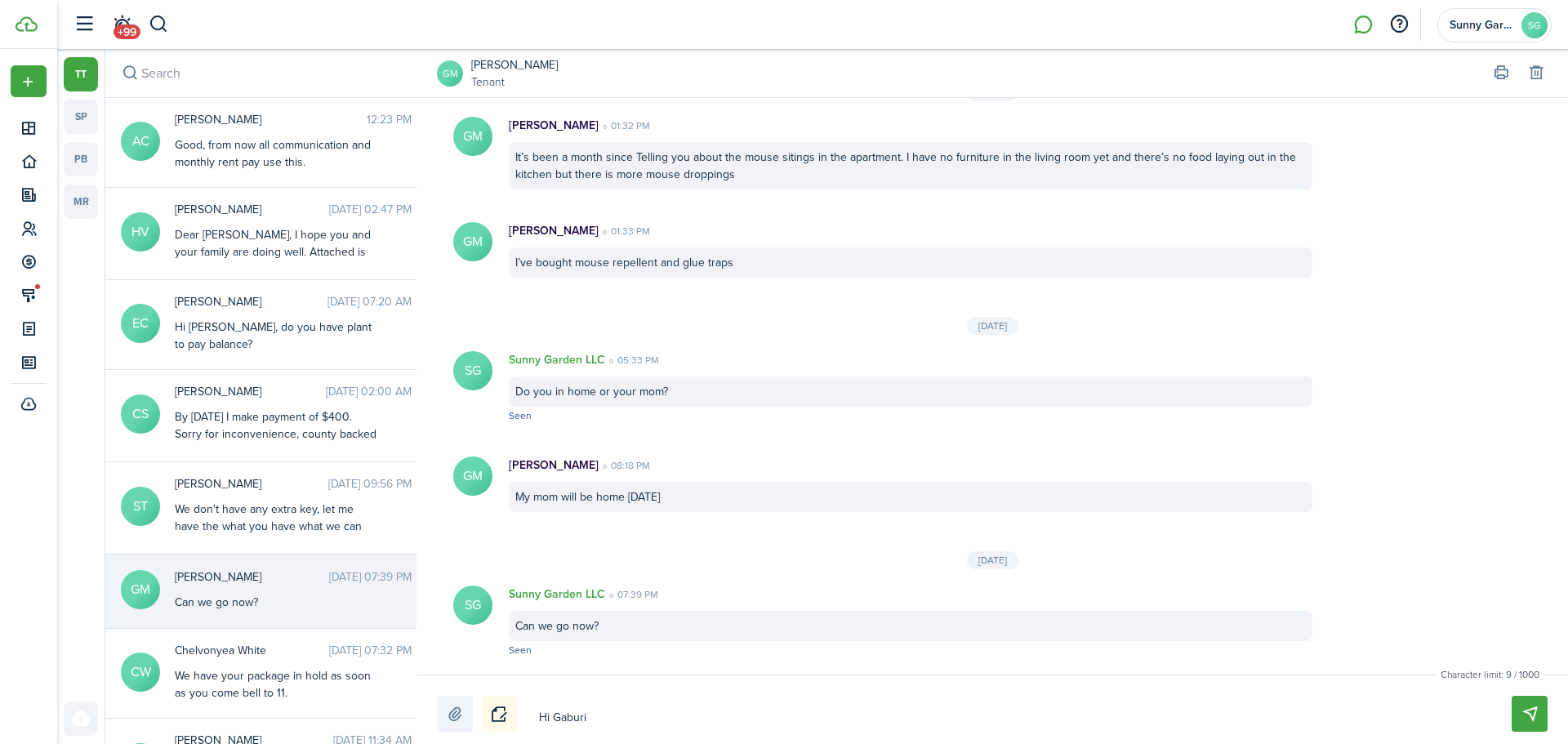
type textarea "Hi Gaburie"
type textarea "Hi Gaburiel"
type textarea "Hi Gaburiela"
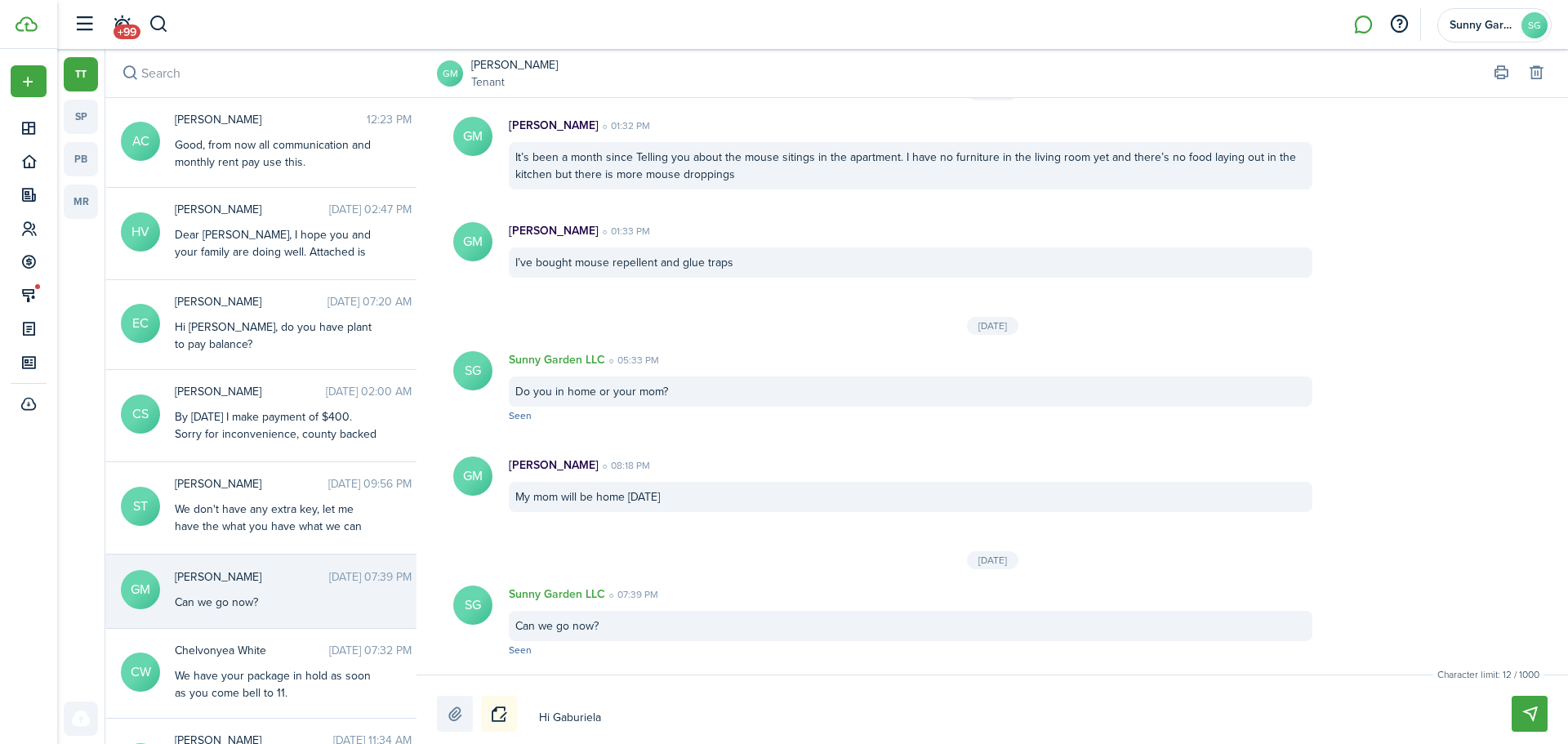
type textarea "Hi [PERSON_NAME],"
drag, startPoint x: 561, startPoint y: 724, endPoint x: 822, endPoint y: 684, distance: 264.0
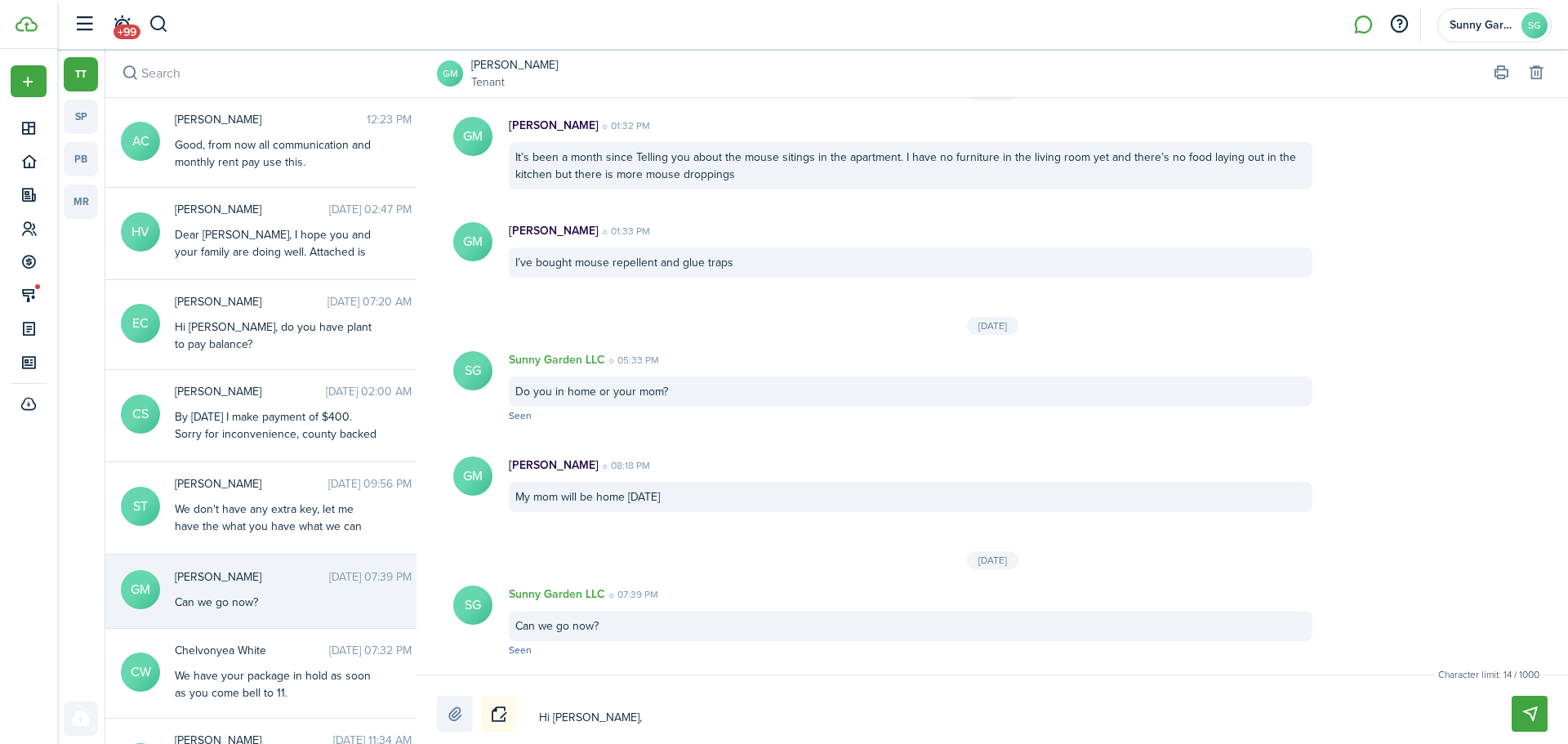
click at [822, 686] on div "Character limit: 14 / 1000 Drop your file here Hi [PERSON_NAME], Hi [PERSON_NAM…" at bounding box center [992, 708] width 1151 height 69
click at [658, 703] on div "Hi [PERSON_NAME], Hi [PERSON_NAME]," at bounding box center [991, 713] width 1110 height 36
click at [658, 699] on div "Hi [PERSON_NAME], Hi [PERSON_NAME]," at bounding box center [991, 713] width 1110 height 36
click at [652, 712] on textarea "Hi [PERSON_NAME]," at bounding box center [1006, 717] width 945 height 28
type textarea "Hi [PERSON_NAME], n"
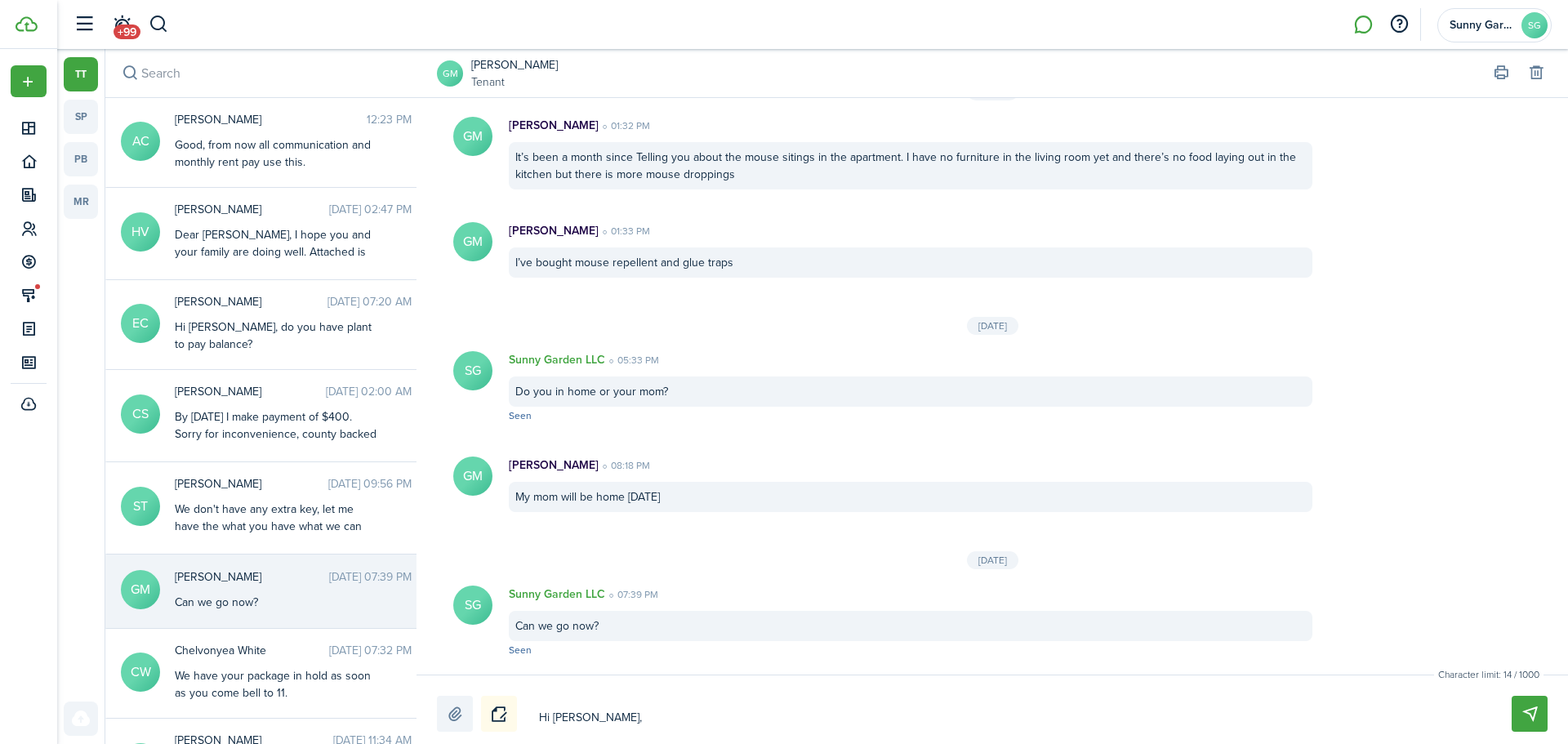
type textarea "Hi [PERSON_NAME], n"
type textarea "Hi [PERSON_NAME], [GEOGRAPHIC_DATA]"
type textarea "Hi [PERSON_NAME], new"
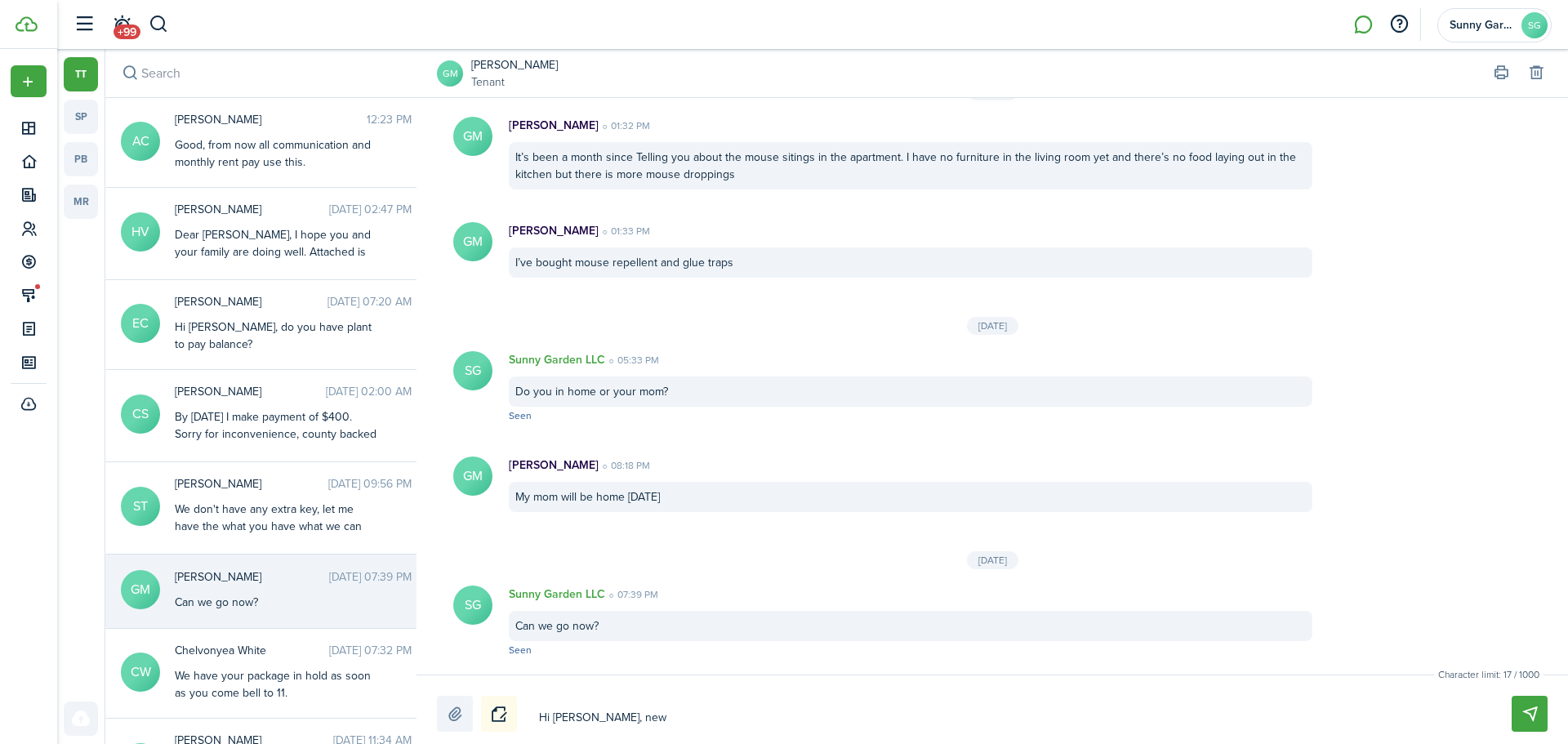
type textarea "Hi [PERSON_NAME], new"
type textarea "Hi [PERSON_NAME], new w"
type textarea "Hi [PERSON_NAME], new we"
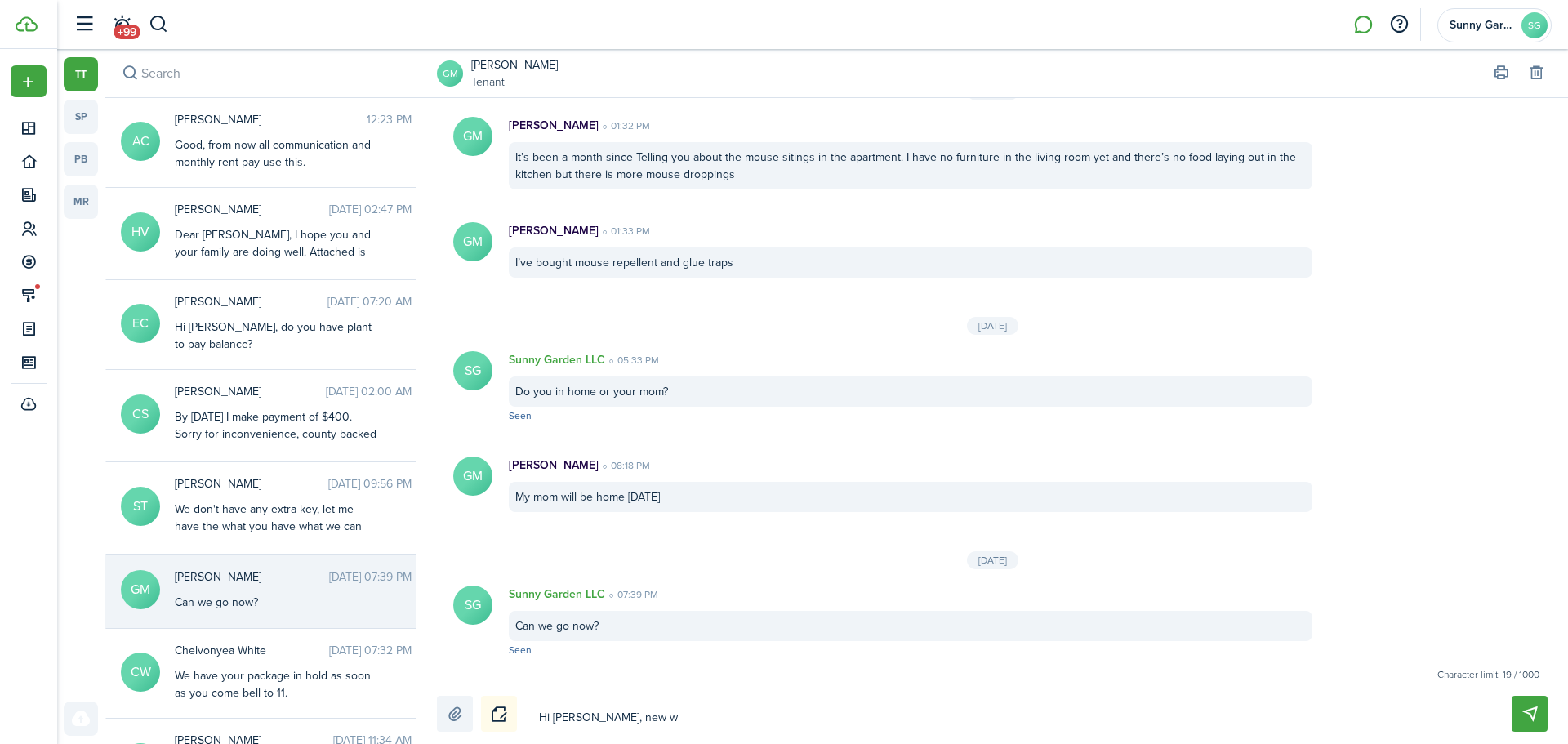
type textarea "Hi [PERSON_NAME], new we"
type textarea "Hi [PERSON_NAME], new we h"
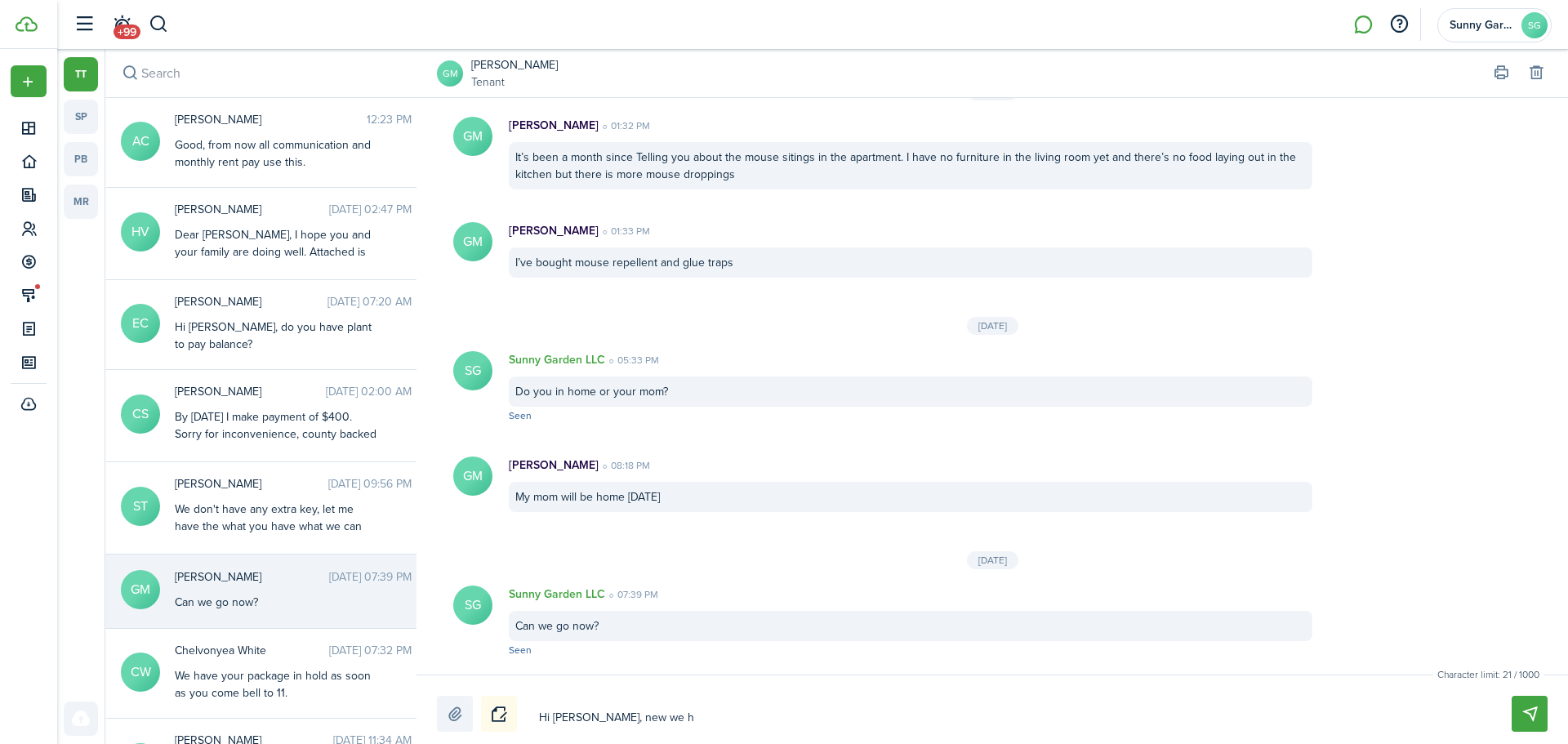
type textarea "Hi [PERSON_NAME], new we ha"
type textarea "Hi [PERSON_NAME], new we hav"
type textarea "Hi [PERSON_NAME], new we have"
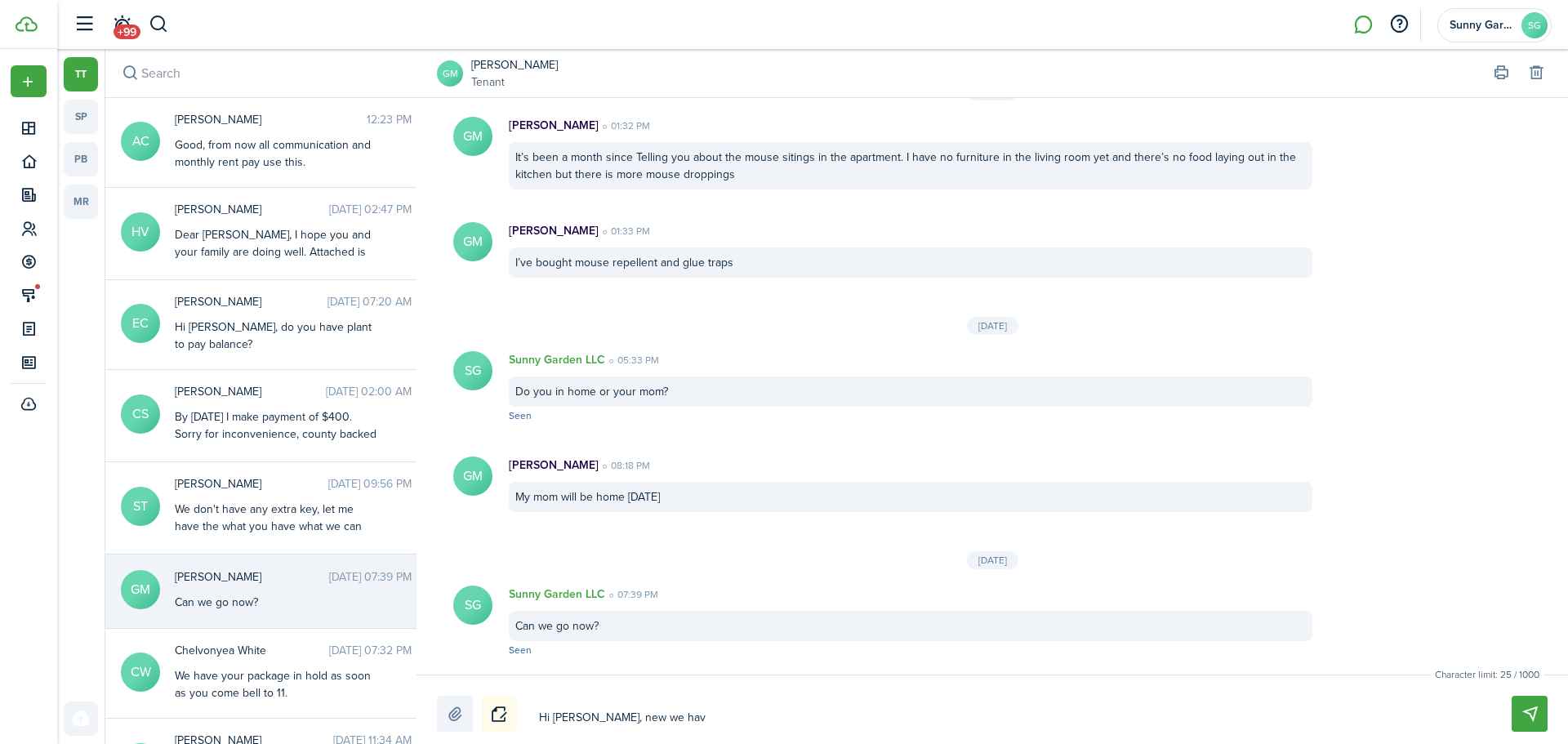
type textarea "Hi [PERSON_NAME], new we have"
type textarea "Hi [PERSON_NAME], new we have u"
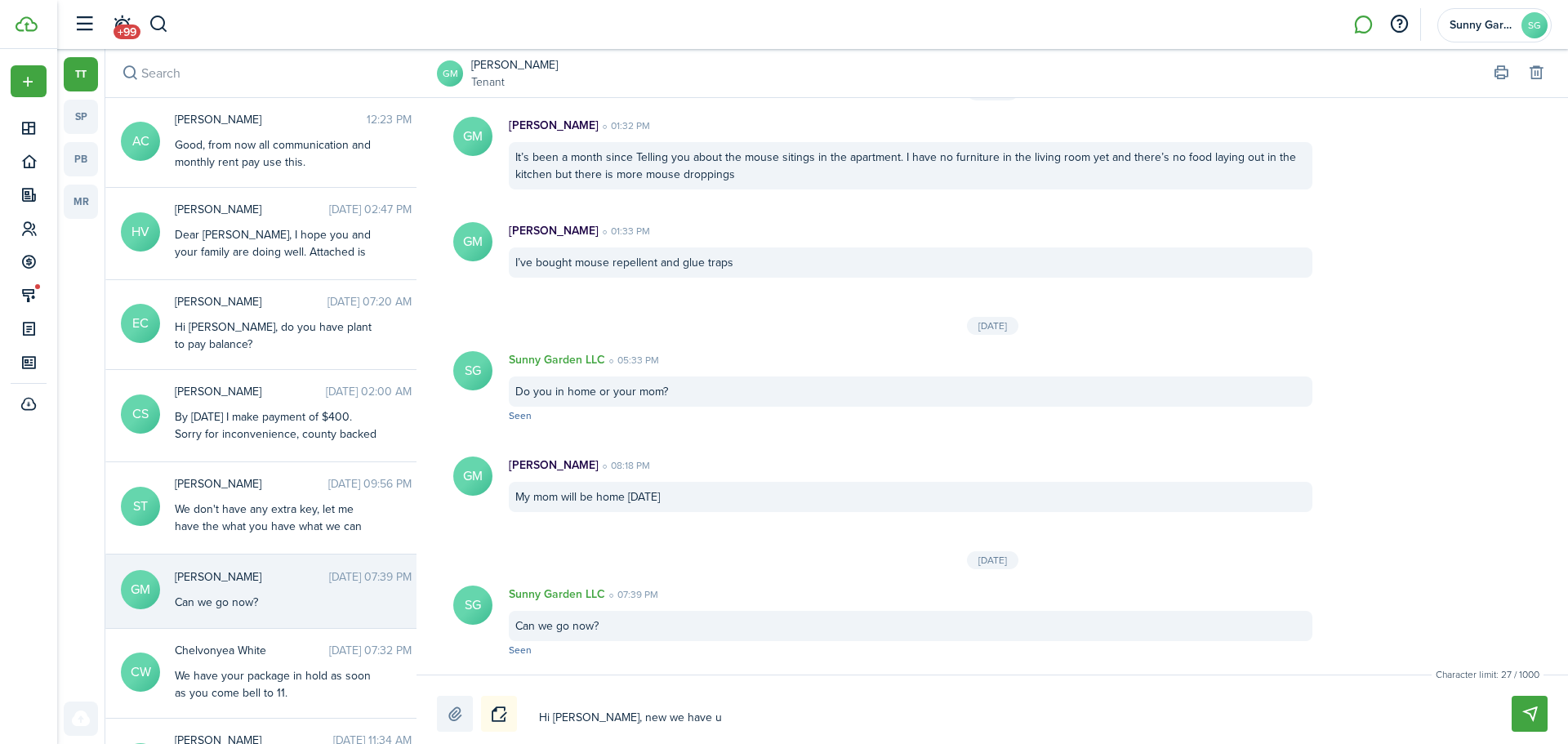
type textarea "Hi [PERSON_NAME], new we have un"
type textarea "Hi [PERSON_NAME], new we have uni"
type textarea "Hi [PERSON_NAME], new we have unit"
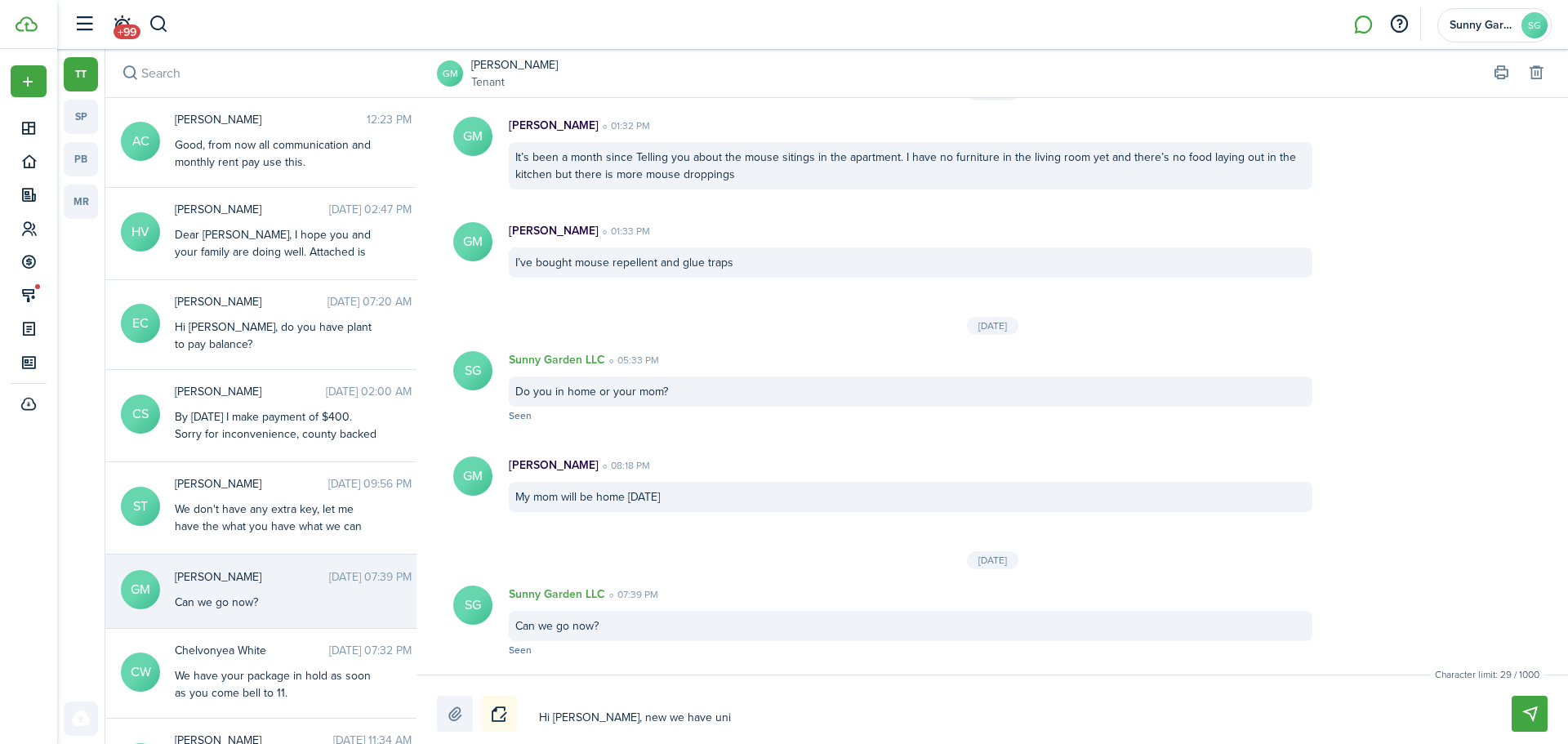
type textarea "Hi [PERSON_NAME], new we have unit"
type textarea "Hi [PERSON_NAME], new we have unit 1"
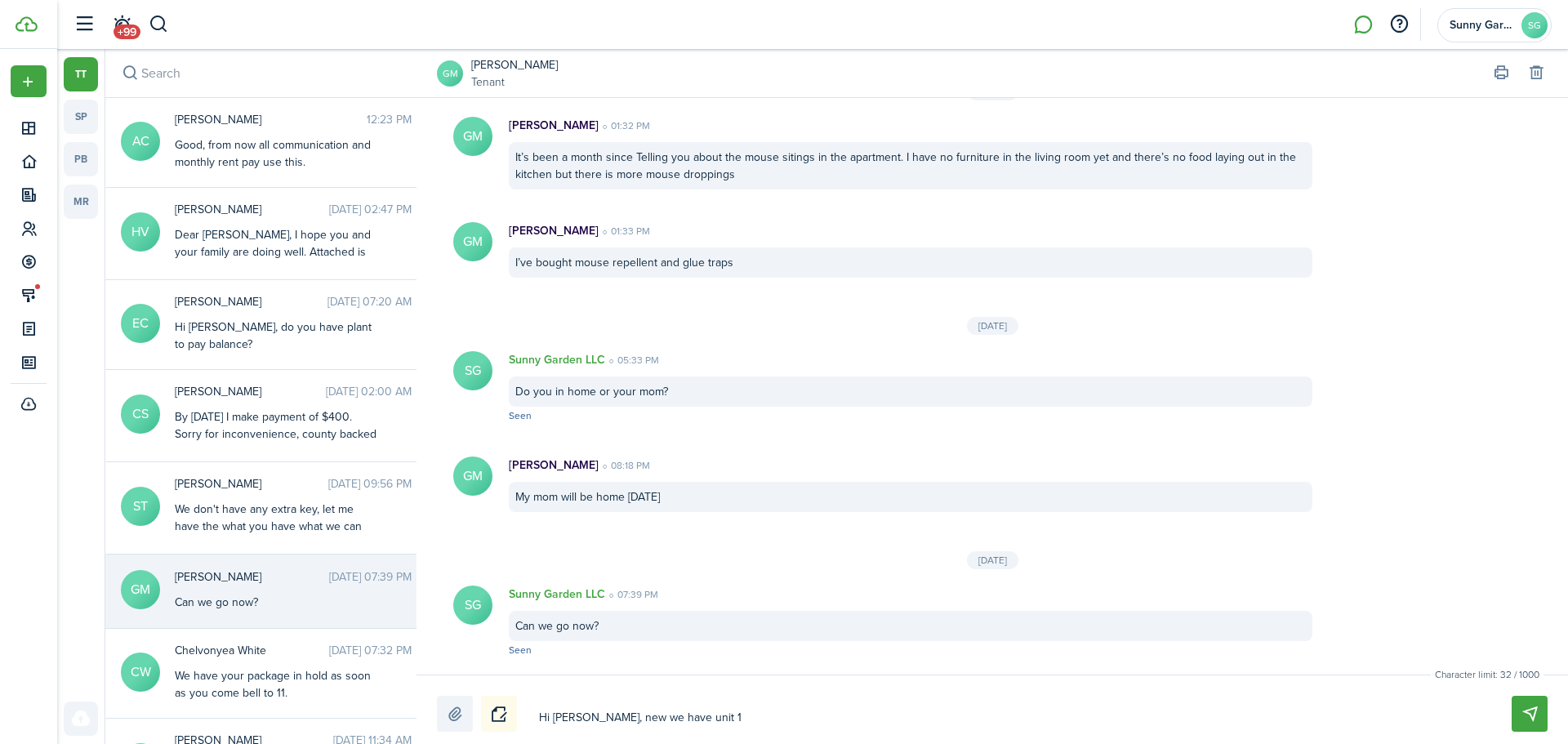
type textarea "Hi [PERSON_NAME], new we have unit 13"
type textarea "Hi [PERSON_NAME], new we have unit 13 h"
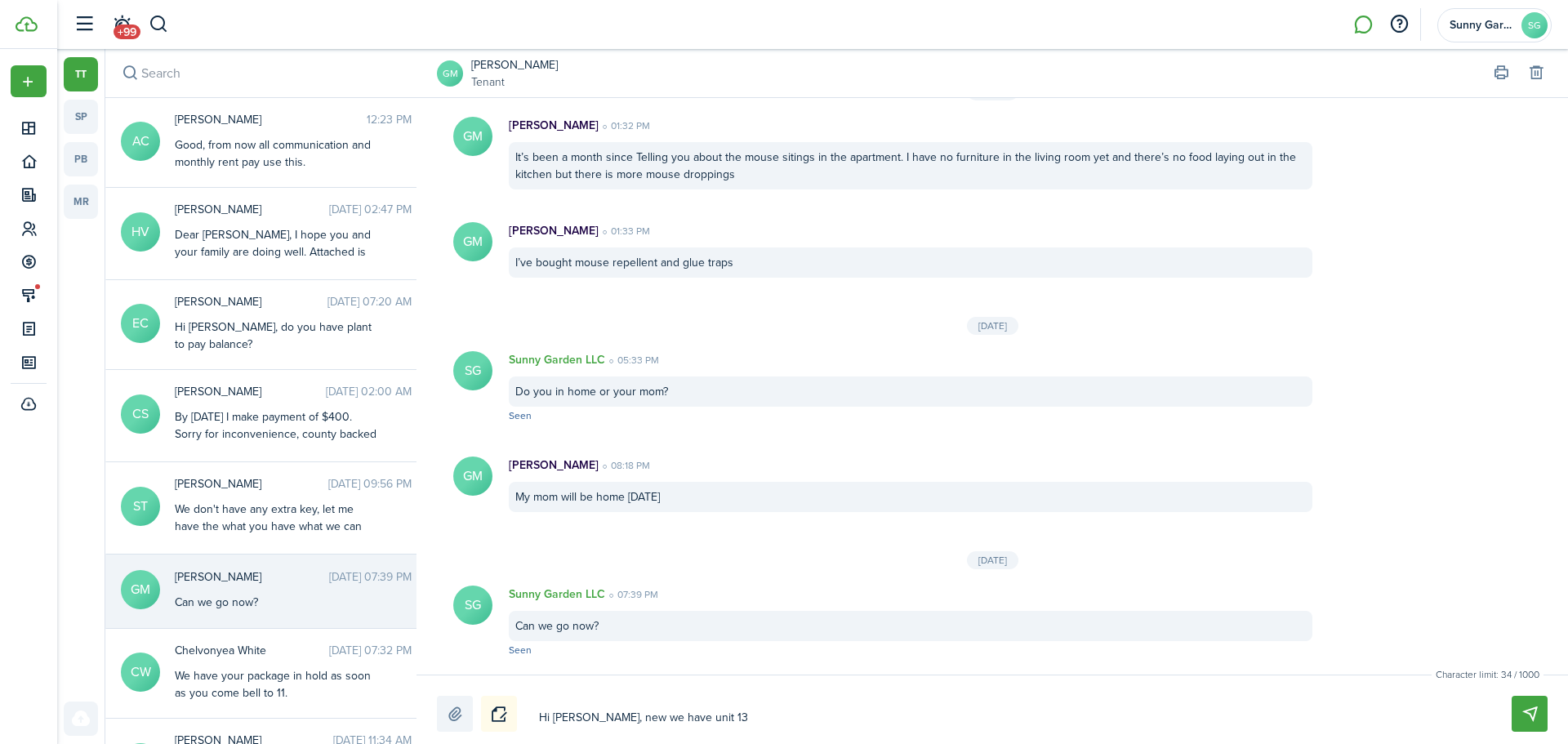
type textarea "Hi [PERSON_NAME], new we have unit 13 h"
type textarea "Hi [PERSON_NAME], new we have unit 13 ha"
type textarea "Hi [PERSON_NAME], new we have unit 13 has"
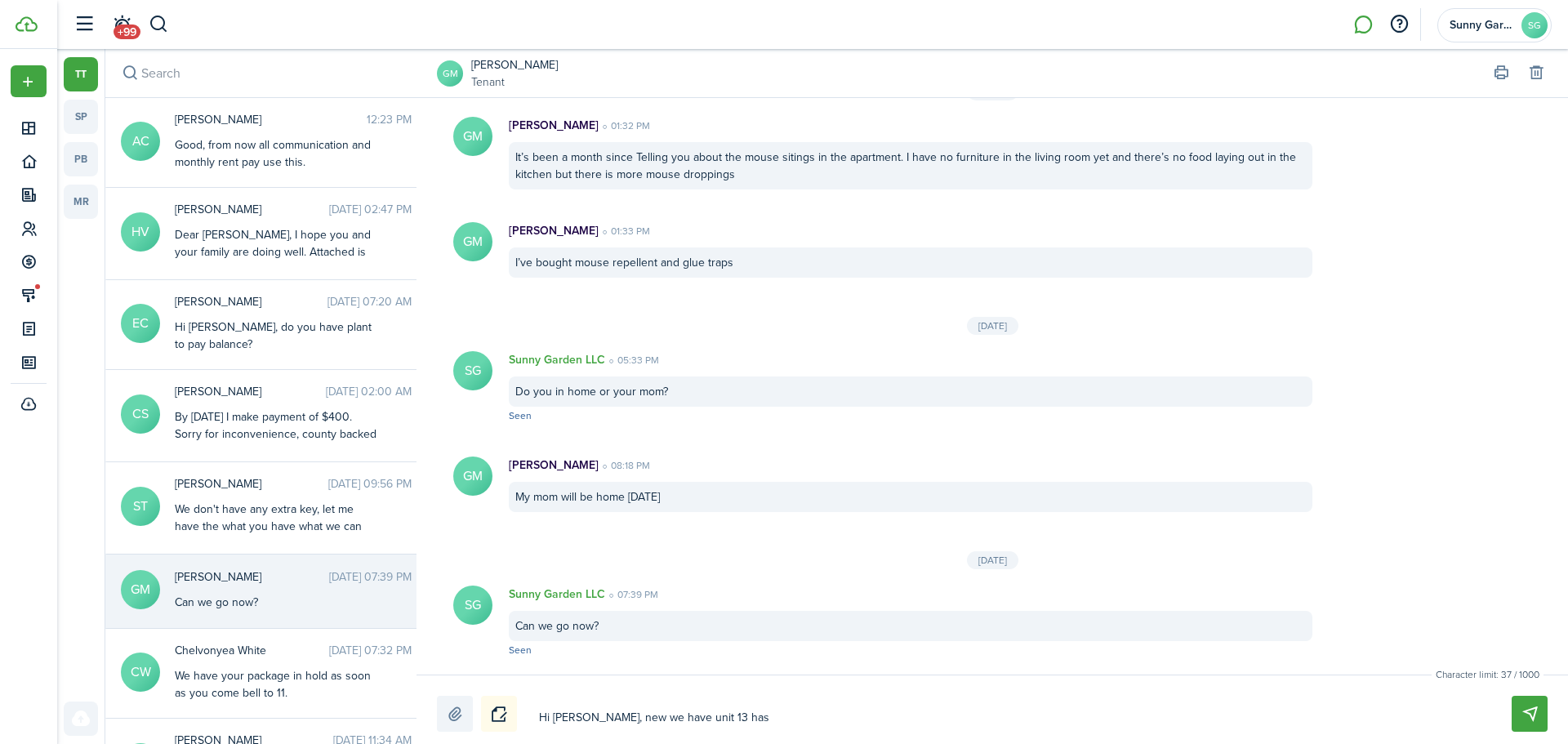
type textarea "Hi [PERSON_NAME], new we have unit 13 ha"
type textarea "Hi [PERSON_NAME], new we have unit 13 has"
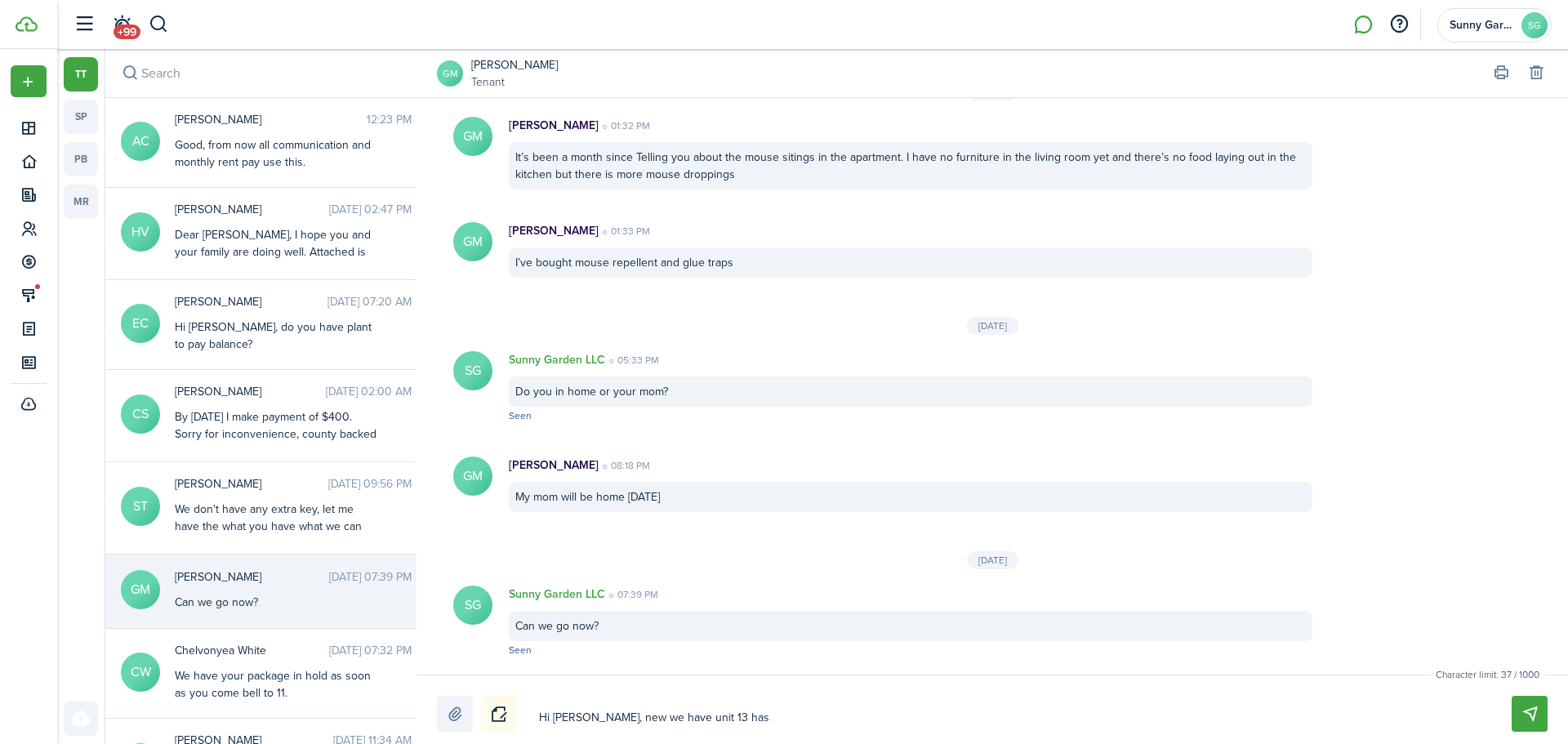
type textarea "Hi [PERSON_NAME], new we have unit 13 has"
click at [619, 722] on textarea "Hi [PERSON_NAME], new we have unit 13 has" at bounding box center [1006, 717] width 945 height 28
type textarea "Hi Gaburiela, [GEOGRAPHIC_DATA] we have unit 13 has"
type textarea "Hi [PERSON_NAME], now we have unit 13 has"
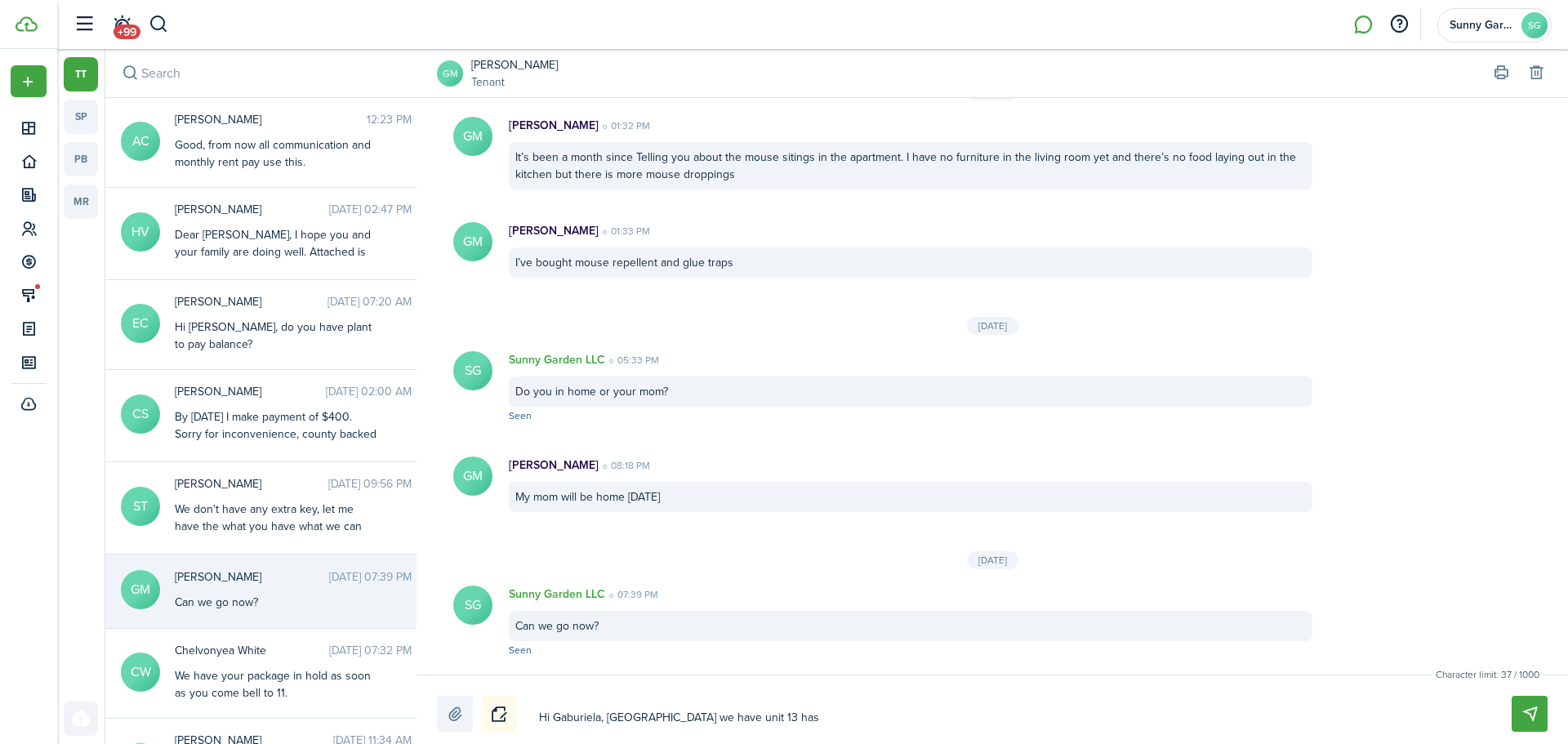
type textarea "Hi [PERSON_NAME], now we have unit 13 has"
click at [742, 710] on textarea "Hi [PERSON_NAME], now we have unit 13 has" at bounding box center [1006, 717] width 945 height 28
type textarea "Hi [PERSON_NAME], now we have unit 13 has"
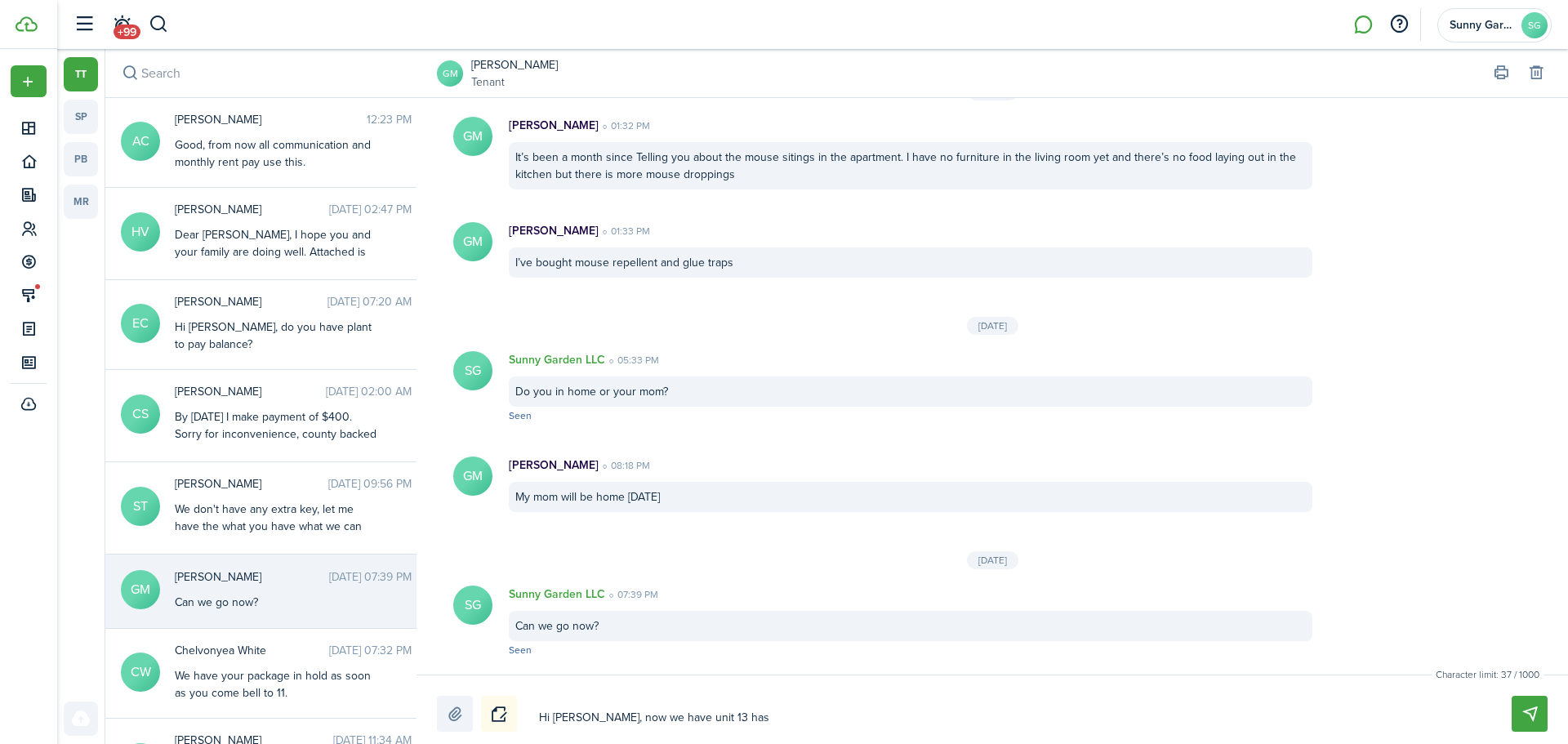
type textarea "Hi [PERSON_NAME], now we have unit 13 has"
type textarea "Hi [PERSON_NAME], now we have unit 13 has n"
type textarea "Hi [PERSON_NAME], now we have unit 13 has ne"
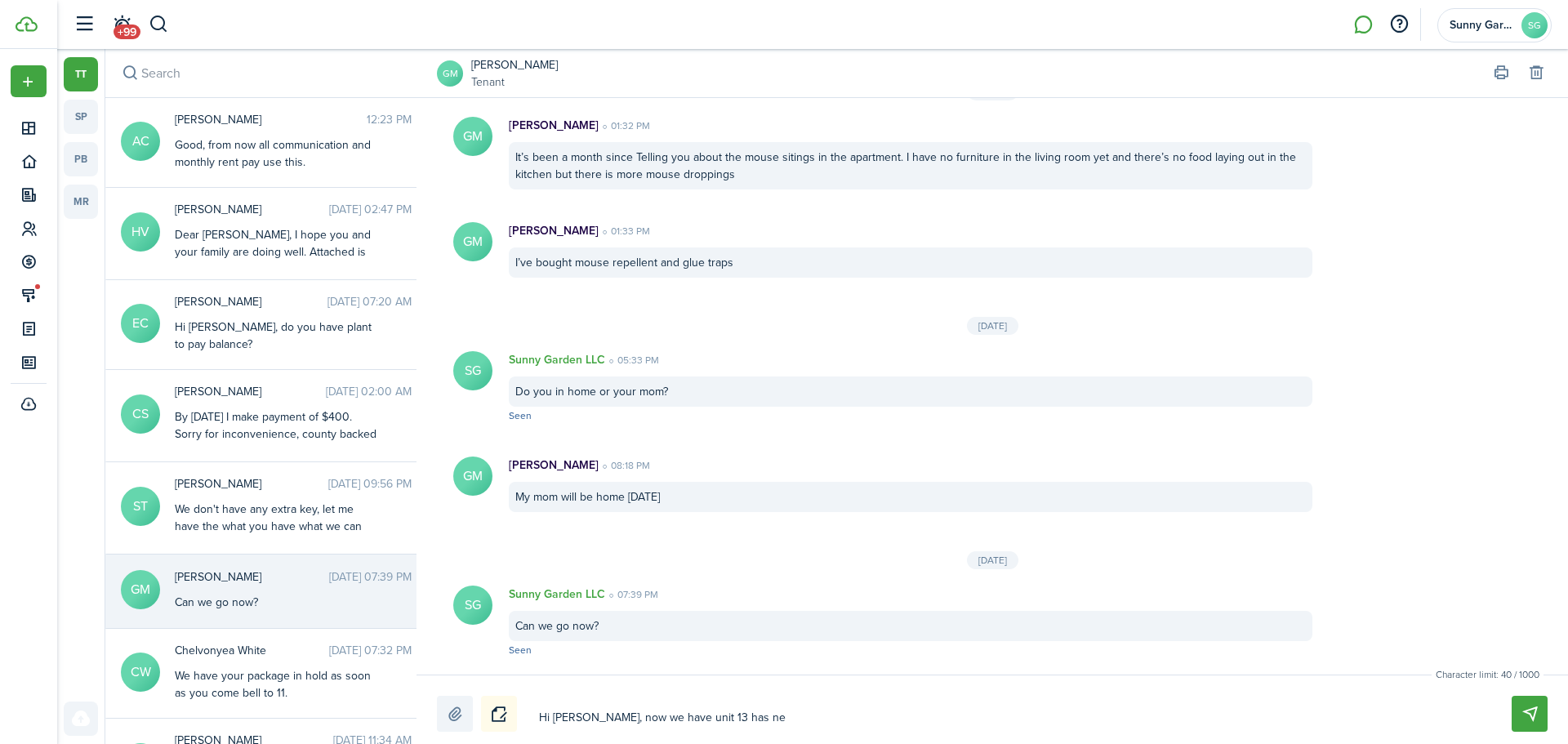
type textarea "Hi [PERSON_NAME], now we have unit 13 has new"
type textarea "Hi [PERSON_NAME], now we have unit 13 has new t"
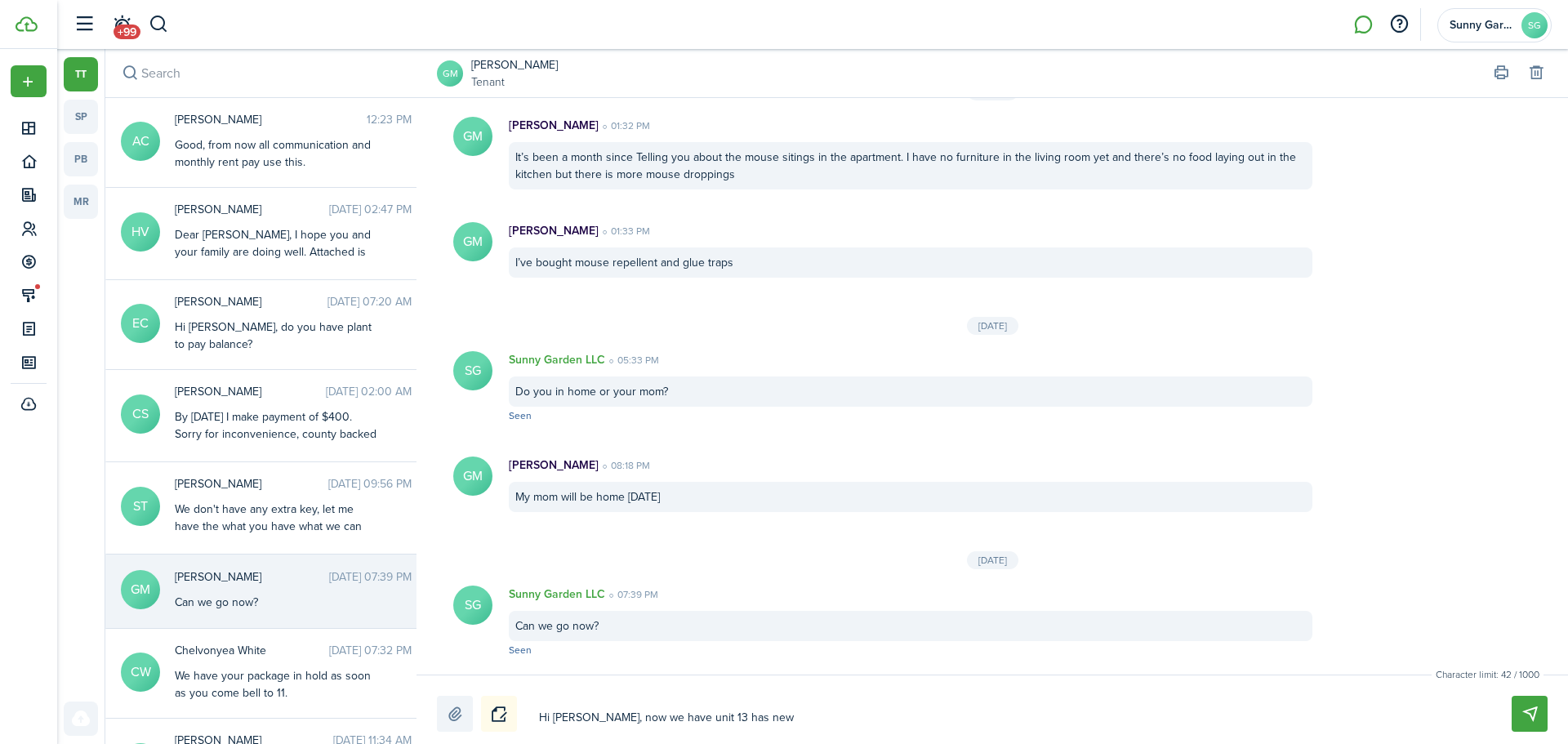
type textarea "Hi [PERSON_NAME], now we have unit 13 has new t"
type textarea "Hi [PERSON_NAME], now we have unit 13 has new te"
type textarea "Hi [PERSON_NAME], now we have unit 13 has new ten"
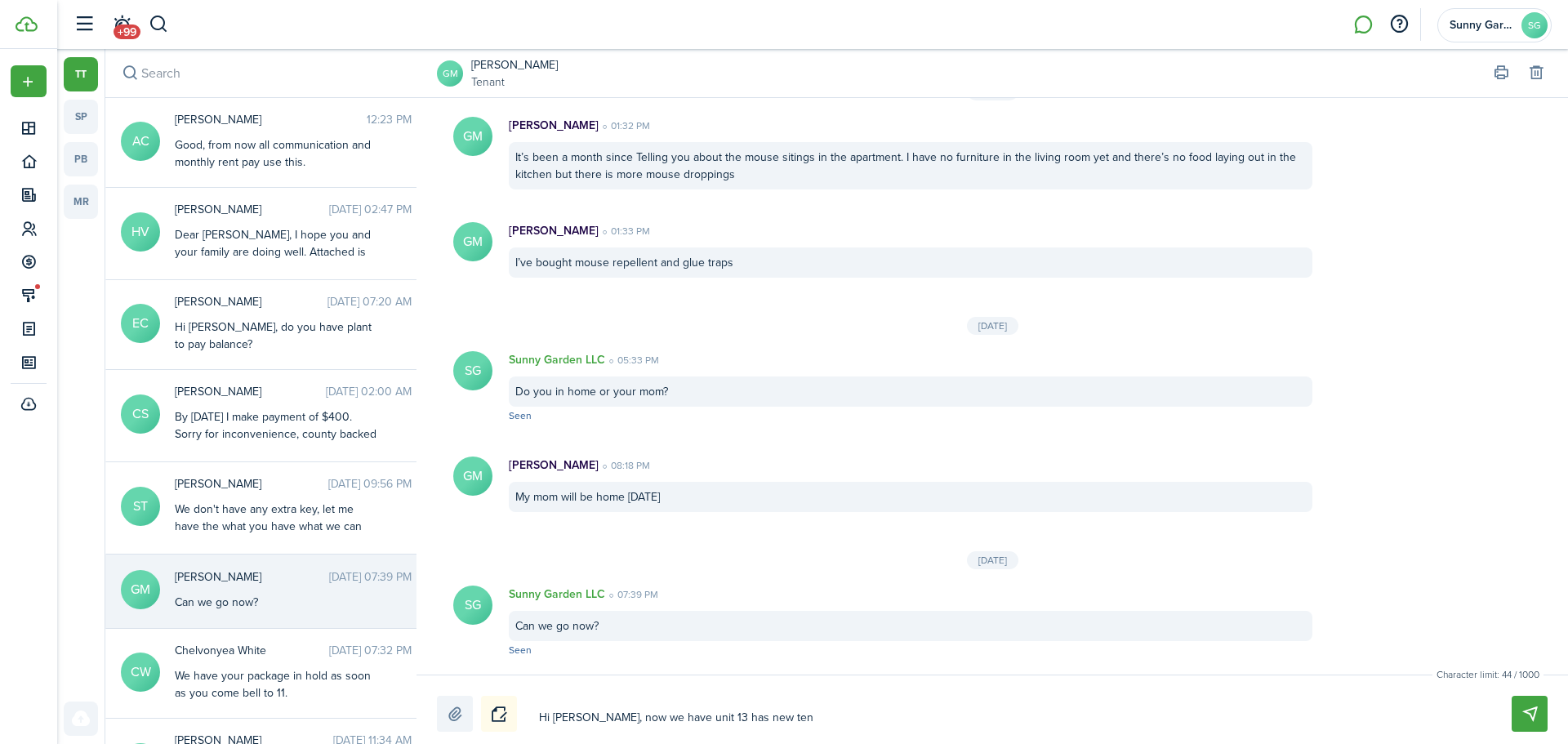
type textarea "Hi [PERSON_NAME], now we have unit 13 has new [PERSON_NAME]"
type textarea "Hi [PERSON_NAME], now we have unit 13 has new tenan"
type textarea "Hi [PERSON_NAME], now we have unit 13 has new tenanr"
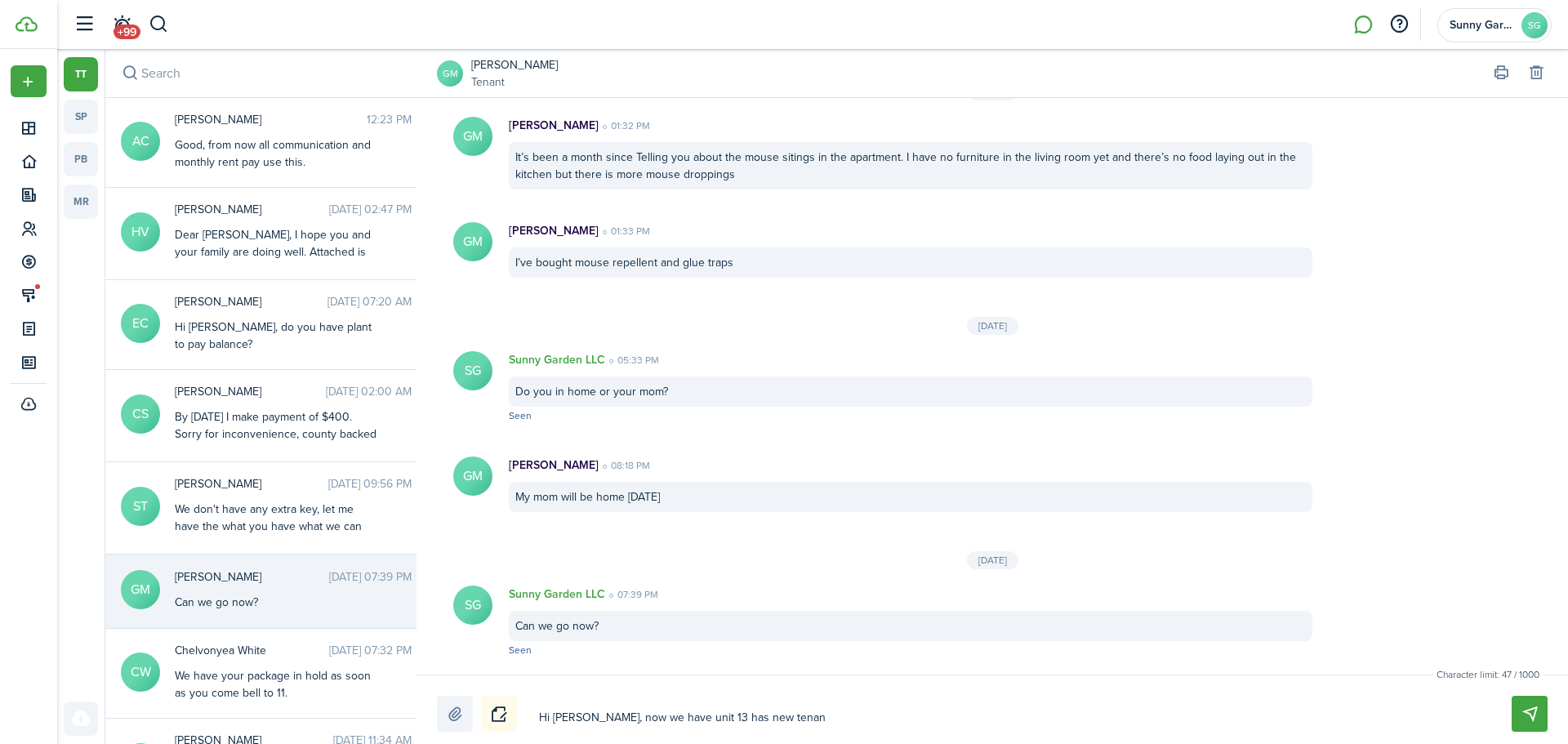
type textarea "Hi [PERSON_NAME], now we have unit 13 has new tenanr"
type textarea "Hi [PERSON_NAME], now we have unit 13 has new tenan"
type textarea "Hi [PERSON_NAME], now we have unit 13 has new tenant"
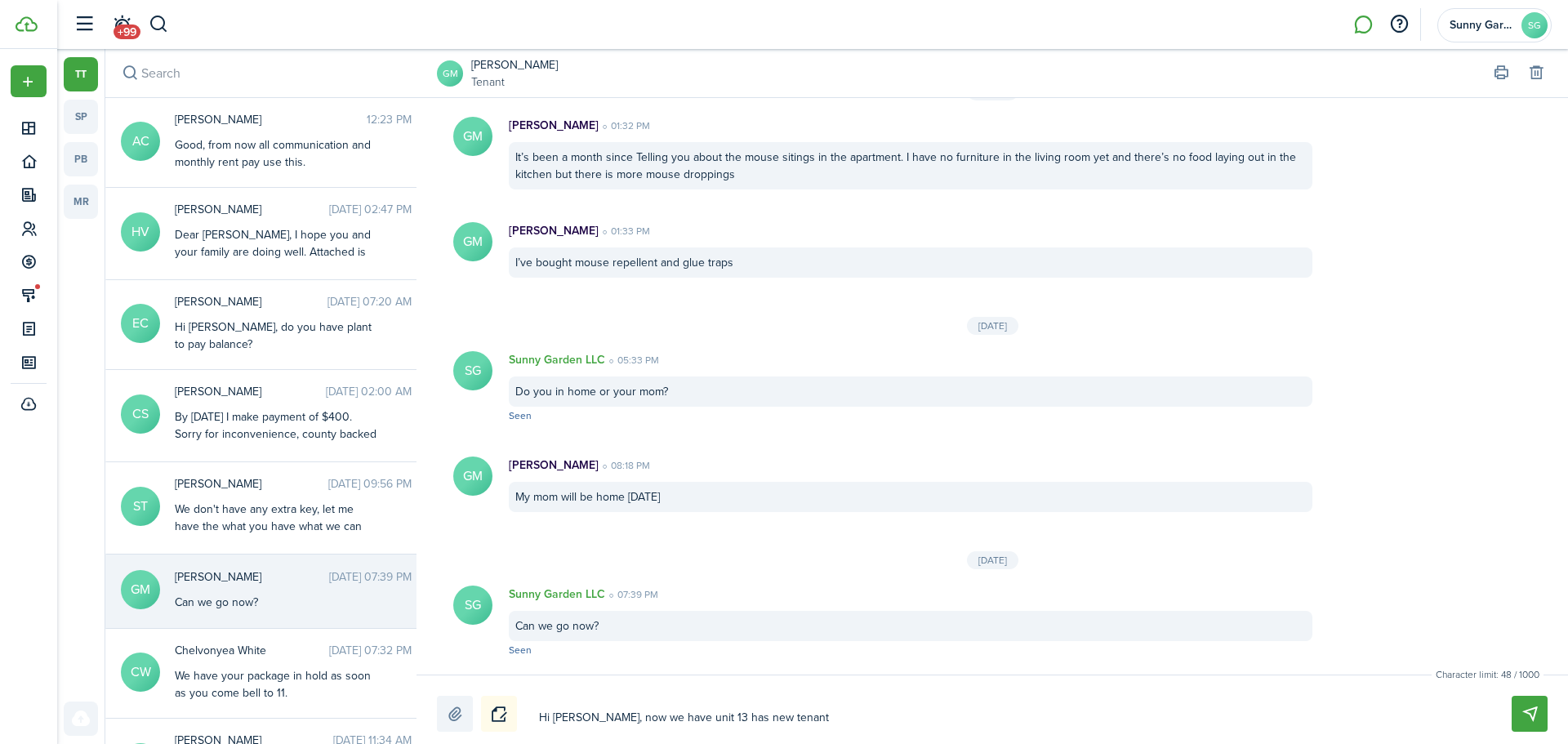
type textarea "Hi [PERSON_NAME], now we have unit 13 has new tenant"
type textarea "Hi [PERSON_NAME], now we have unit 13 has new tenant,"
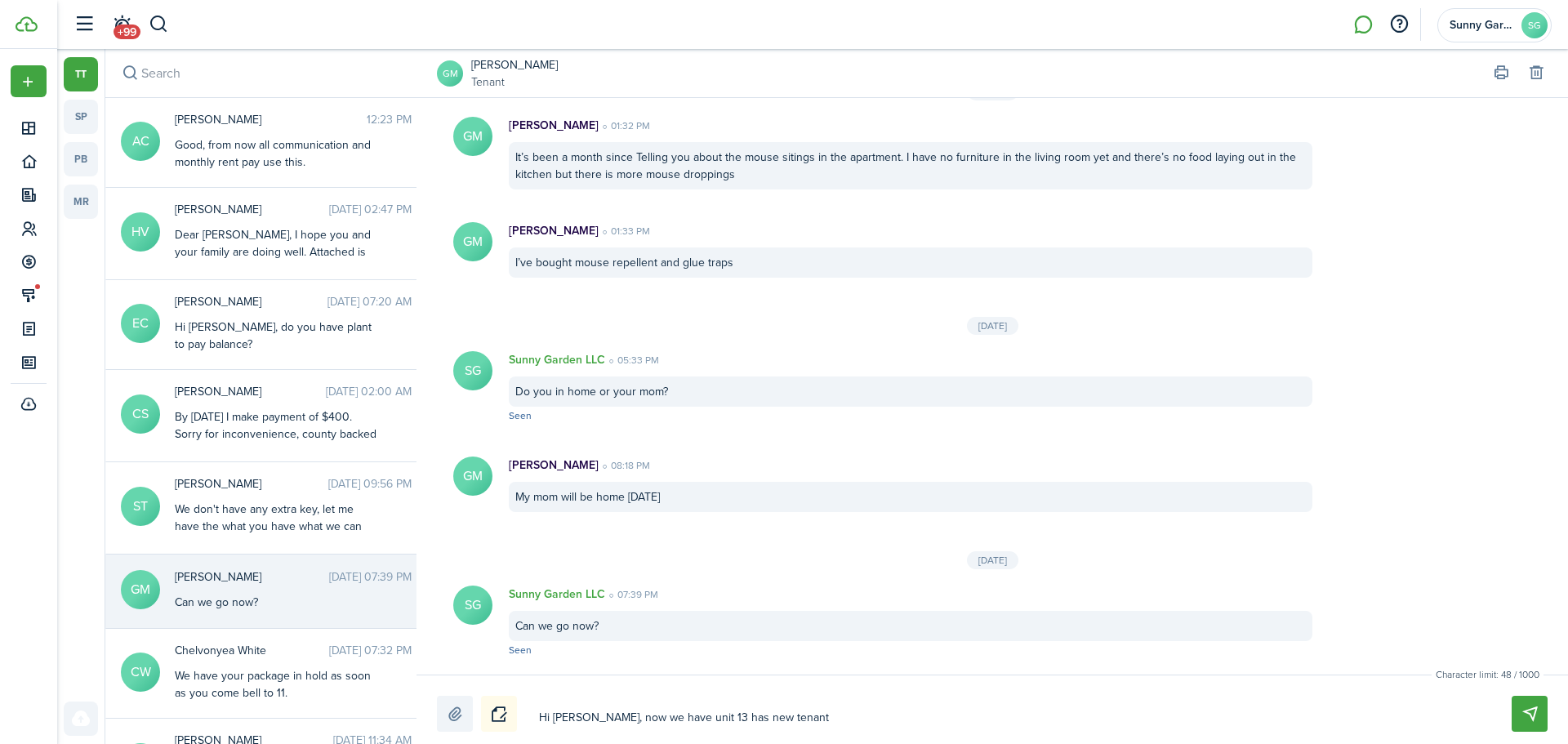
type textarea "Hi [PERSON_NAME], now we have unit 13 has new tenant,"
type textarea "Hi [PERSON_NAME], now we have unit 13 has new tenant, t"
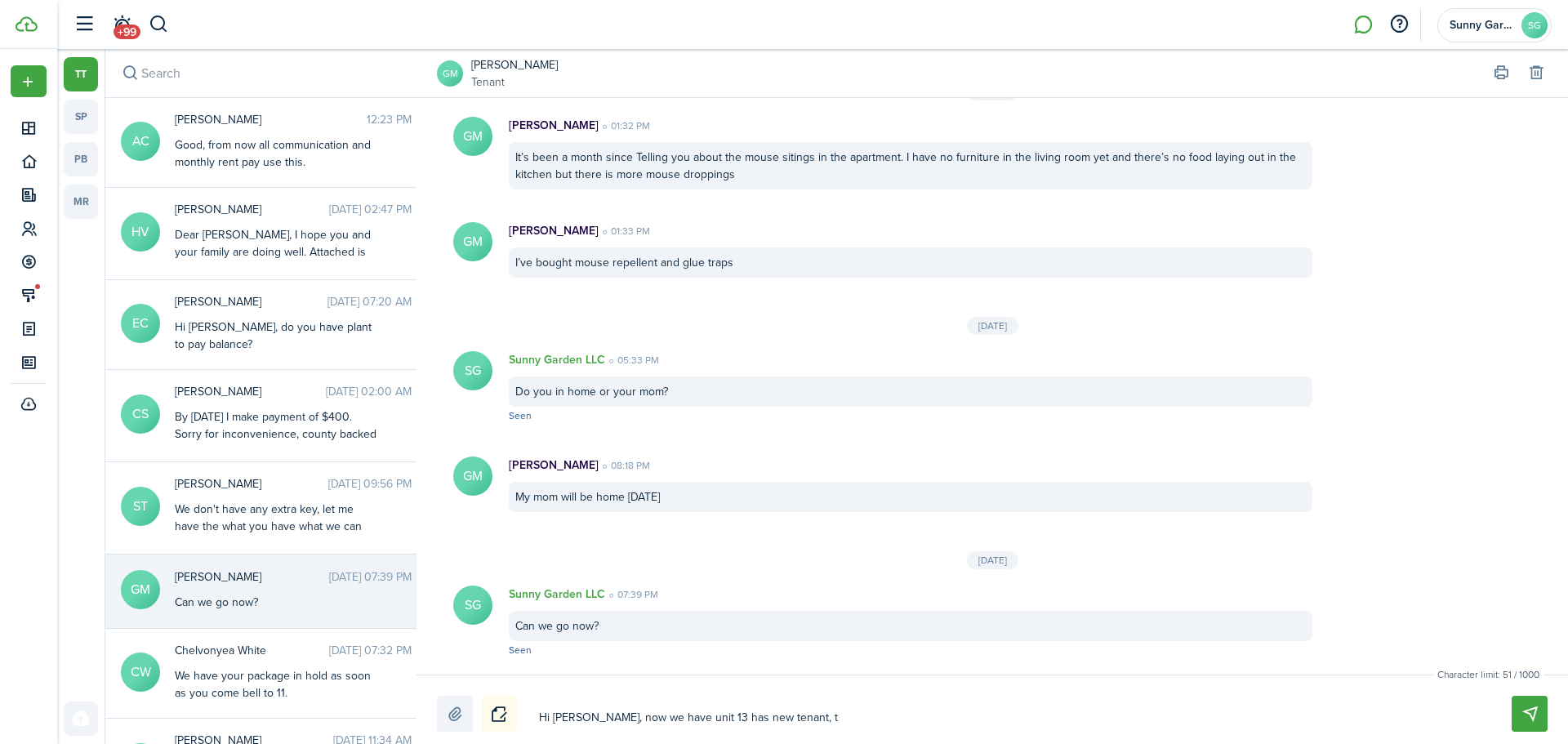
type textarea "Hi [PERSON_NAME], now we have unit 13 has new tenant, to"
type textarea "Hi [PERSON_NAME], now we have unit 13 has new tenant, toy"
type textarea "Hi [PERSON_NAME], now we have unit 13 has new tenant, toyu"
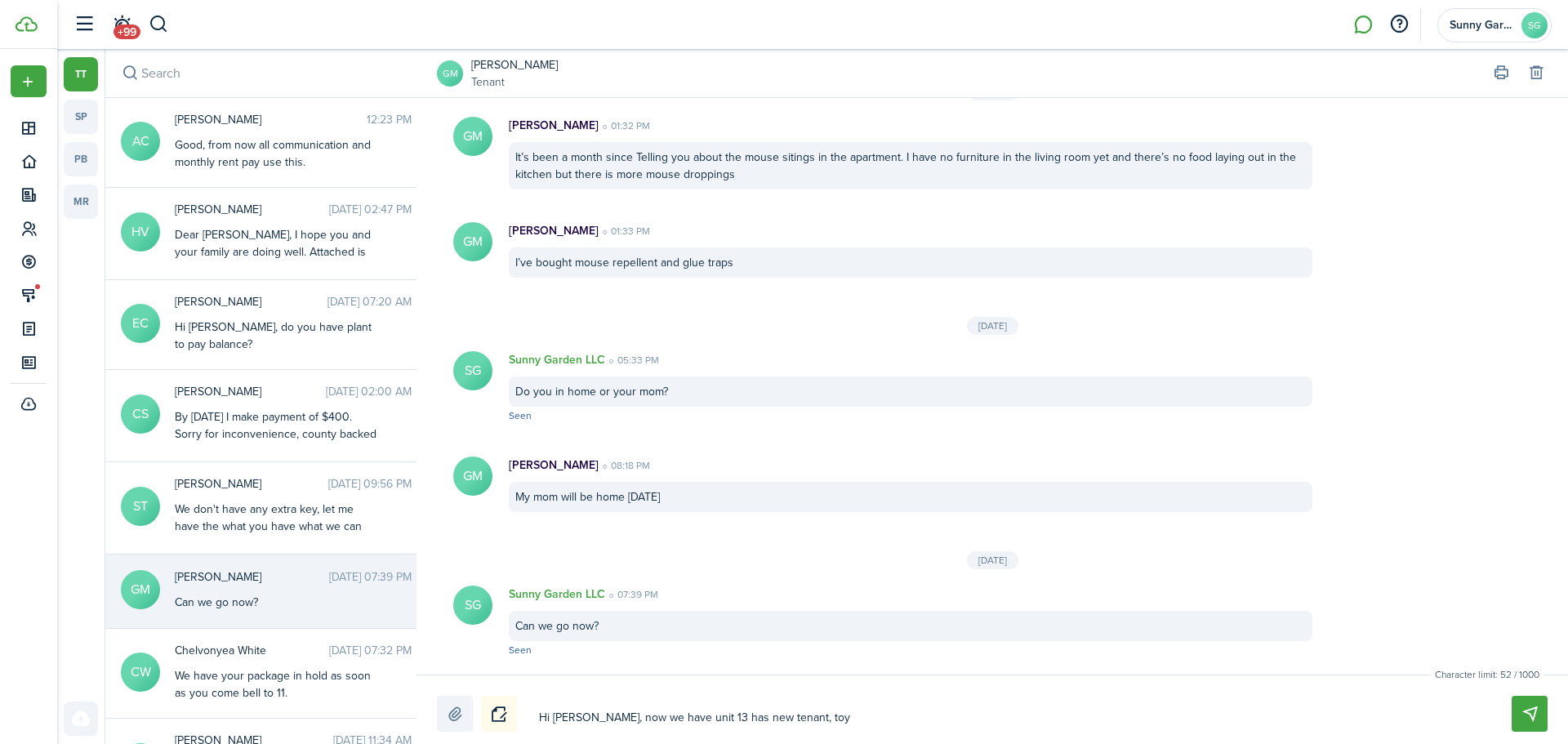
type textarea "Hi [PERSON_NAME], now we have unit 13 has new tenant, toyu"
type textarea "Hi [PERSON_NAME], now we have unit 13 has new tenant, toy"
type textarea "Hi [PERSON_NAME], now we have unit 13 has new tenant, to"
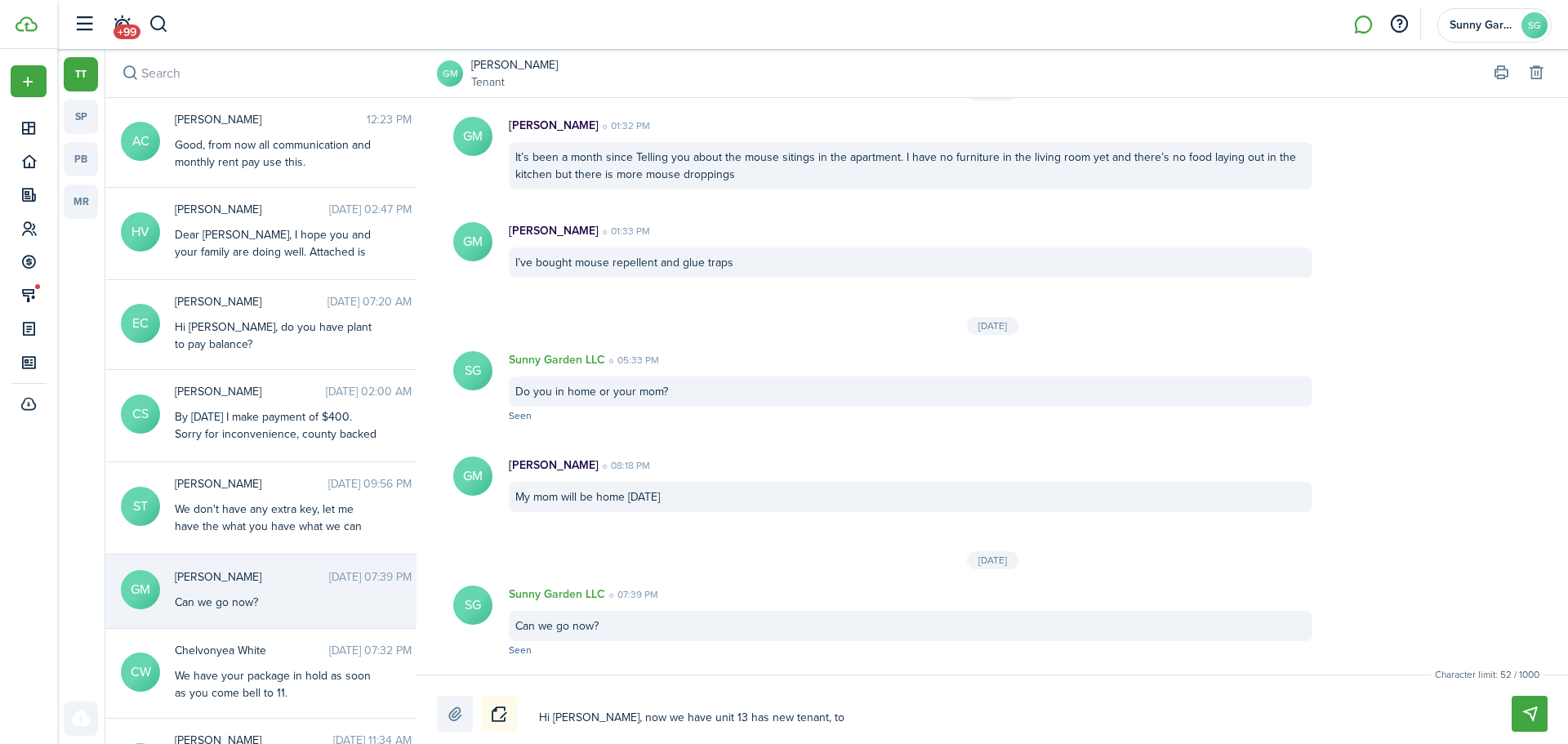
type textarea "Hi [PERSON_NAME], now we have unit 13 has new tenant, t"
type textarea "Hi [PERSON_NAME], now we have unit 13 has new tenant,"
type textarea "Hi [PERSON_NAME], now we have unit 13 has new tenant, y"
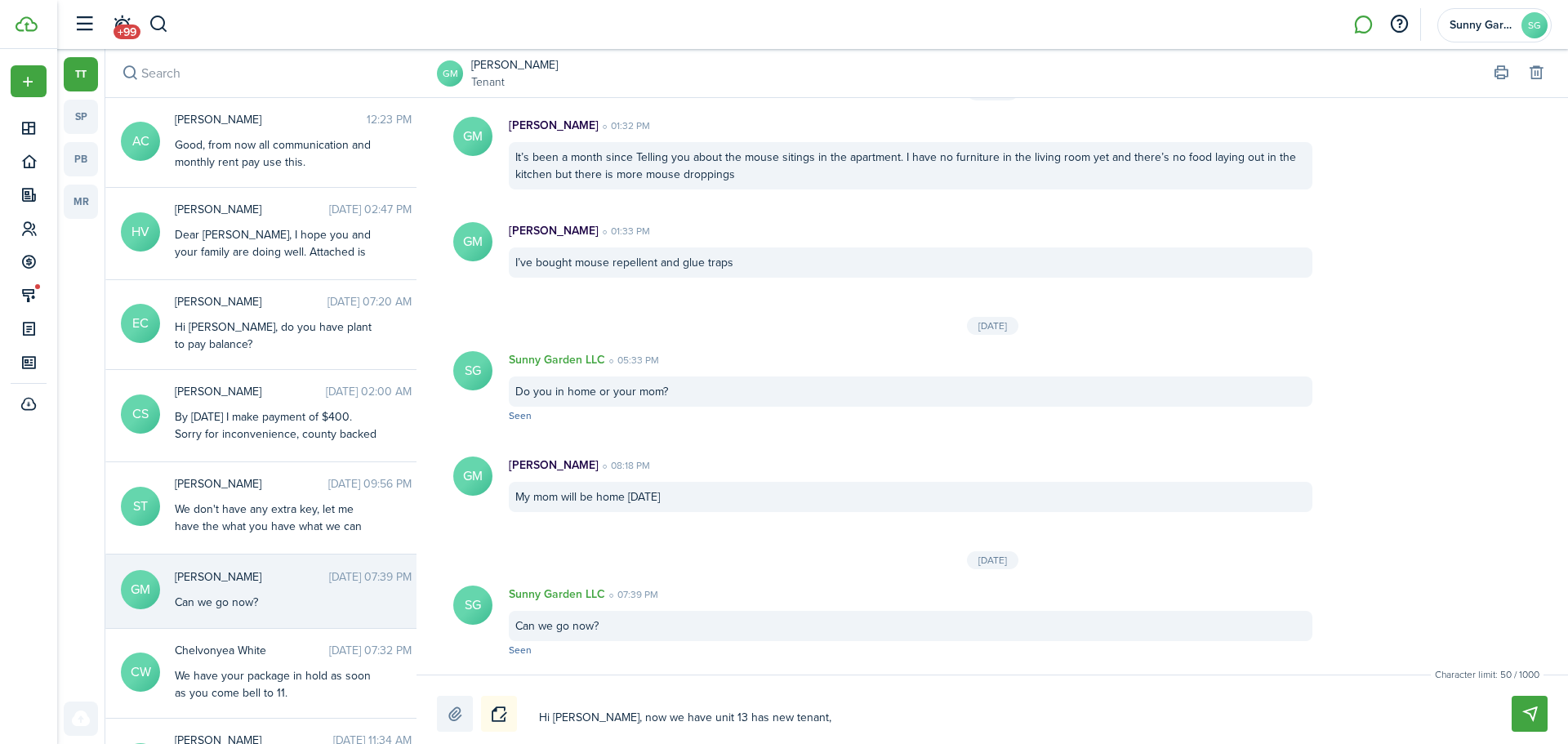
type textarea "Hi [PERSON_NAME], now we have unit 13 has new tenant, y"
type textarea "Hi [PERSON_NAME], now we have unit 13 has new tenant, yo"
type textarea "Hi [PERSON_NAME], now we have unit 13 has new tenant, you"
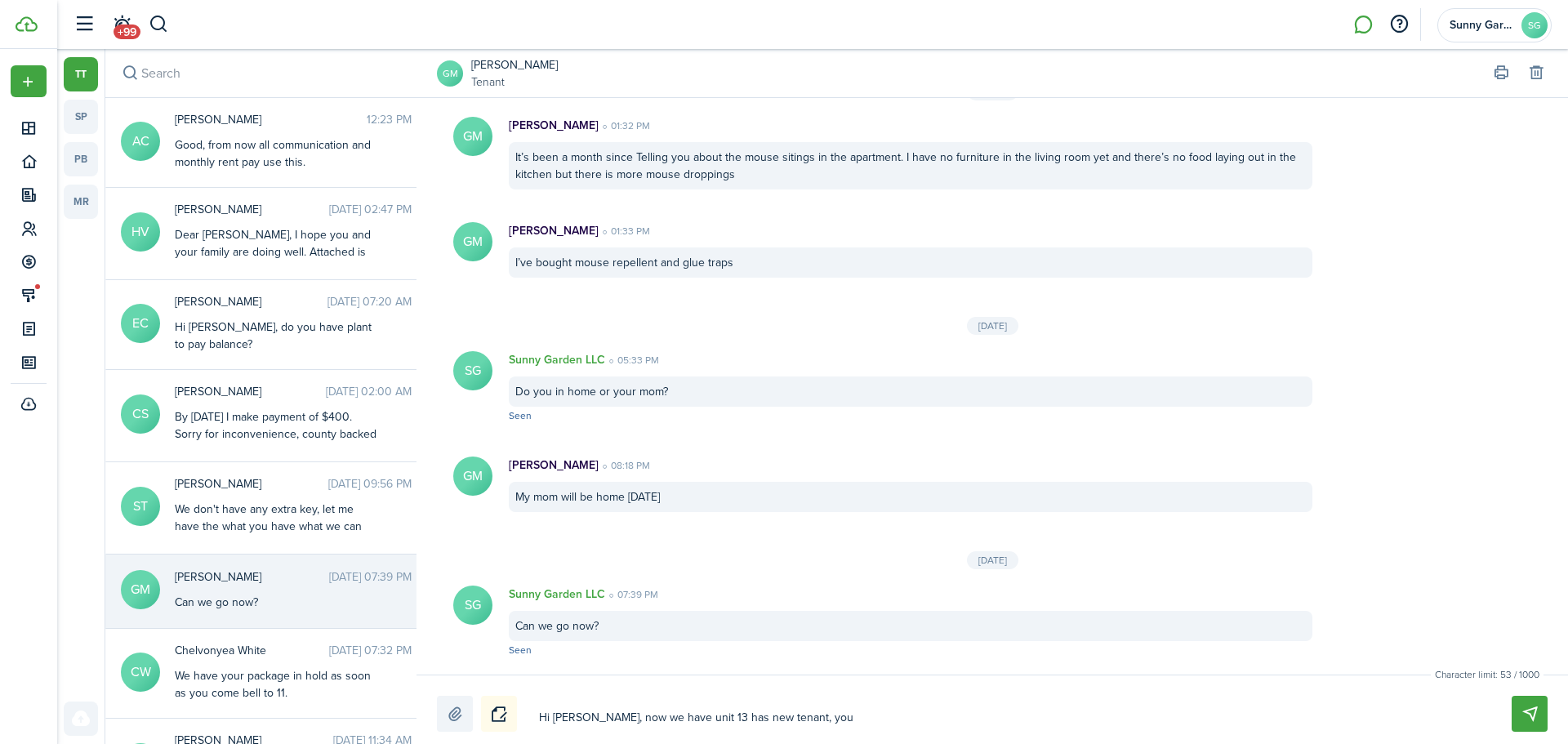
type textarea "Hi [PERSON_NAME], now we have unit 13 has new tenant, your"
type textarea "Hi [PERSON_NAME], now we have unit 13 has new tenant, your m"
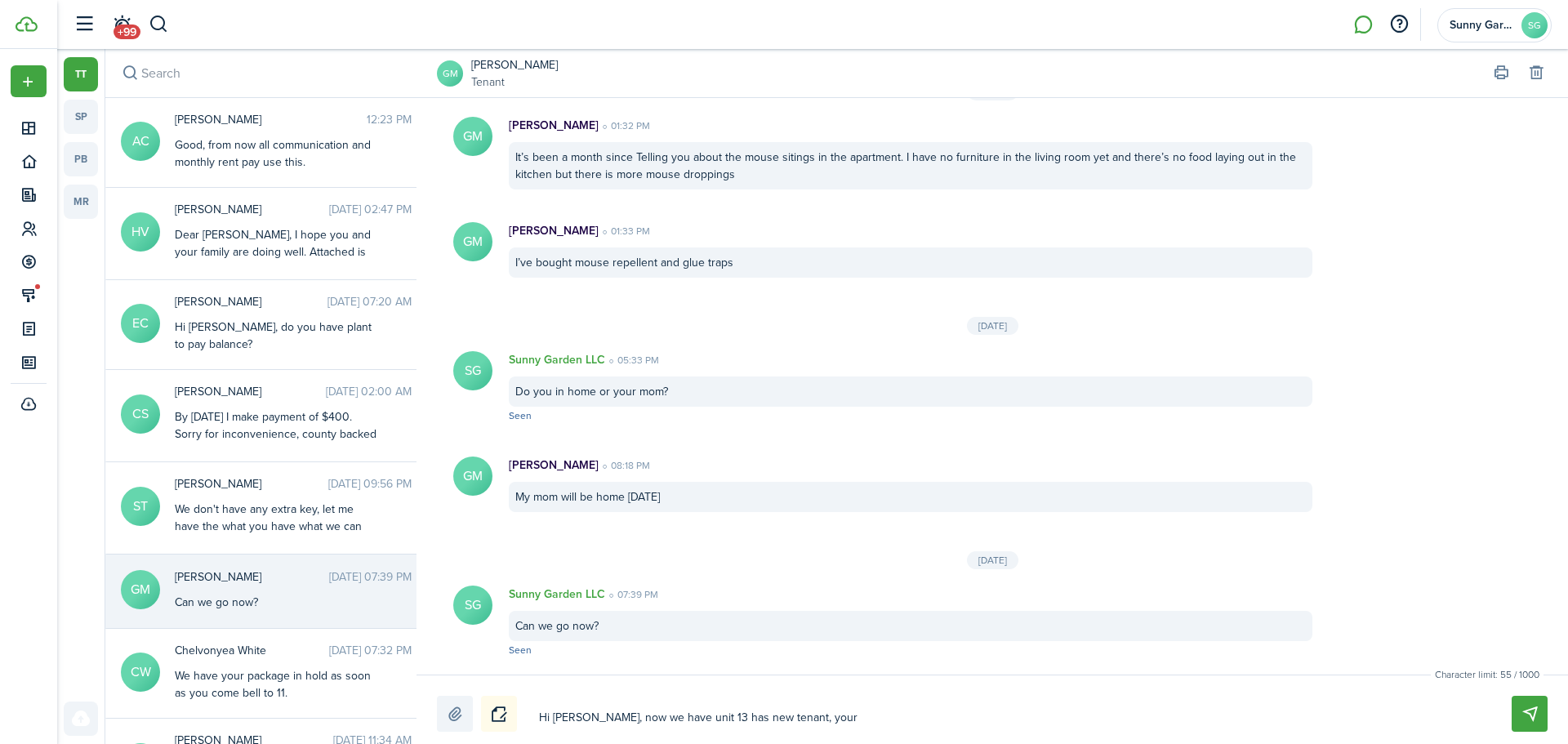
type textarea "Hi [PERSON_NAME], now we have unit 13 has new tenant, your m"
type textarea "Hi [PERSON_NAME], now we have unit 13 has new tenant, your mo"
type textarea "Hi [PERSON_NAME], now we have unit 13 has new tenant, your mom"
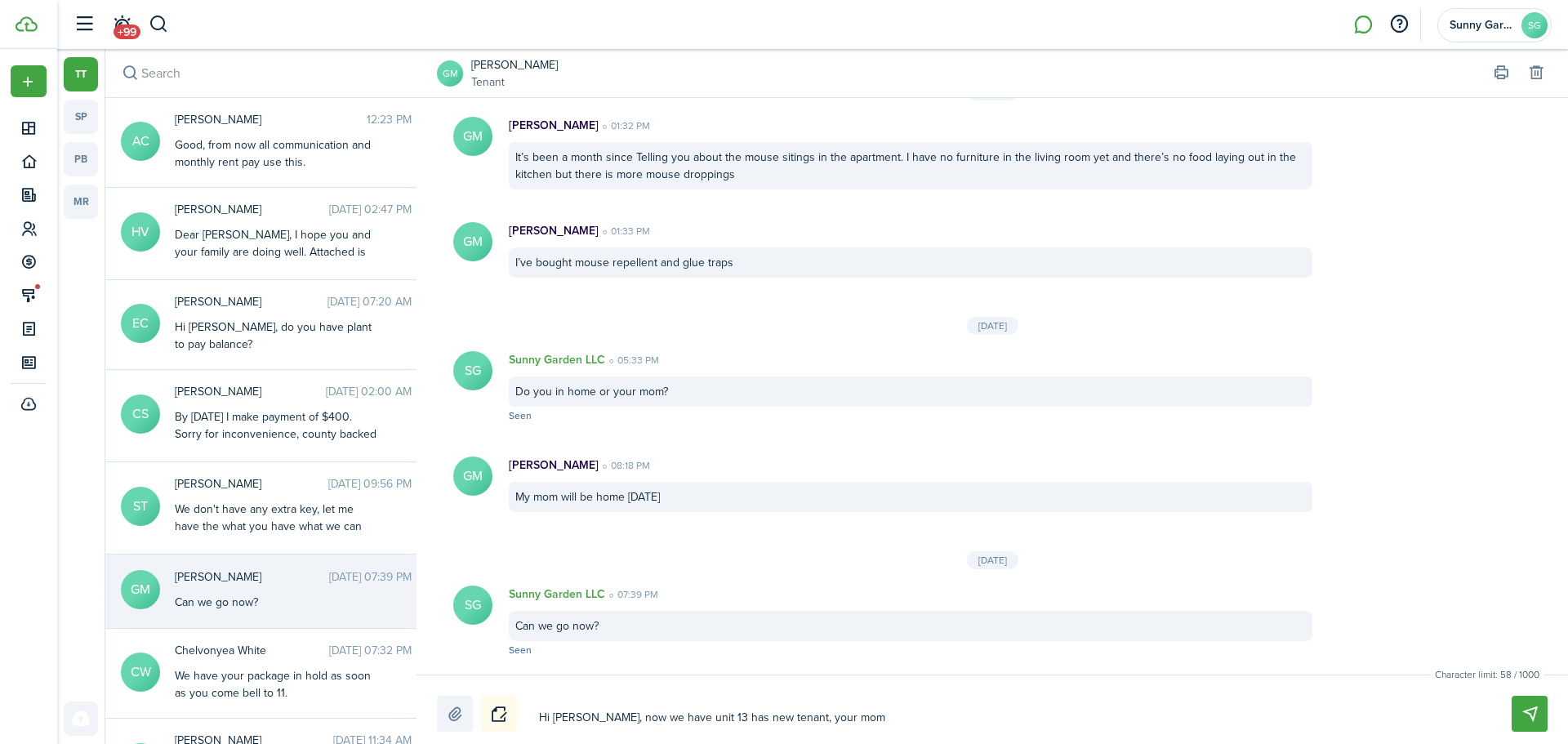
type textarea "Hi [PERSON_NAME], now we have unit 13 has new tenant, your mom"
type textarea "Hi [PERSON_NAME], now we have unit 13 has new tenant, your mom c"
type textarea "Hi [PERSON_NAME], now we have unit 13 has new tenant, your mom ca"
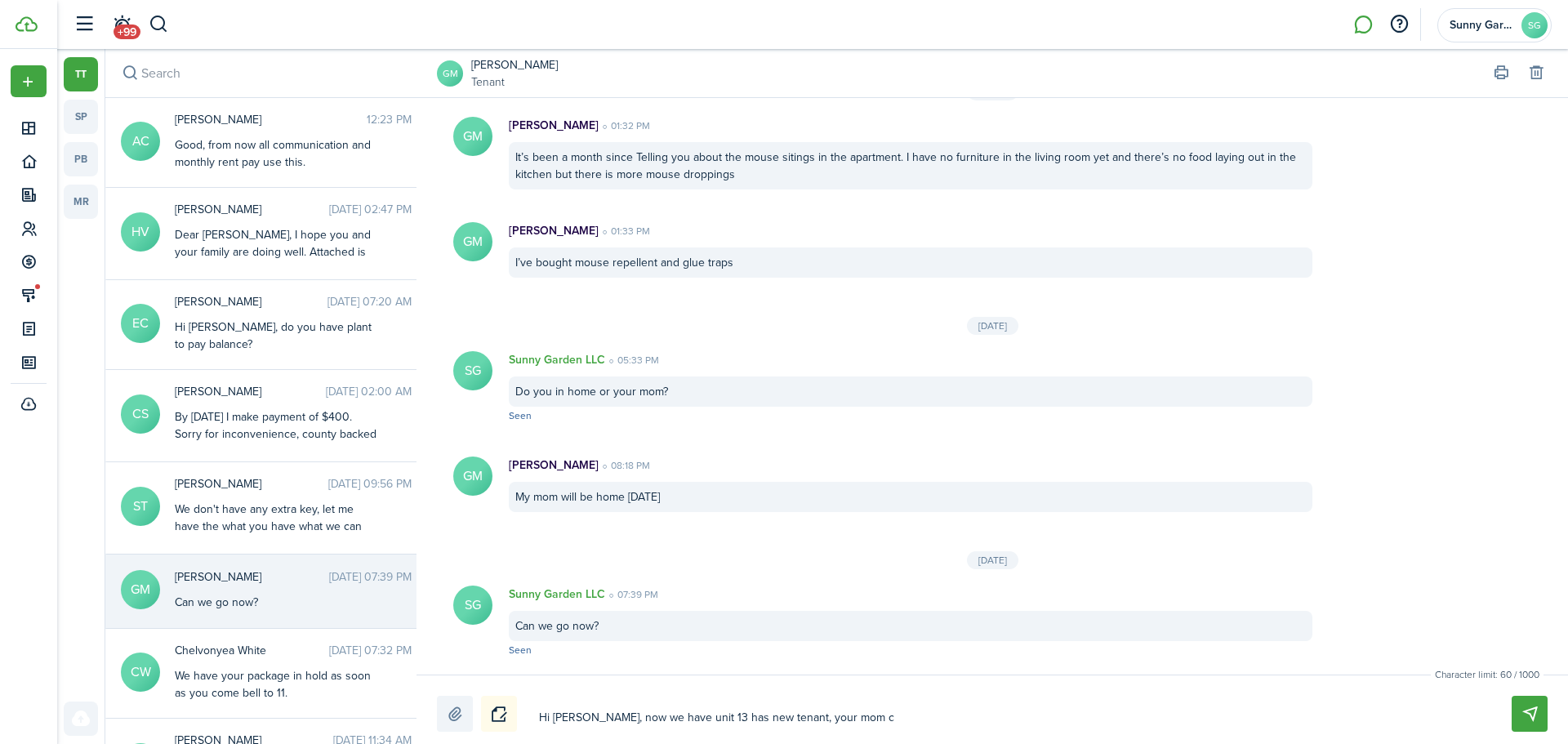
type textarea "Hi [PERSON_NAME], now we have unit 13 has new tenant, your mom ca"
type textarea "Hi [PERSON_NAME], now we have unit 13 has new tenant, your mom can"
type textarea "Hi [PERSON_NAME], now we have unit 13 has new tenant, your mom can'"
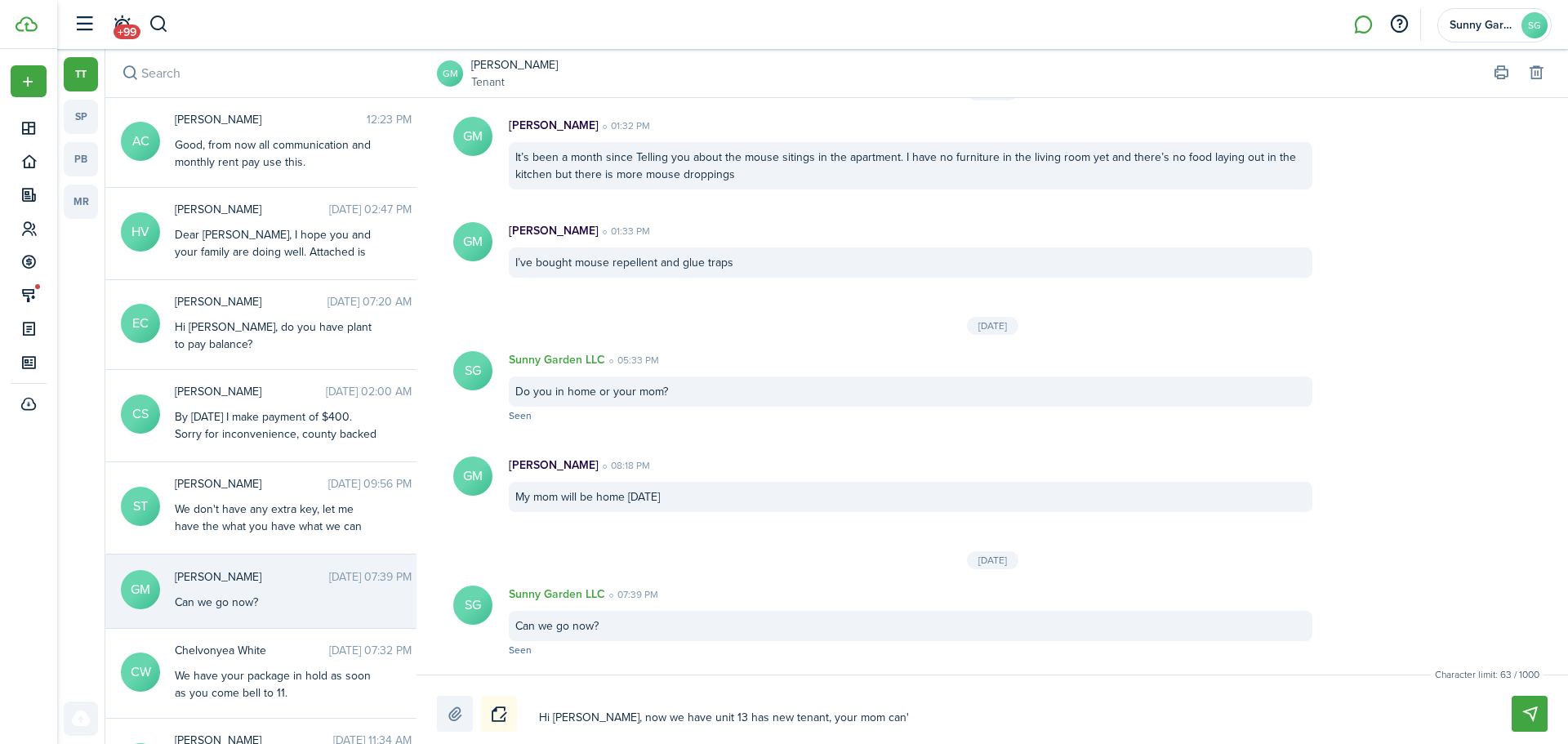
type textarea "Hi [PERSON_NAME], now we have unit 13 has new tenant, your mom can't"
type textarea "Hi [PERSON_NAME], now we have unit 13 has new tenant, your mom can't p"
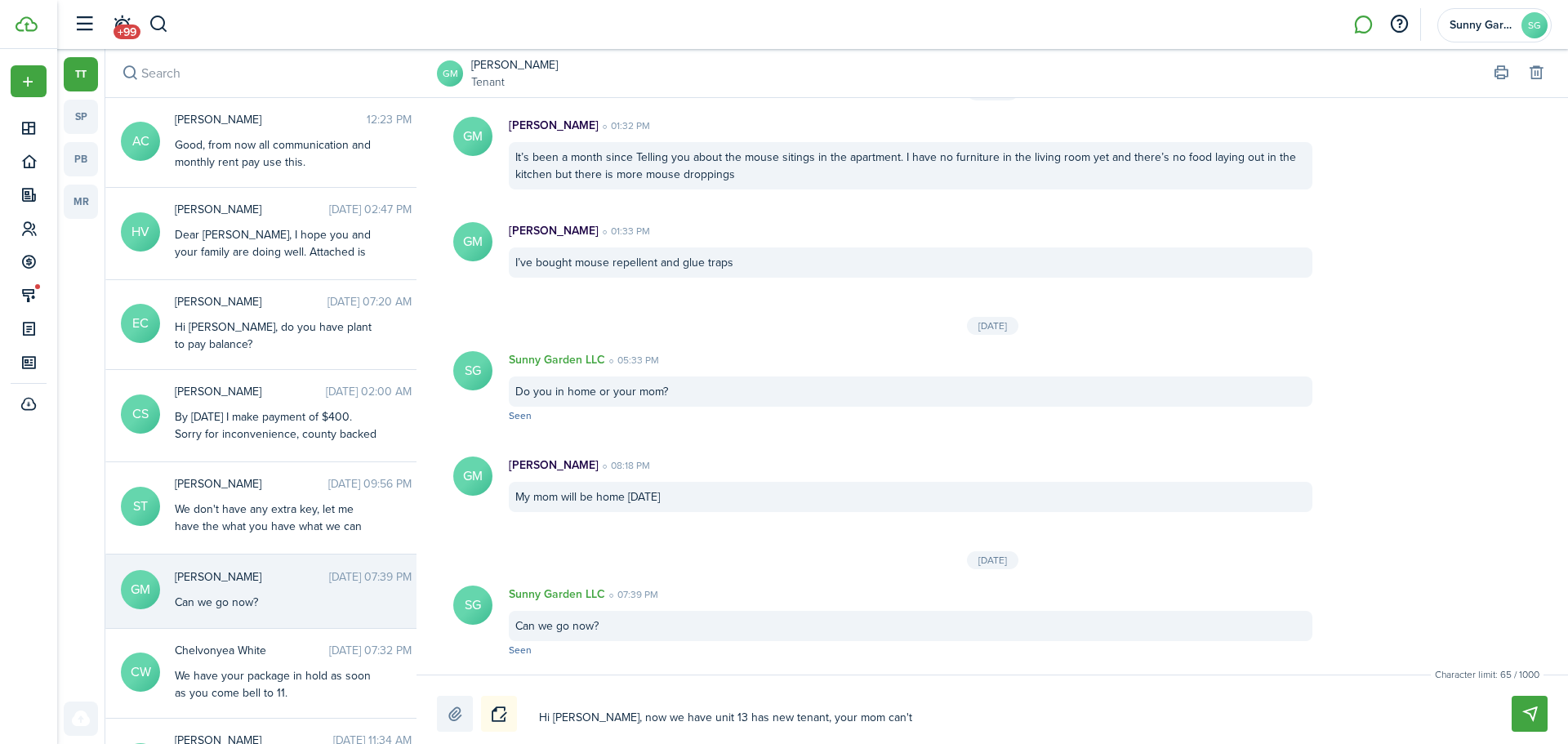
type textarea "Hi [PERSON_NAME], now we have unit 13 has new tenant, your mom can't p"
type textarea "Hi [PERSON_NAME], now we have unit 13 has new tenant, your mom can't pa"
type textarea "Hi [PERSON_NAME], now we have unit 13 has new tenant, your mom can't par"
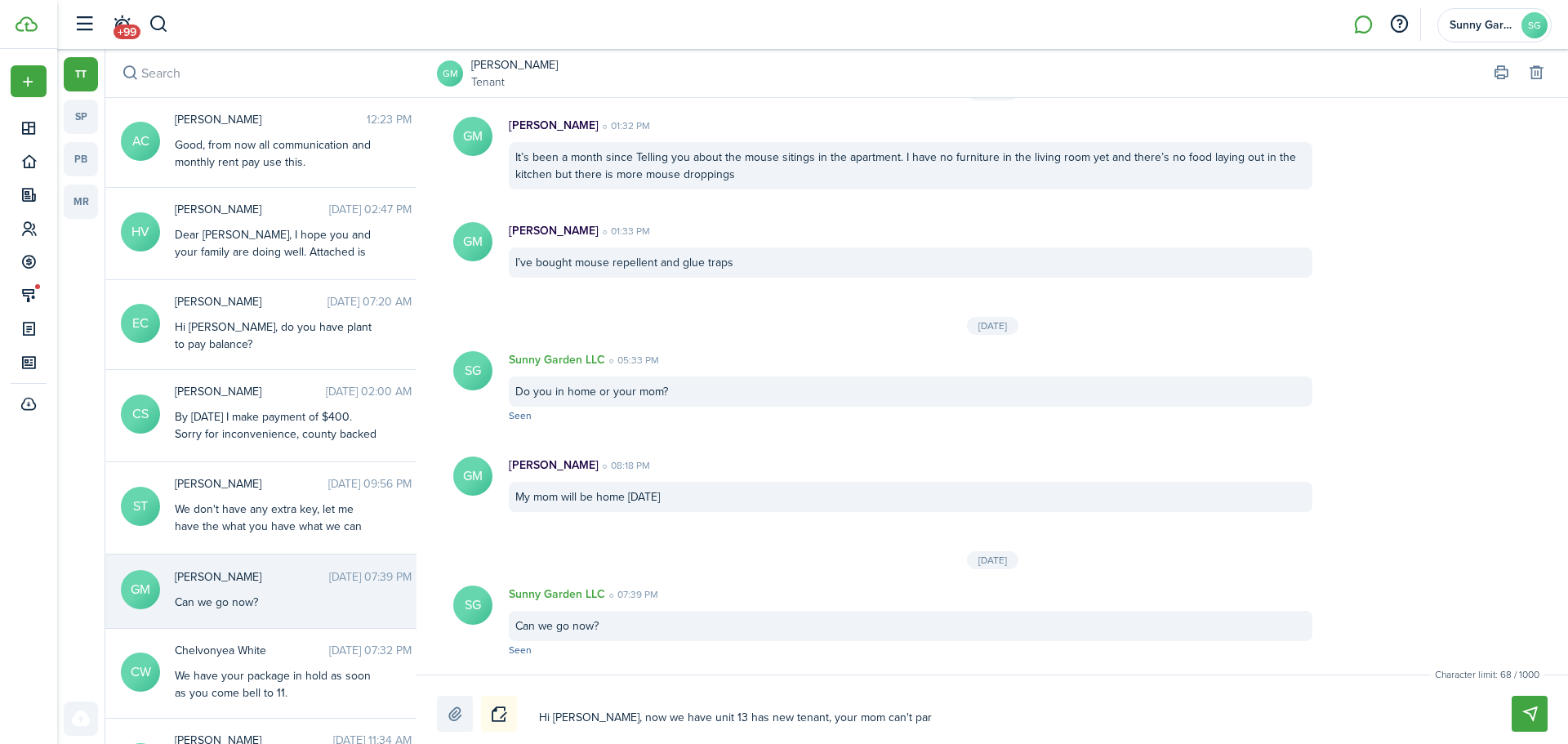
type textarea "Hi [PERSON_NAME], now we have unit 13 has new tenant, your mom can't park"
type textarea "Hi [PERSON_NAME], now we have unit 13 has new tenant, your mom can't park s"
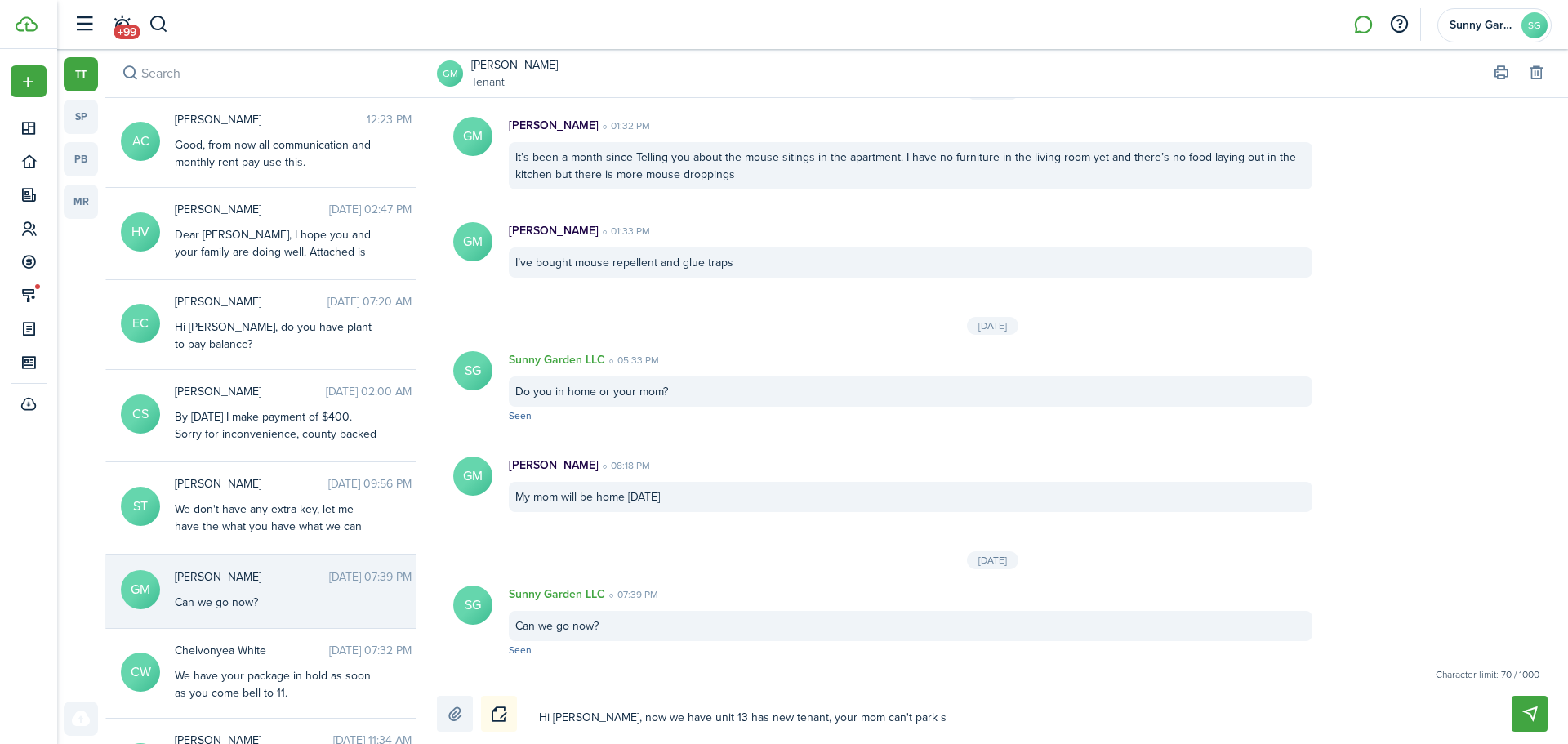
type textarea "Hi [PERSON_NAME], now we have unit 13 has new tenant, your mom can't park s"
type textarea "Hi [PERSON_NAME], now we have unit 13 has new tenant, your mom can't park sp"
type textarea "Hi [PERSON_NAME], now we have unit 13 has new tenant, your mom can't park spo"
click at [1521, 714] on button "Send" at bounding box center [1528, 713] width 36 height 36
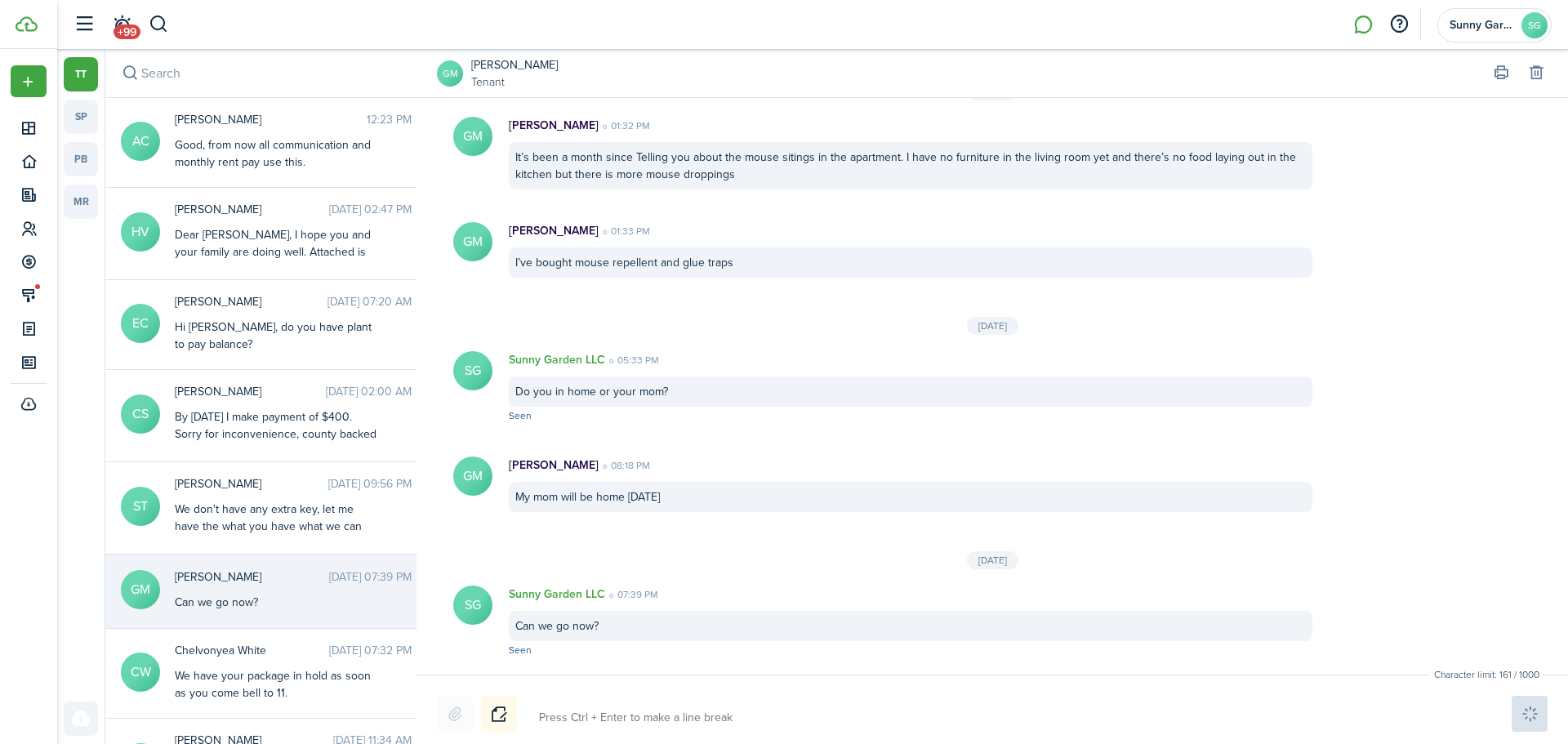
scroll to position [2261, 0]
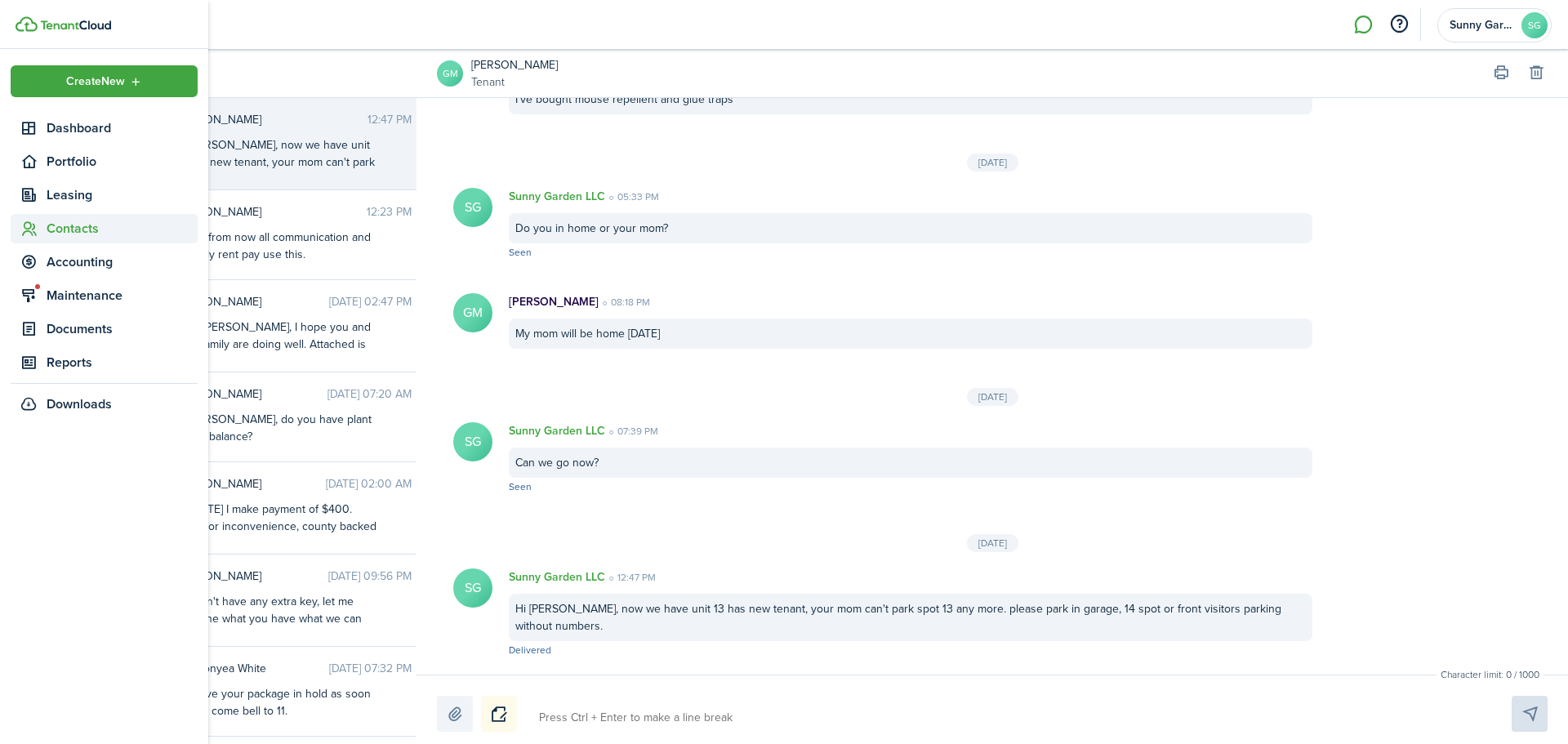
click at [52, 224] on span "Contacts" at bounding box center [122, 228] width 151 height 19
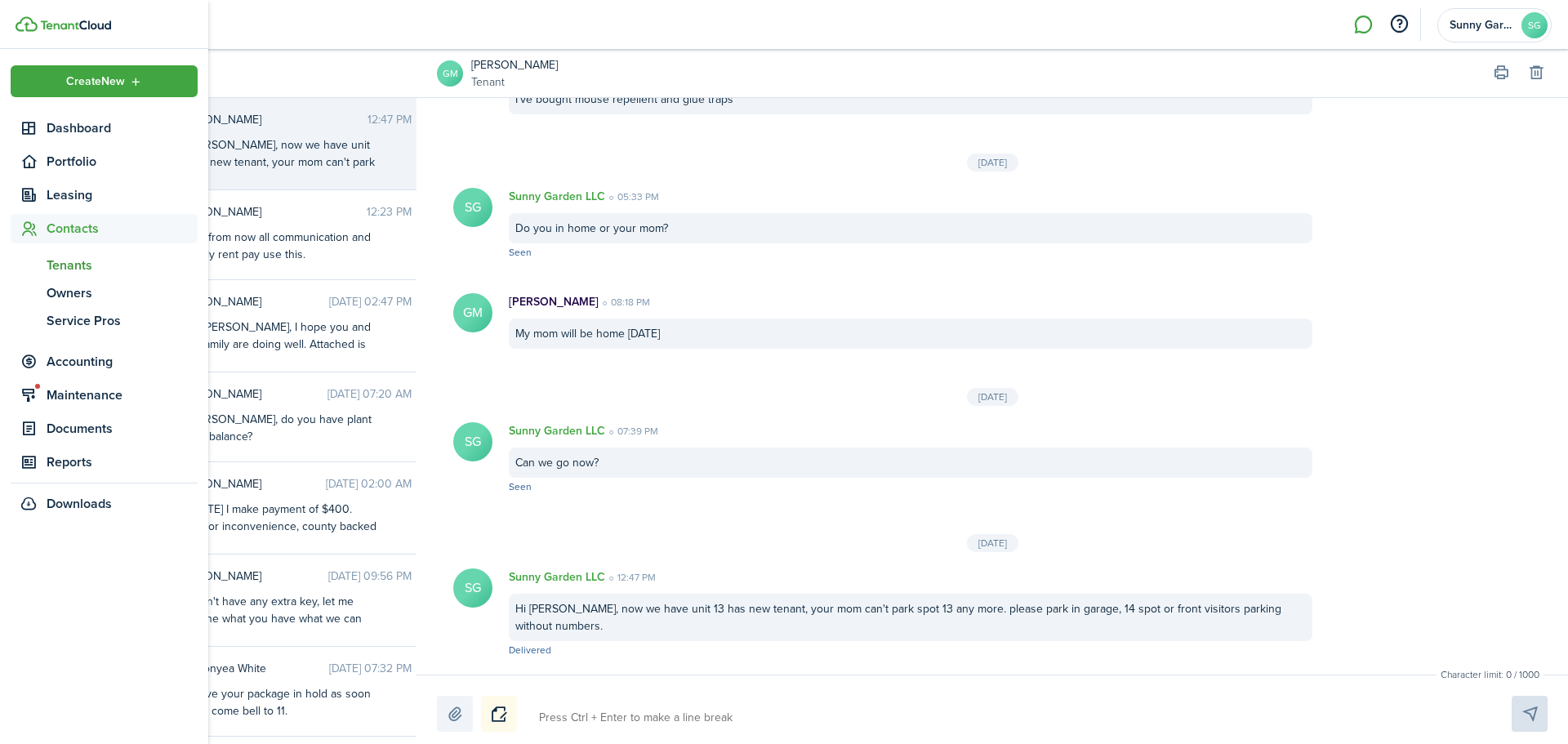
click at [54, 264] on span "Tenants" at bounding box center [122, 265] width 151 height 19
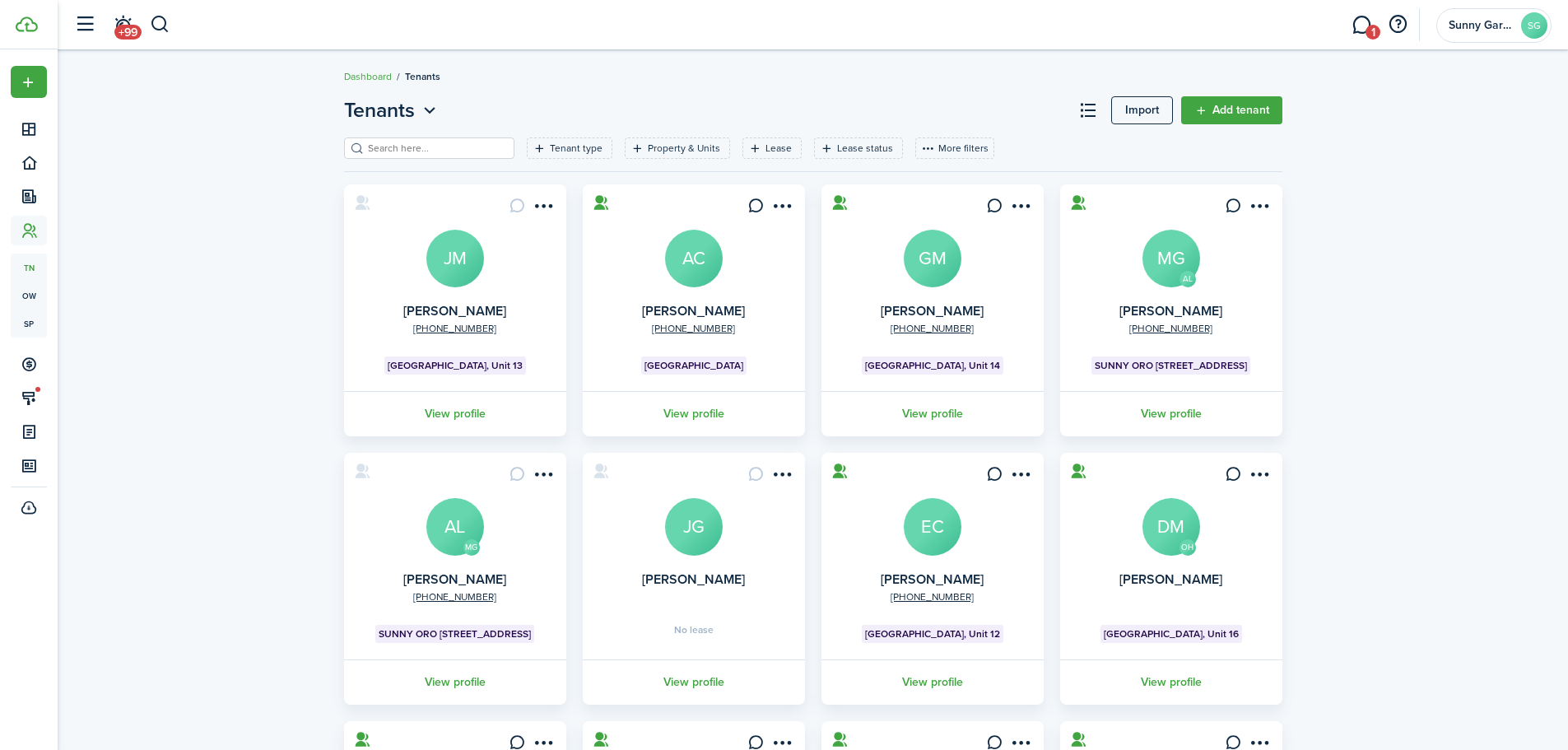
click at [1369, 19] on link "1" at bounding box center [1362, 24] width 32 height 42
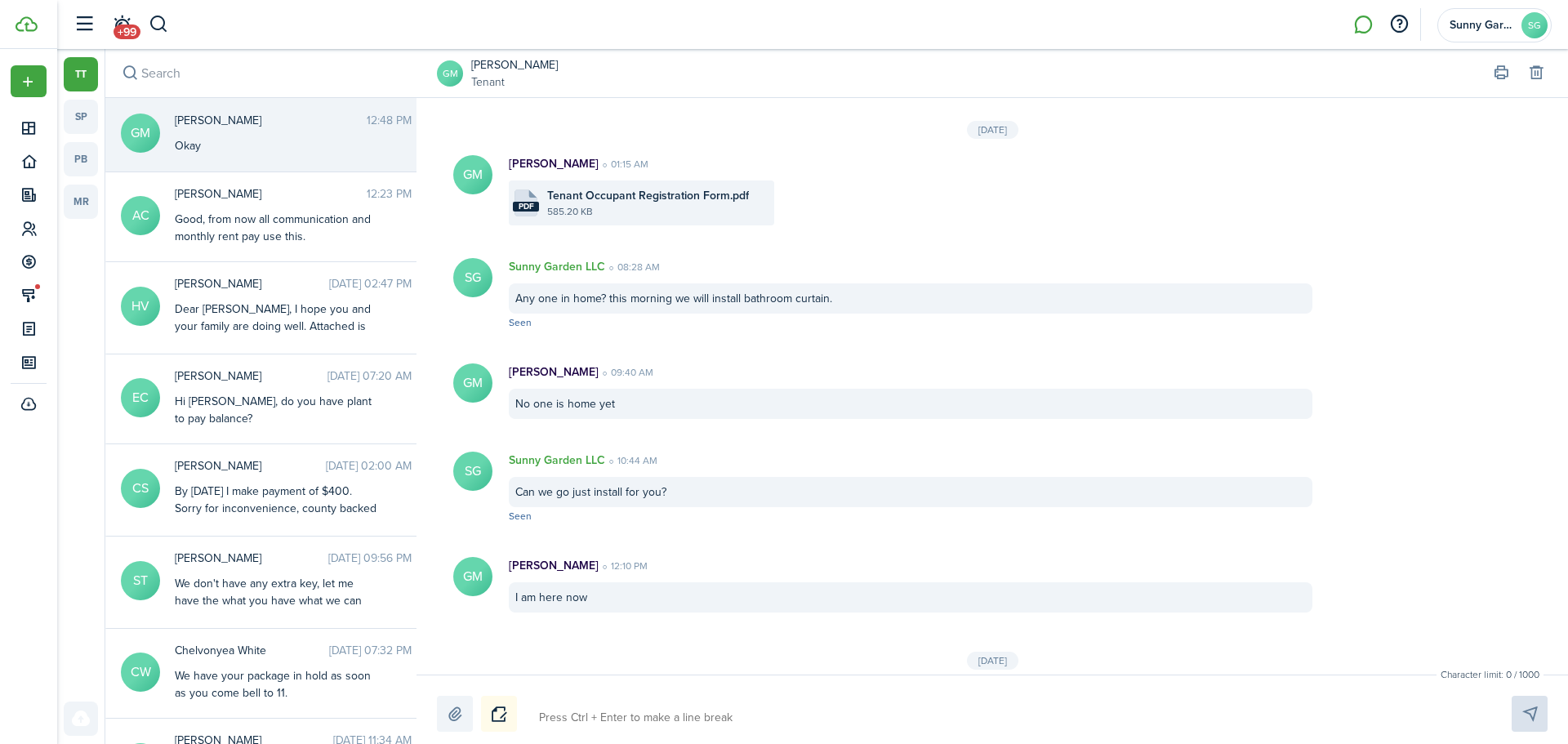
scroll to position [2133, 0]
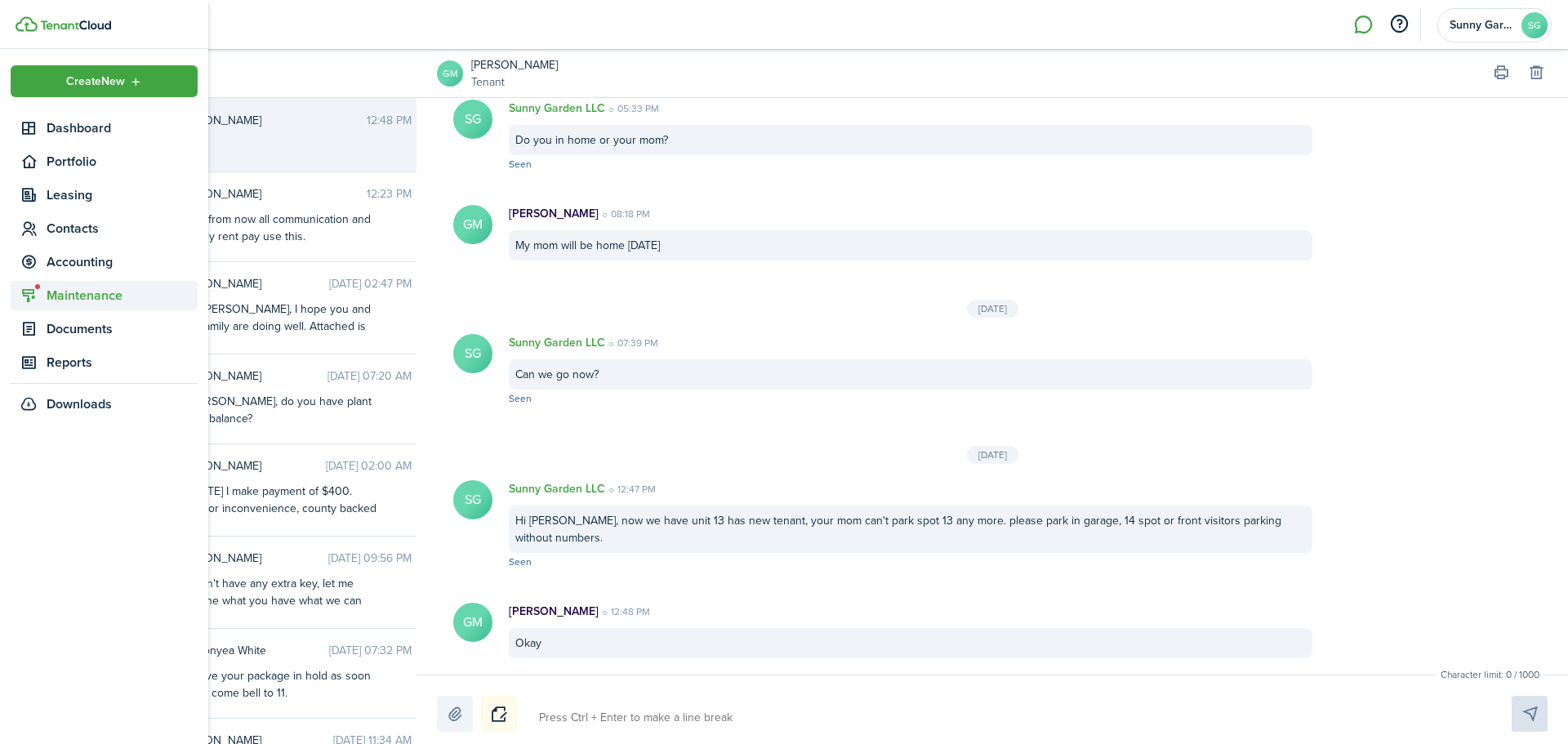
click at [54, 294] on span "Maintenance" at bounding box center [122, 295] width 151 height 19
click at [54, 337] on span "Requests" at bounding box center [109, 332] width 124 height 19
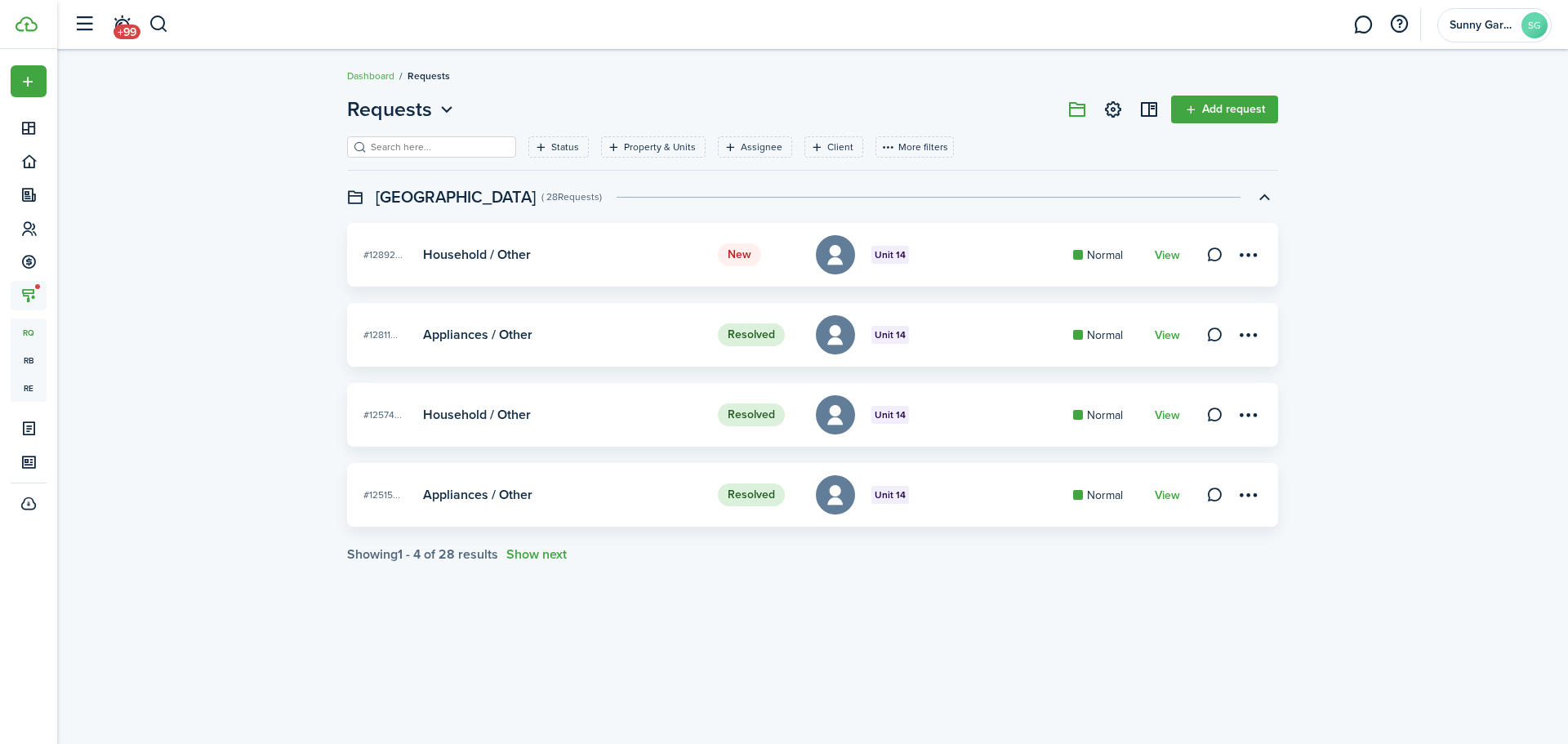
click at [904, 257] on span "Unit 14" at bounding box center [890, 255] width 31 height 15
click at [1168, 258] on link "View" at bounding box center [1167, 256] width 26 height 13
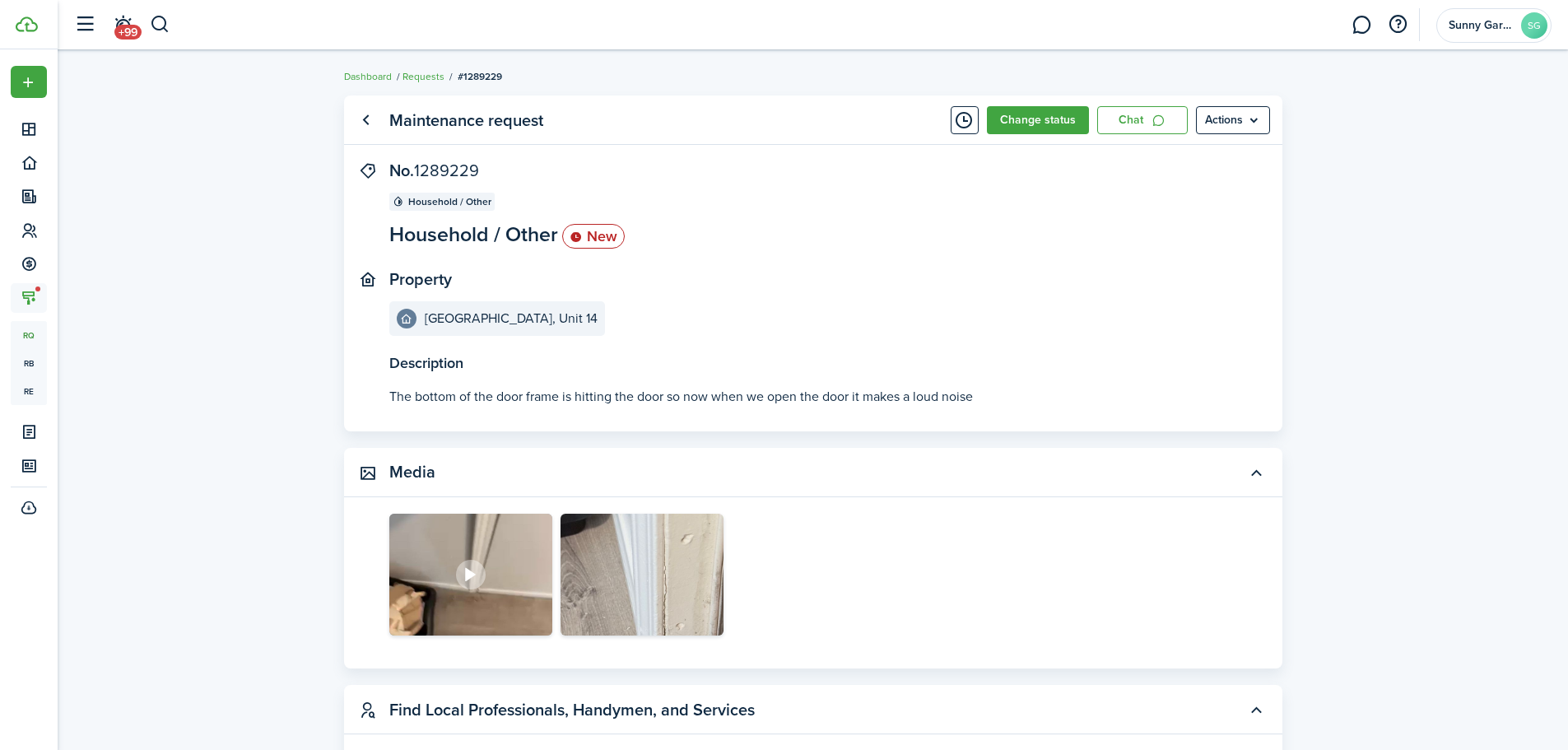
click at [466, 564] on icon at bounding box center [470, 574] width 22 height 21
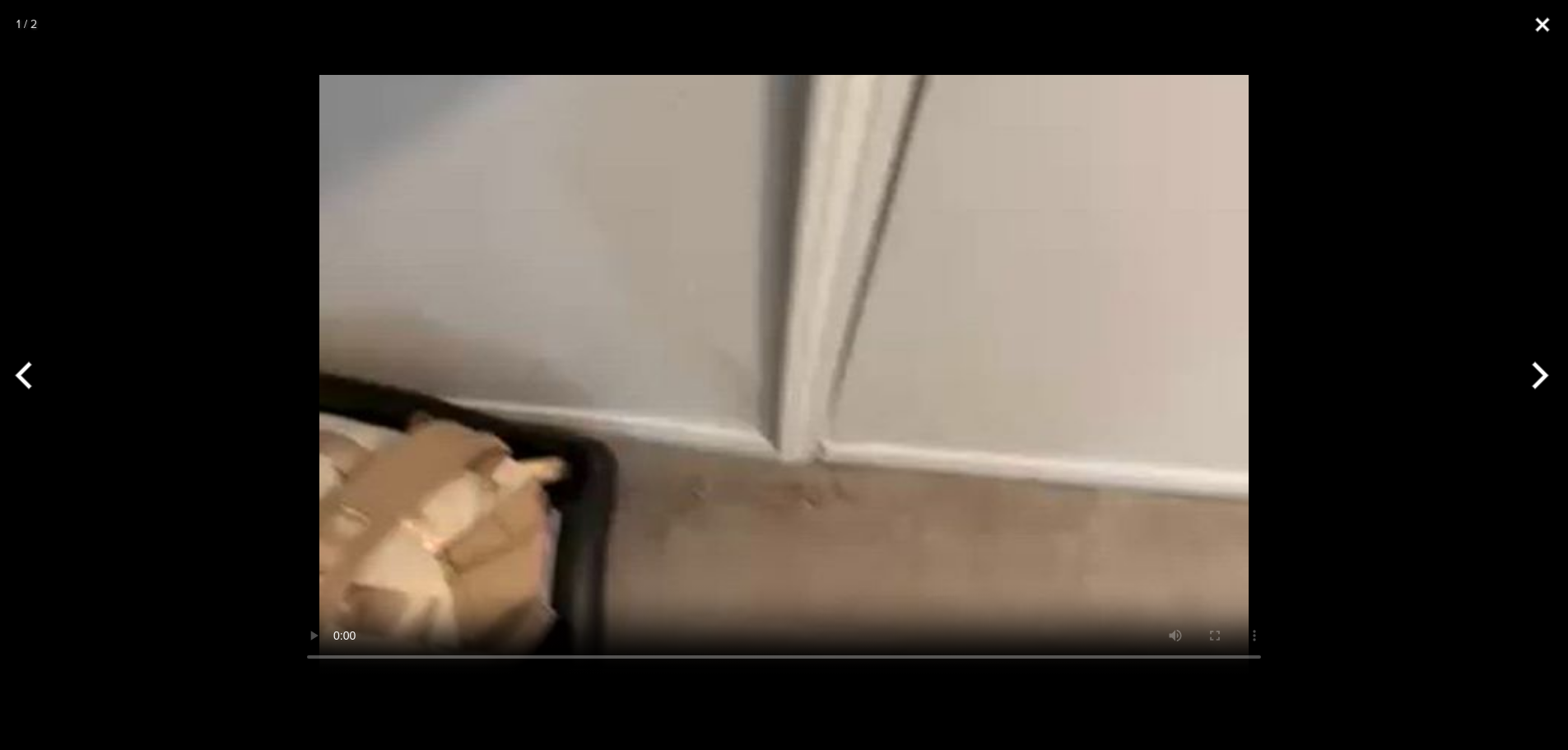
click at [1551, 35] on button "Close" at bounding box center [1543, 24] width 41 height 49
